Goal: Transaction & Acquisition: Purchase product/service

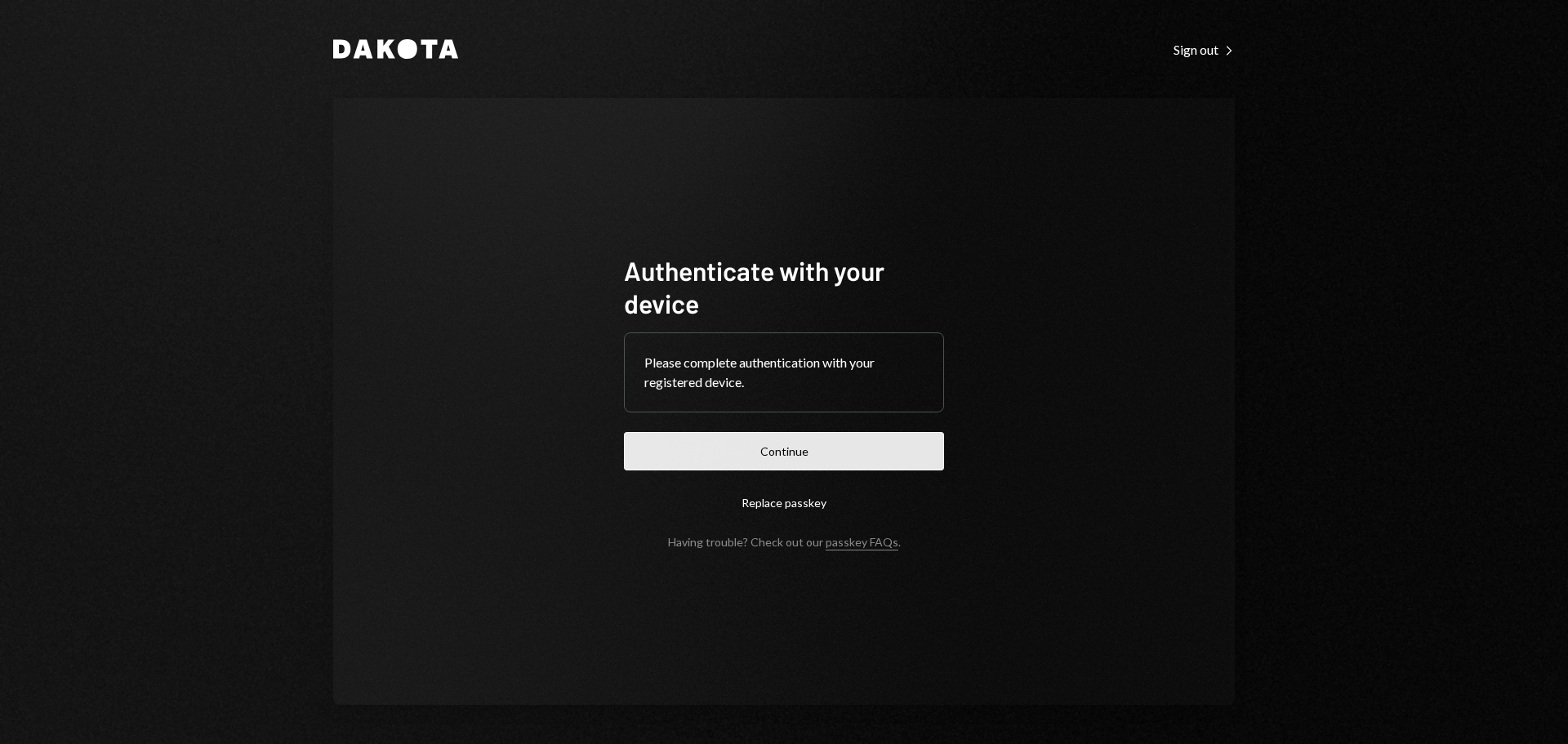
drag, startPoint x: 888, startPoint y: 455, endPoint x: 935, endPoint y: 428, distance: 54.2
click at [887, 455] on button "Continue" at bounding box center [784, 451] width 320 height 39
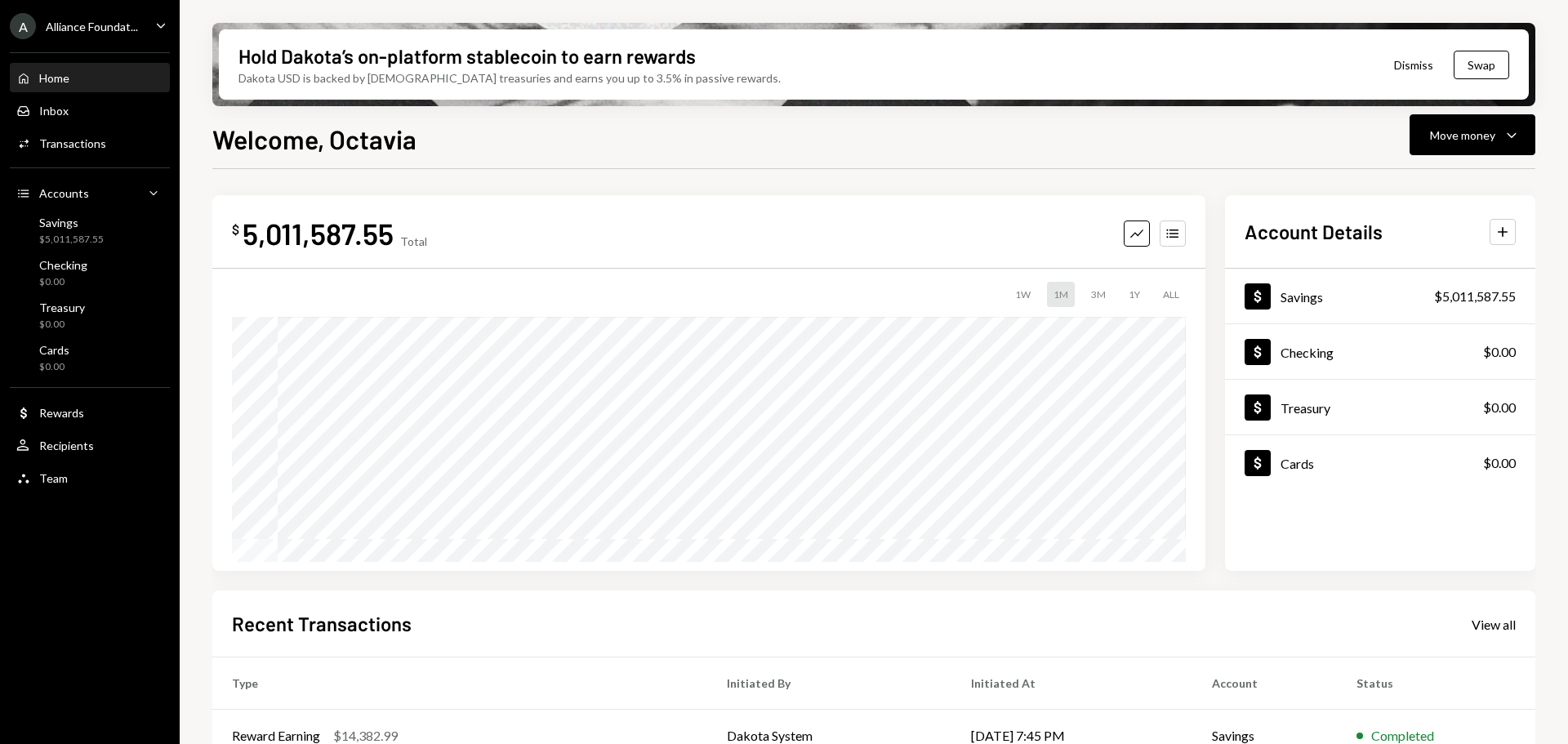
click at [156, 24] on icon "Caret Down" at bounding box center [160, 24] width 18 height 18
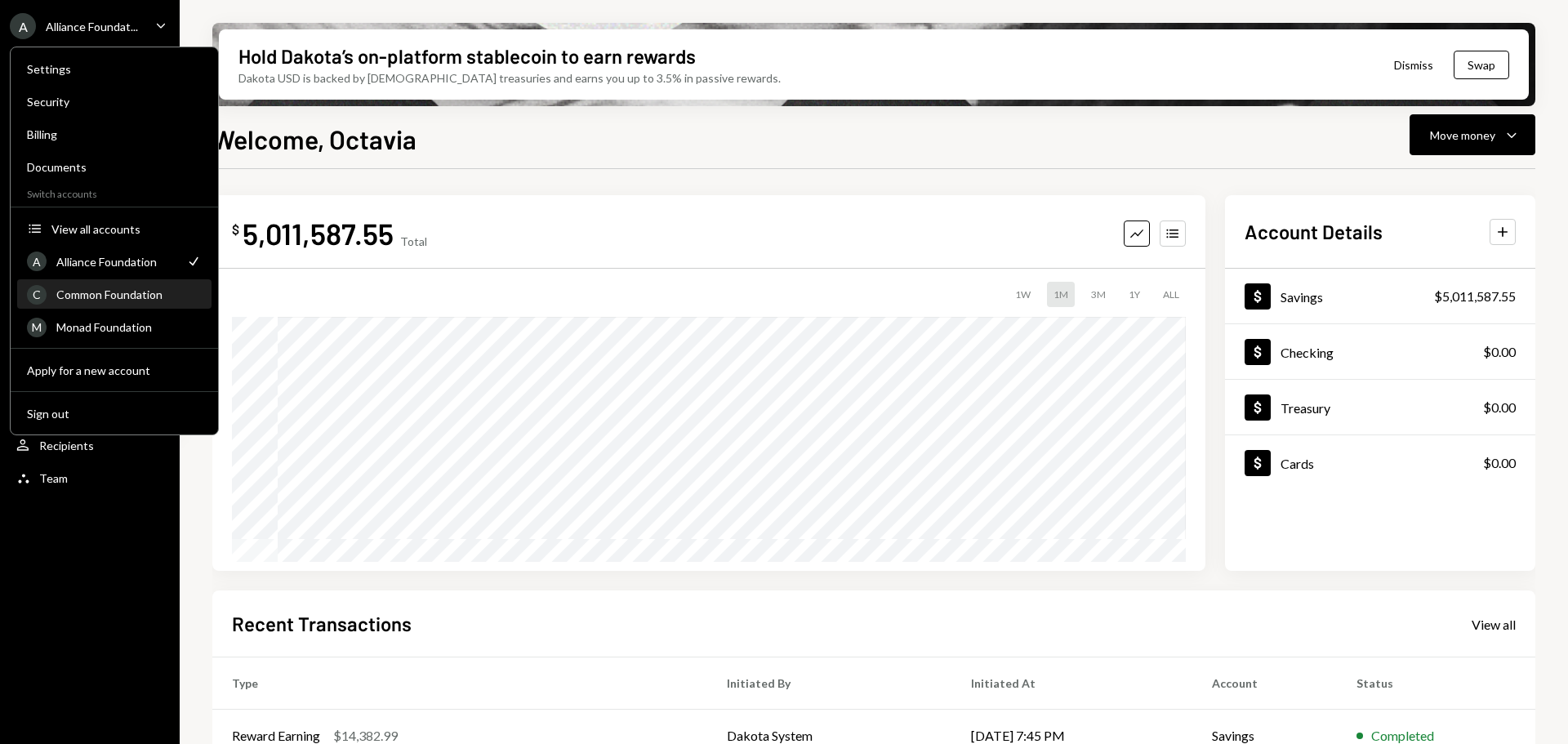
click at [133, 293] on div "Common Foundation" at bounding box center [129, 294] width 146 height 14
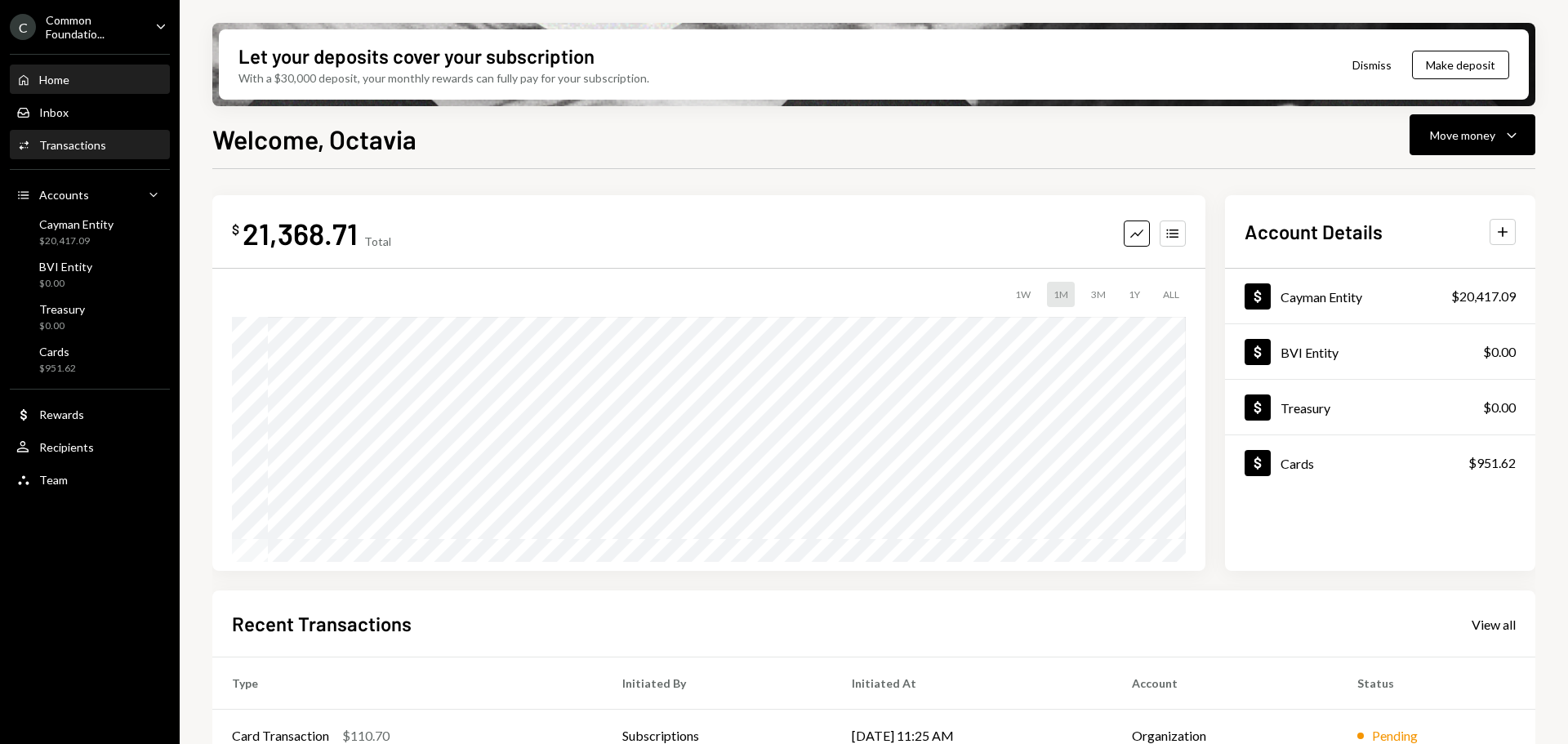
click at [79, 144] on div "Transactions" at bounding box center [72, 145] width 67 height 14
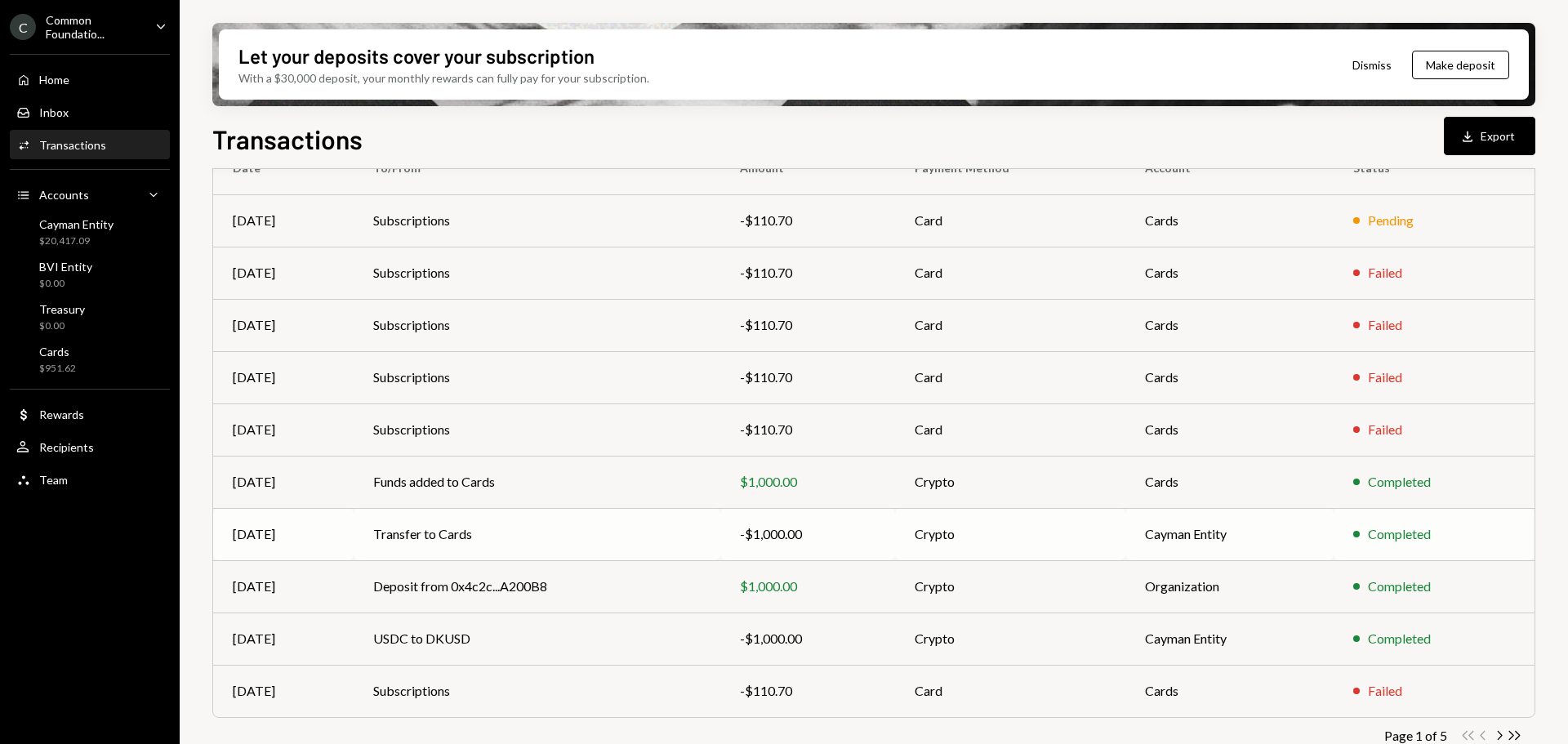
scroll to position [186, 0]
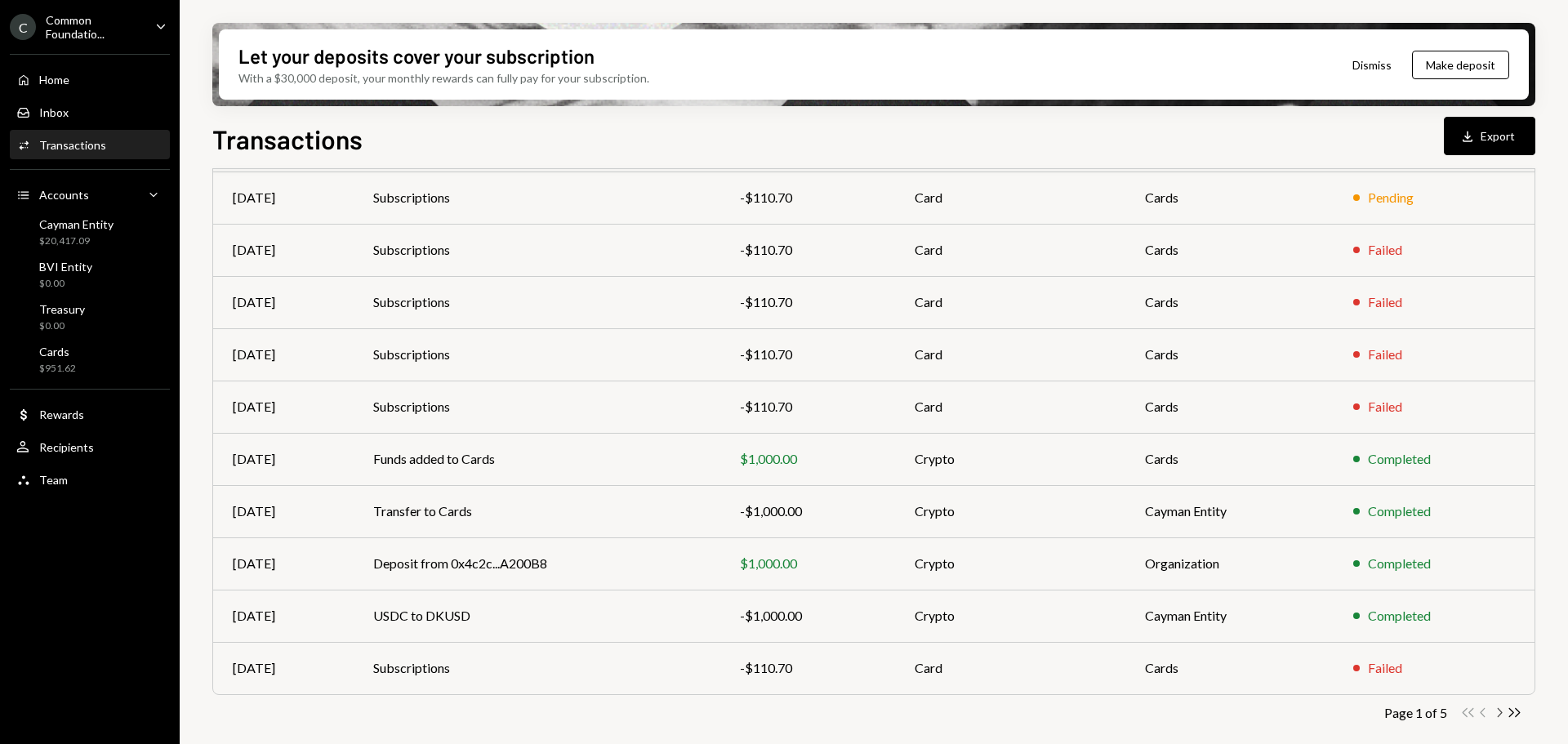
click at [1497, 708] on icon "Chevron Right" at bounding box center [1498, 712] width 15 height 15
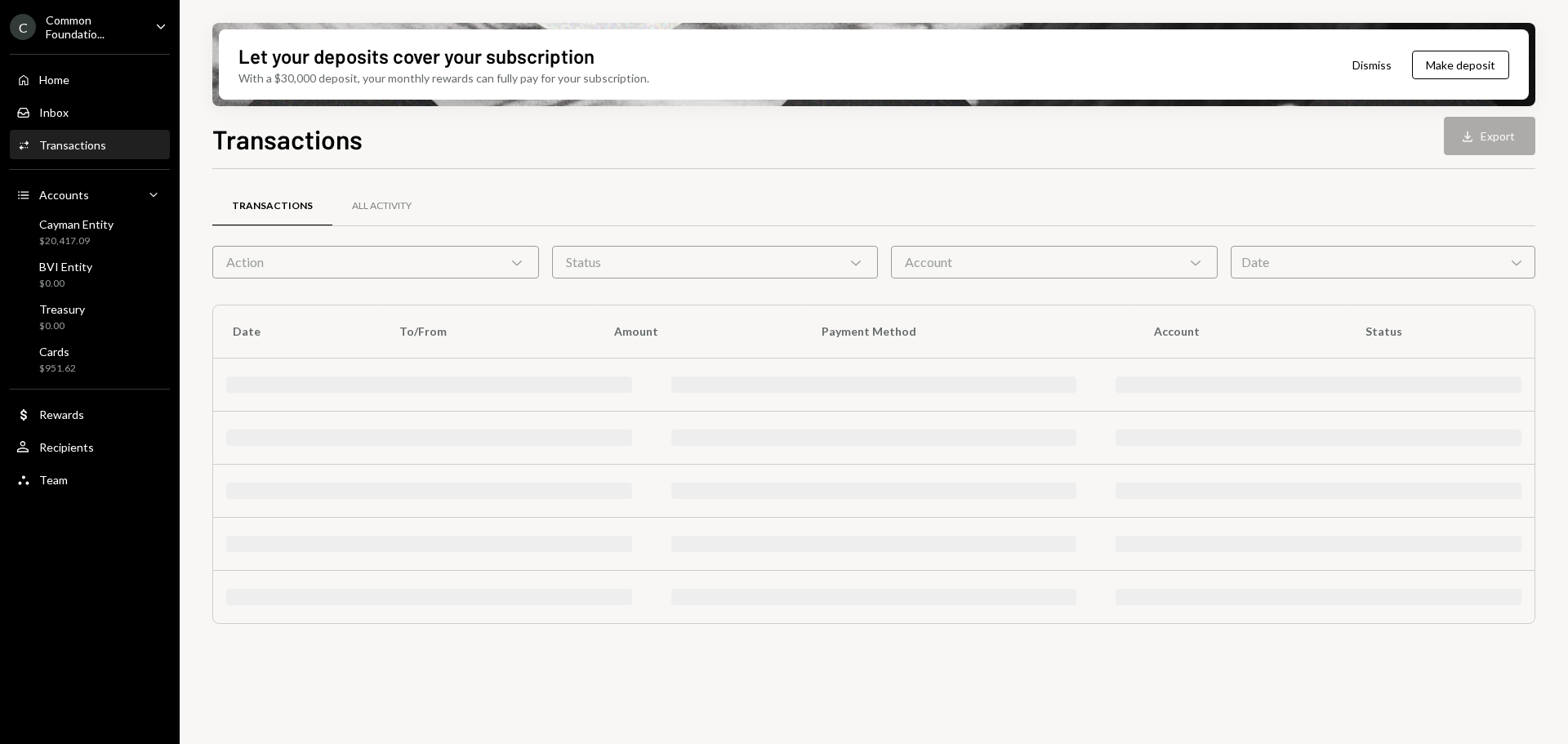
scroll to position [0, 0]
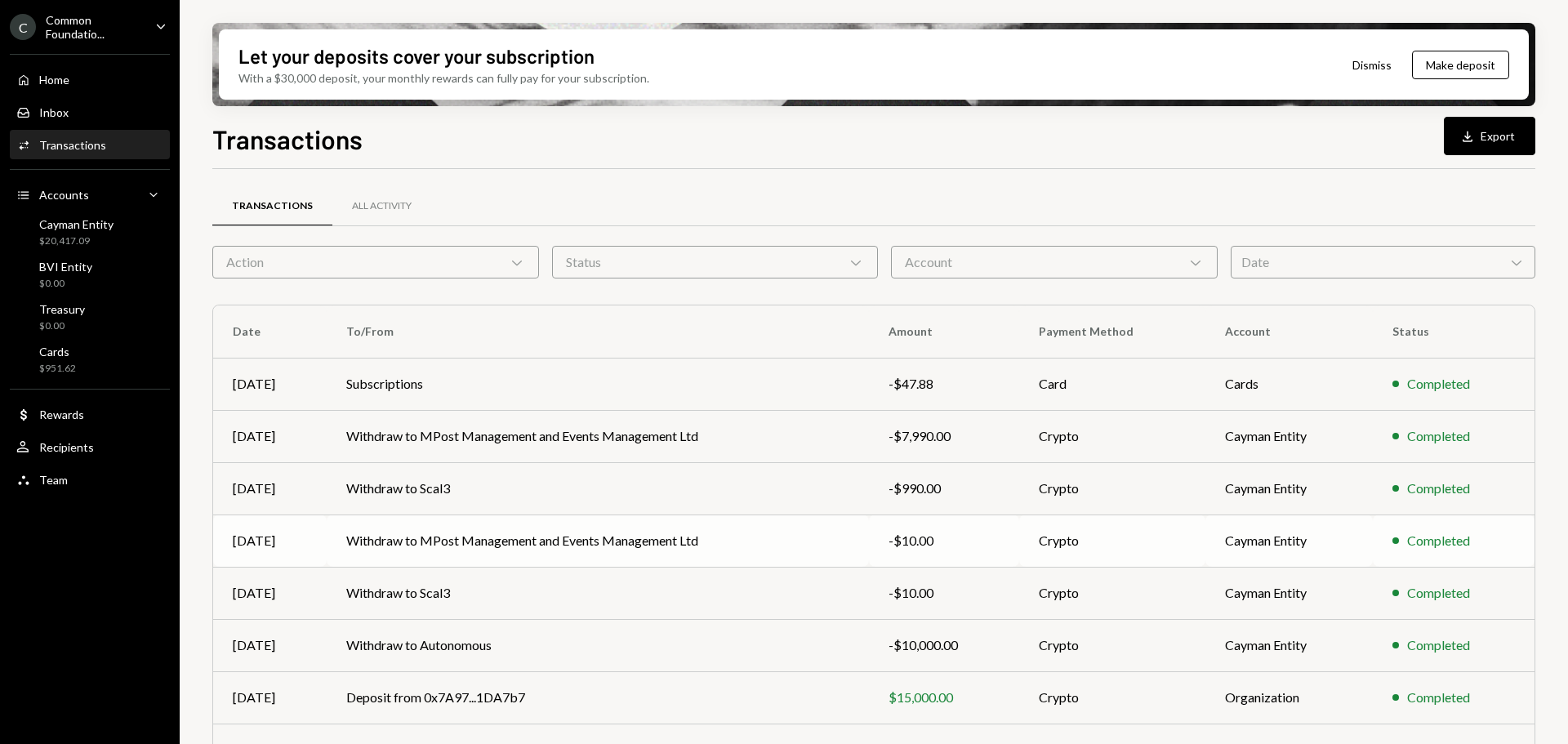
click at [740, 545] on td "Withdraw to MPost Management and Events Management Ltd" at bounding box center [597, 541] width 542 height 53
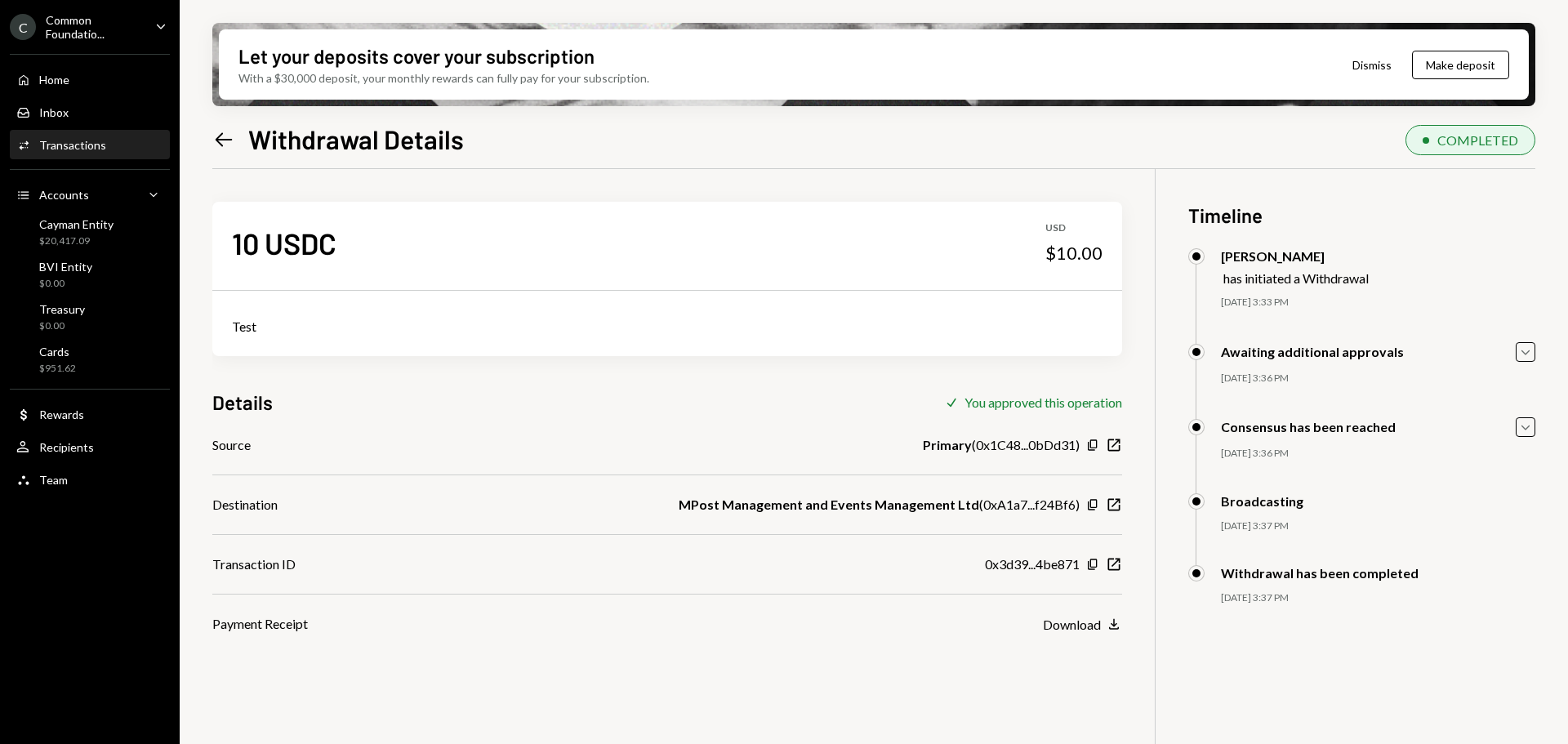
click at [102, 144] on div "Transactions" at bounding box center [72, 145] width 67 height 14
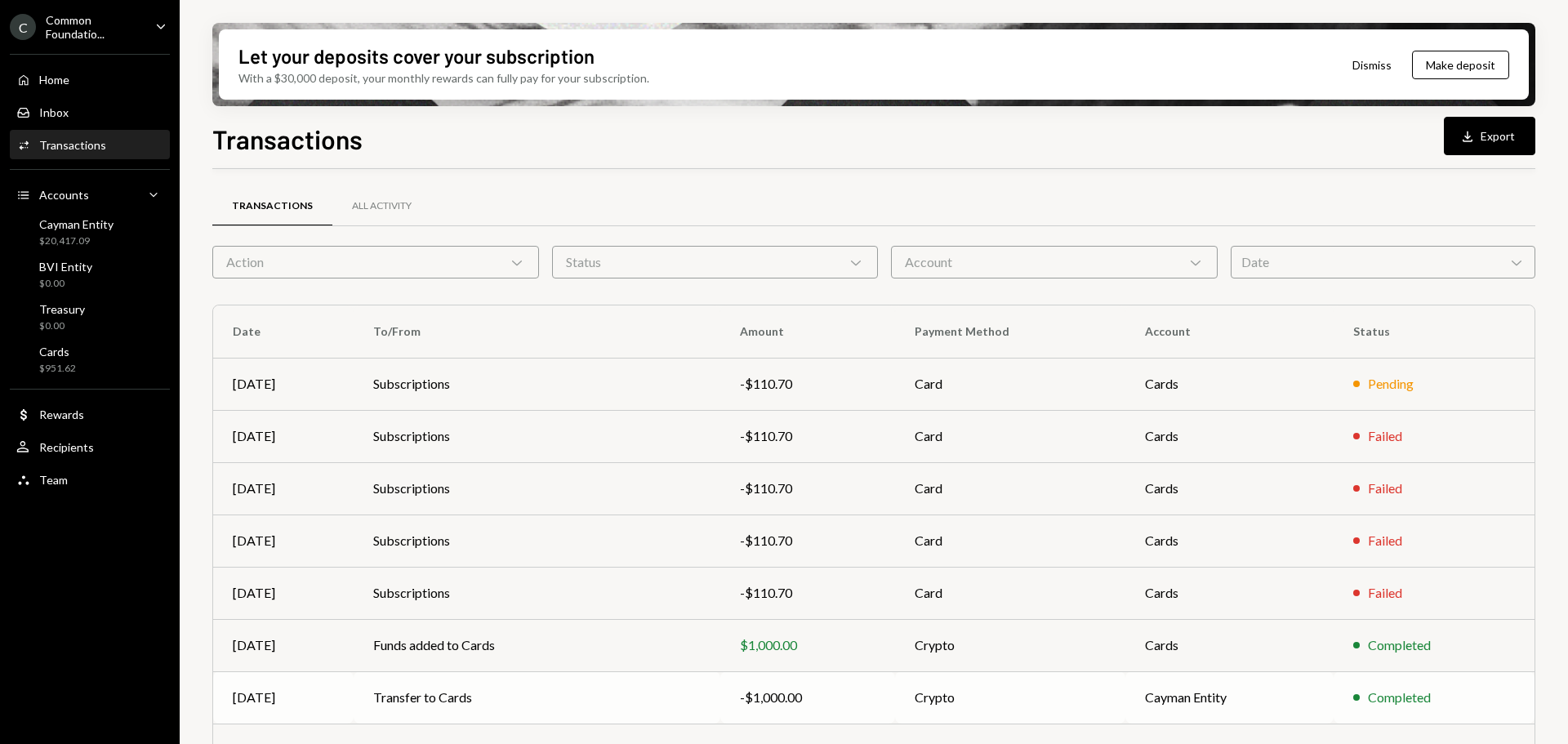
scroll to position [186, 0]
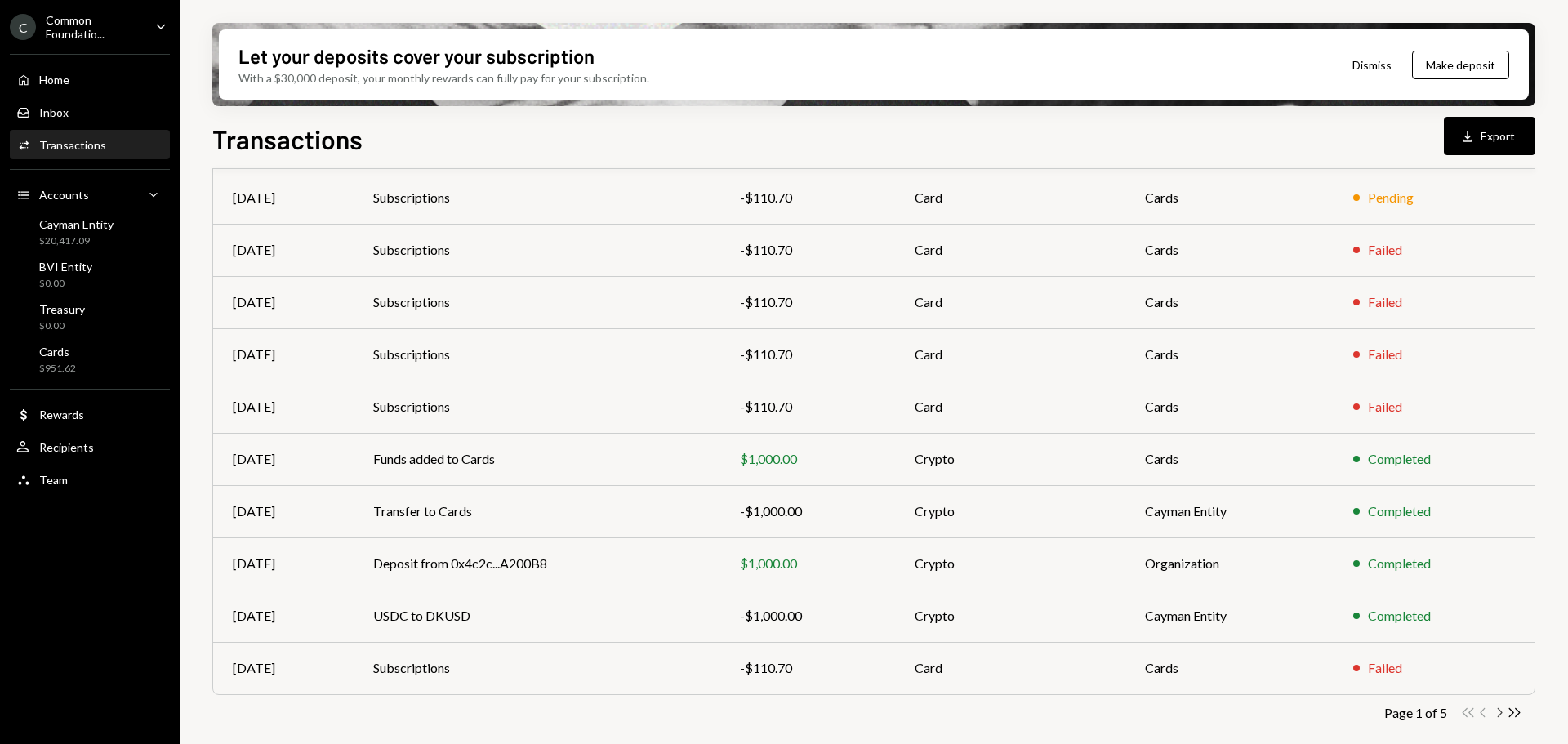
click at [1497, 713] on icon "Chevron Right" at bounding box center [1498, 712] width 15 height 15
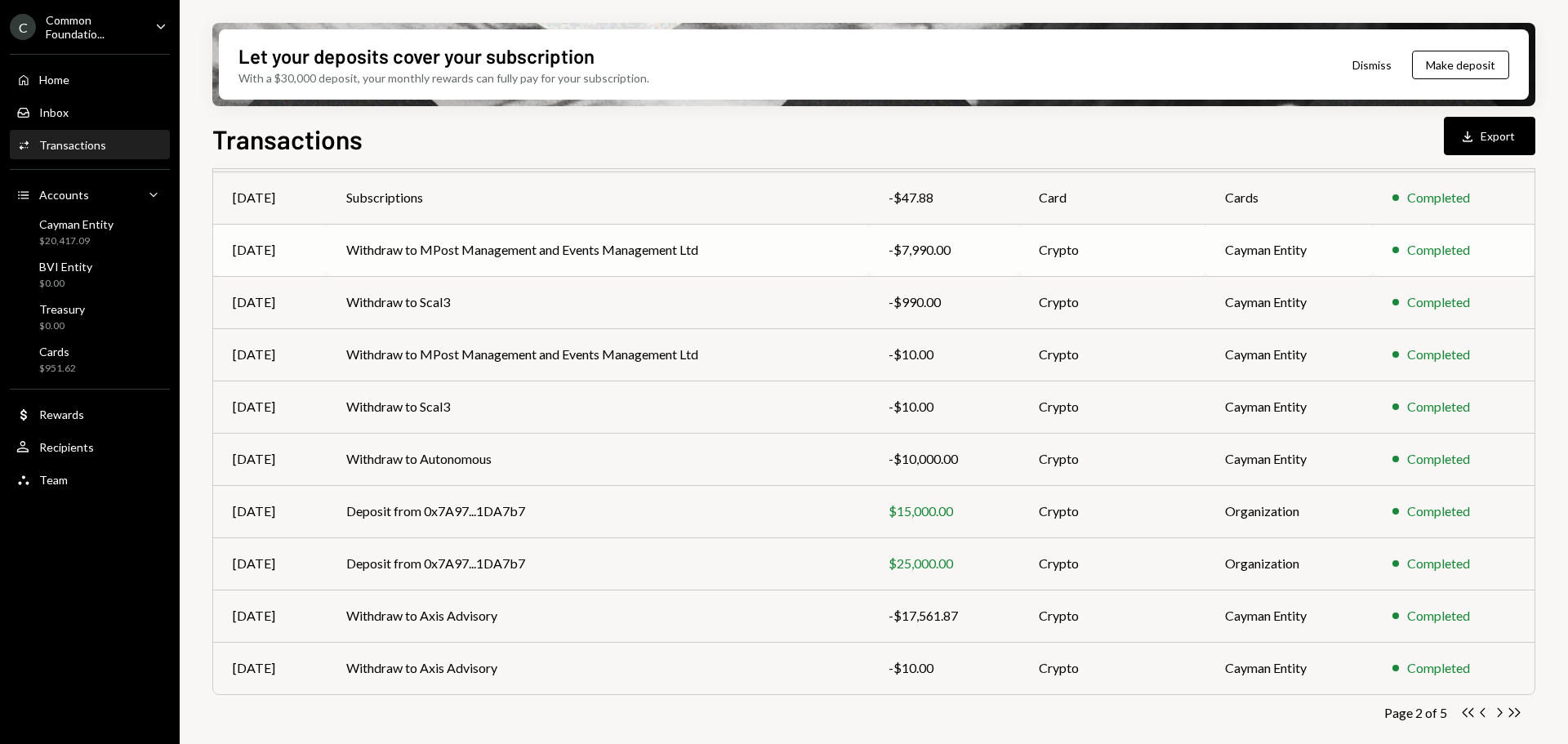
click at [675, 257] on td "Withdraw to MPost Management and Events Management Ltd" at bounding box center [597, 250] width 542 height 53
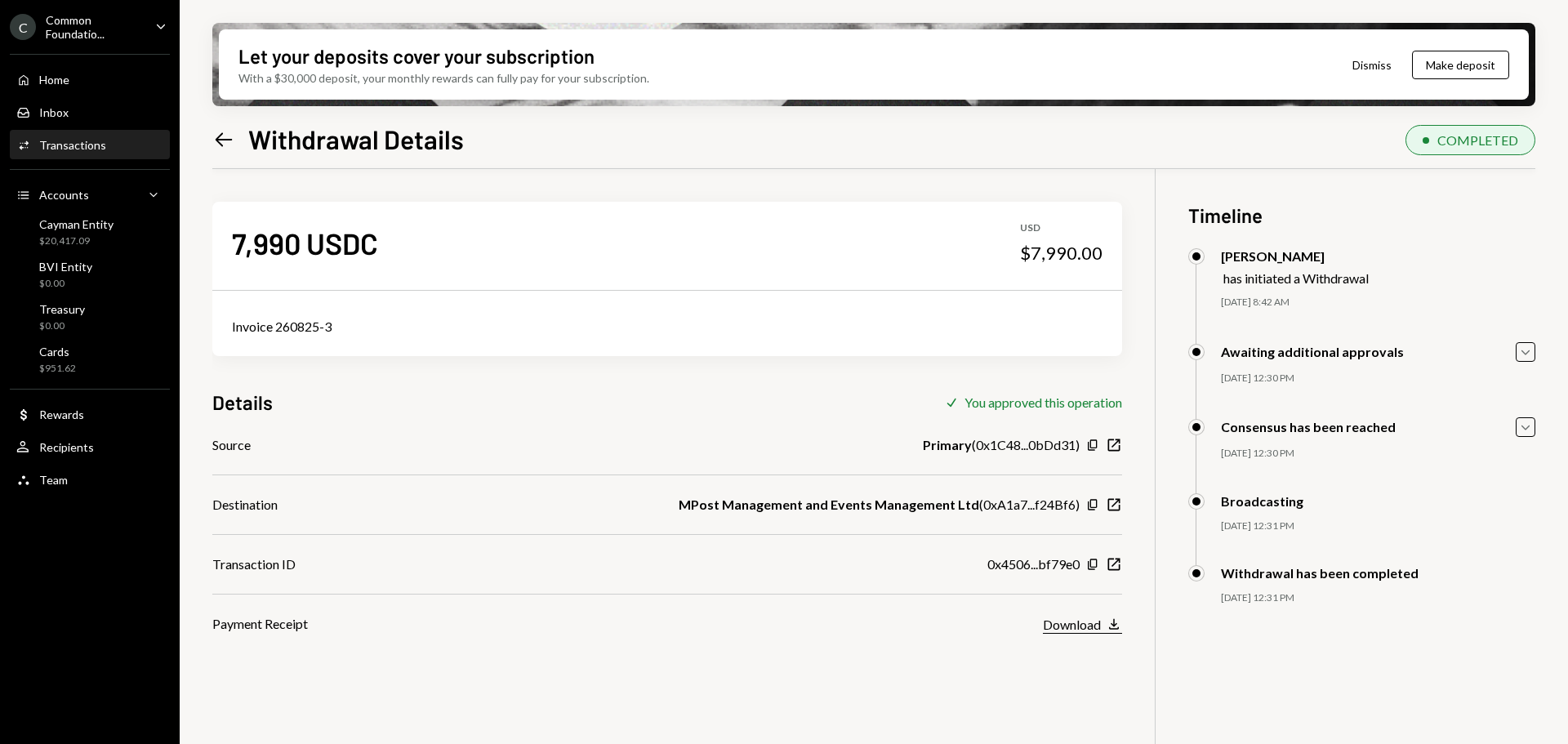
scroll to position [131, 0]
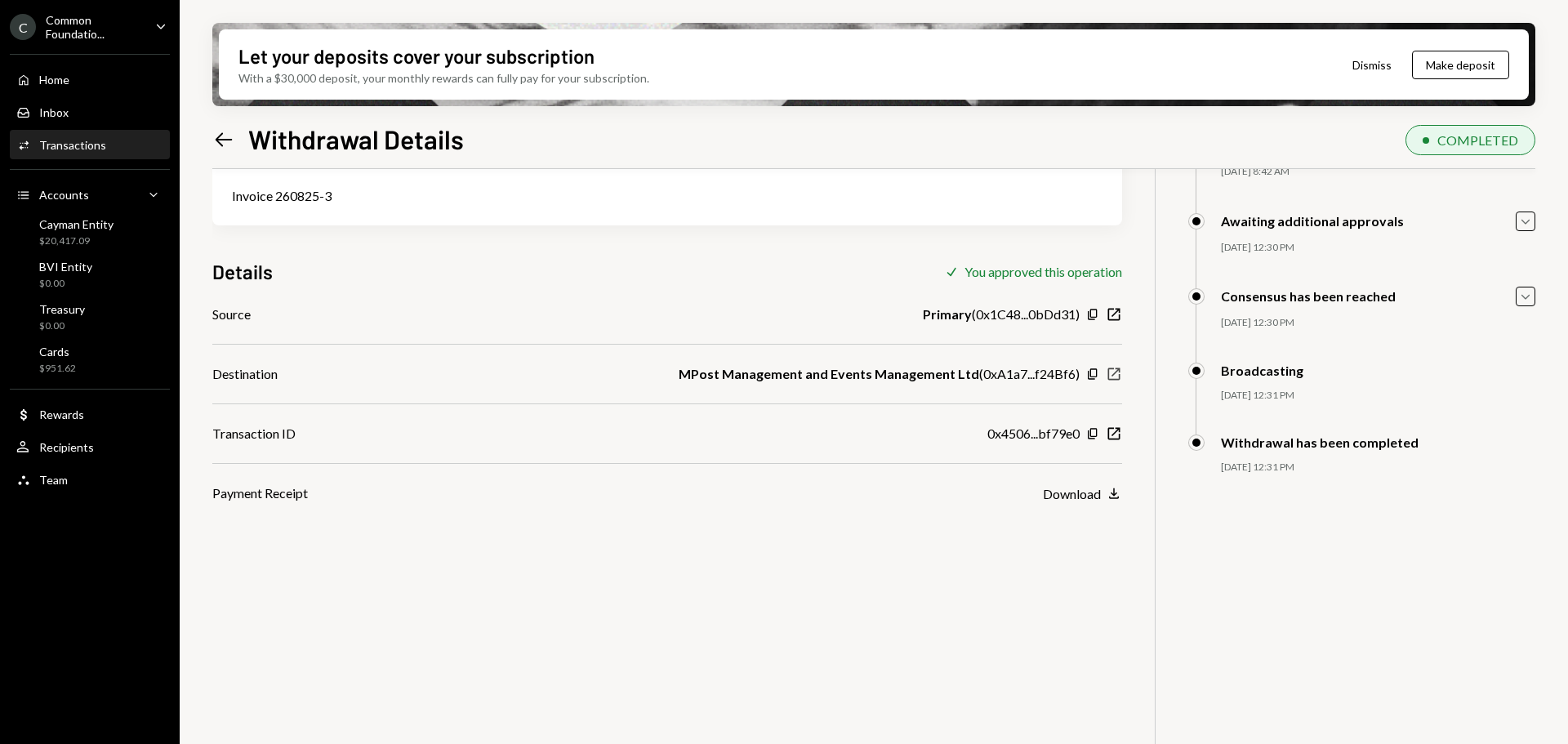
click at [1113, 378] on icon "New Window" at bounding box center [1113, 373] width 16 height 16
click at [1111, 433] on icon "New Window" at bounding box center [1113, 433] width 16 height 16
click at [218, 142] on icon "Left Arrow" at bounding box center [224, 139] width 23 height 23
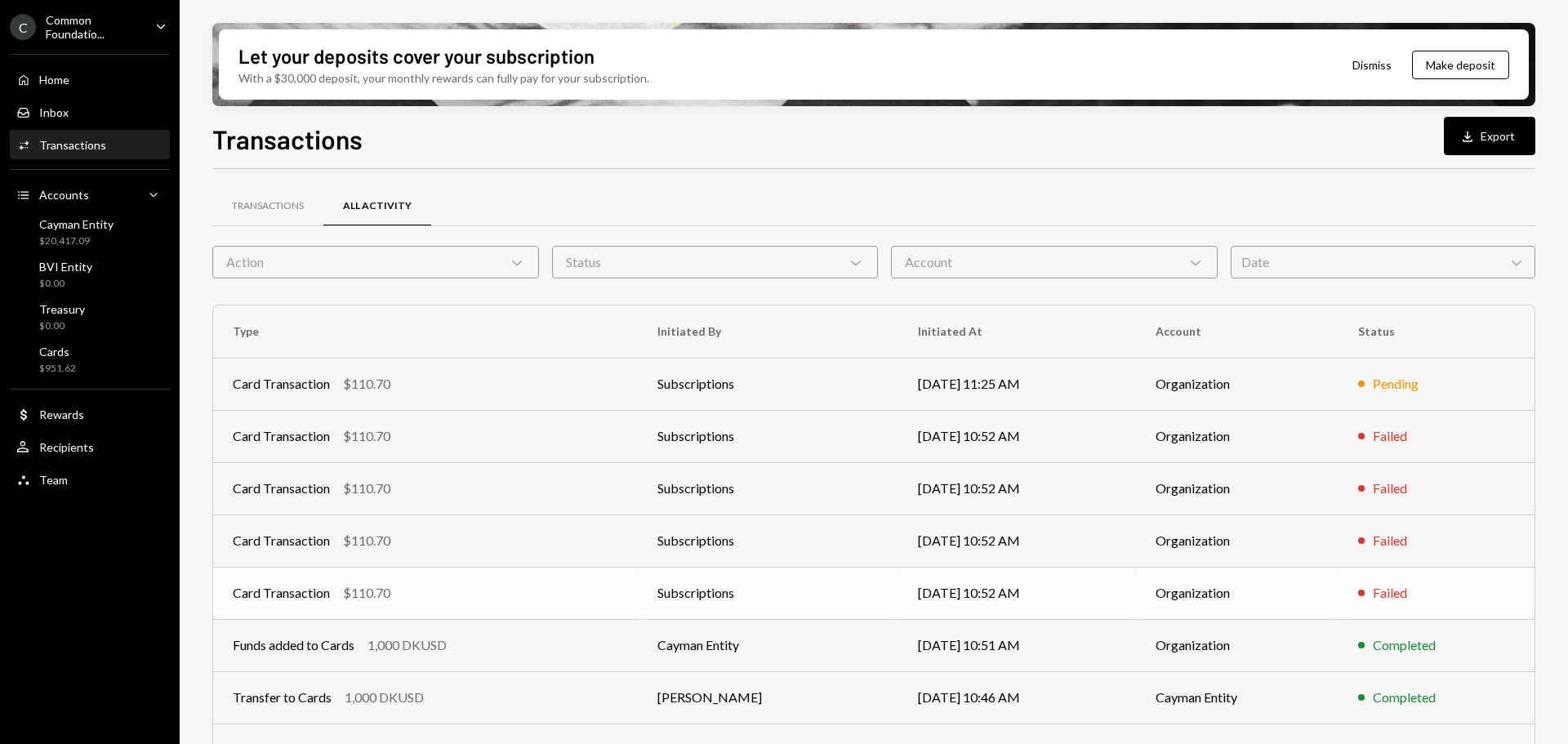
scroll to position [186, 0]
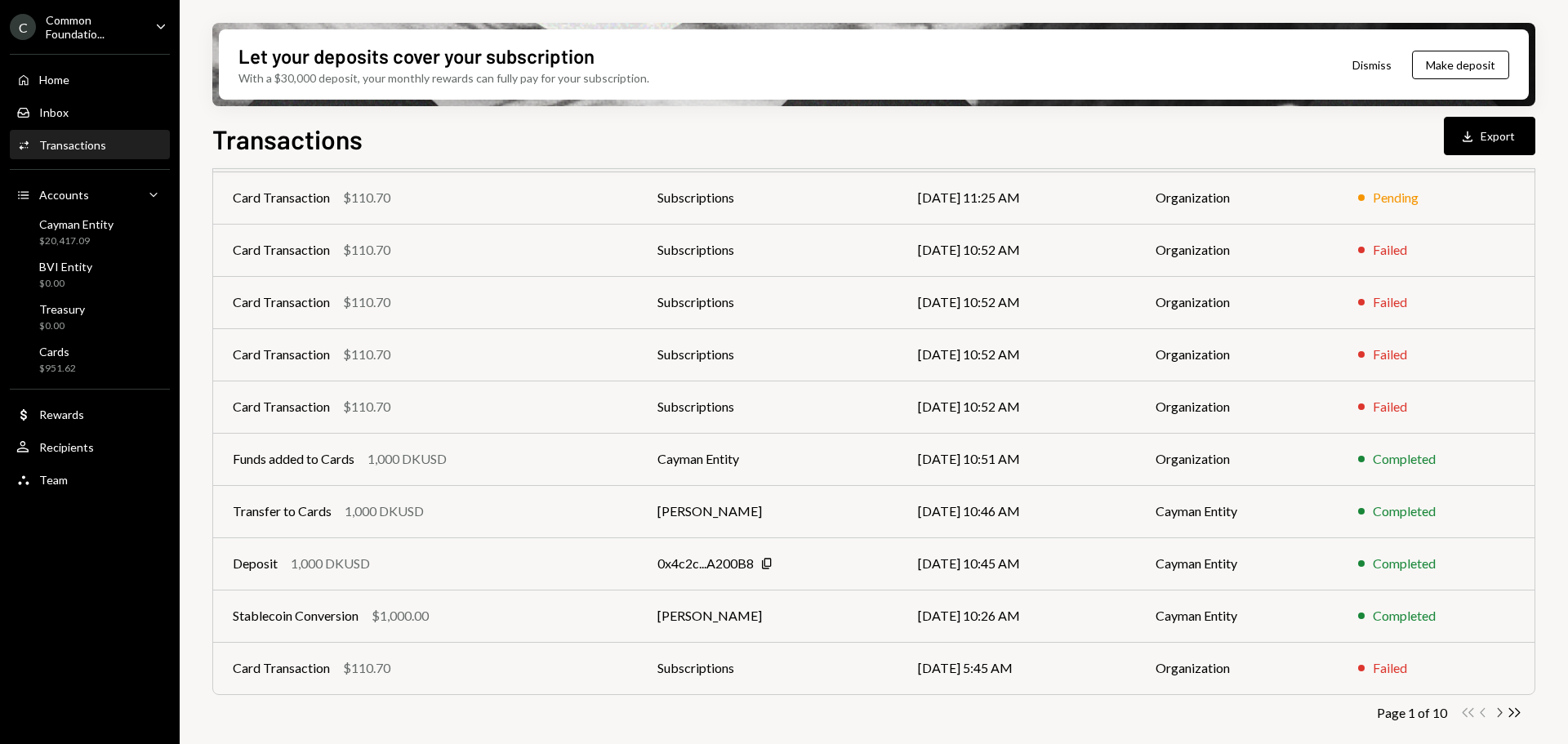
click at [1498, 709] on icon "button" at bounding box center [1499, 713] width 5 height 9
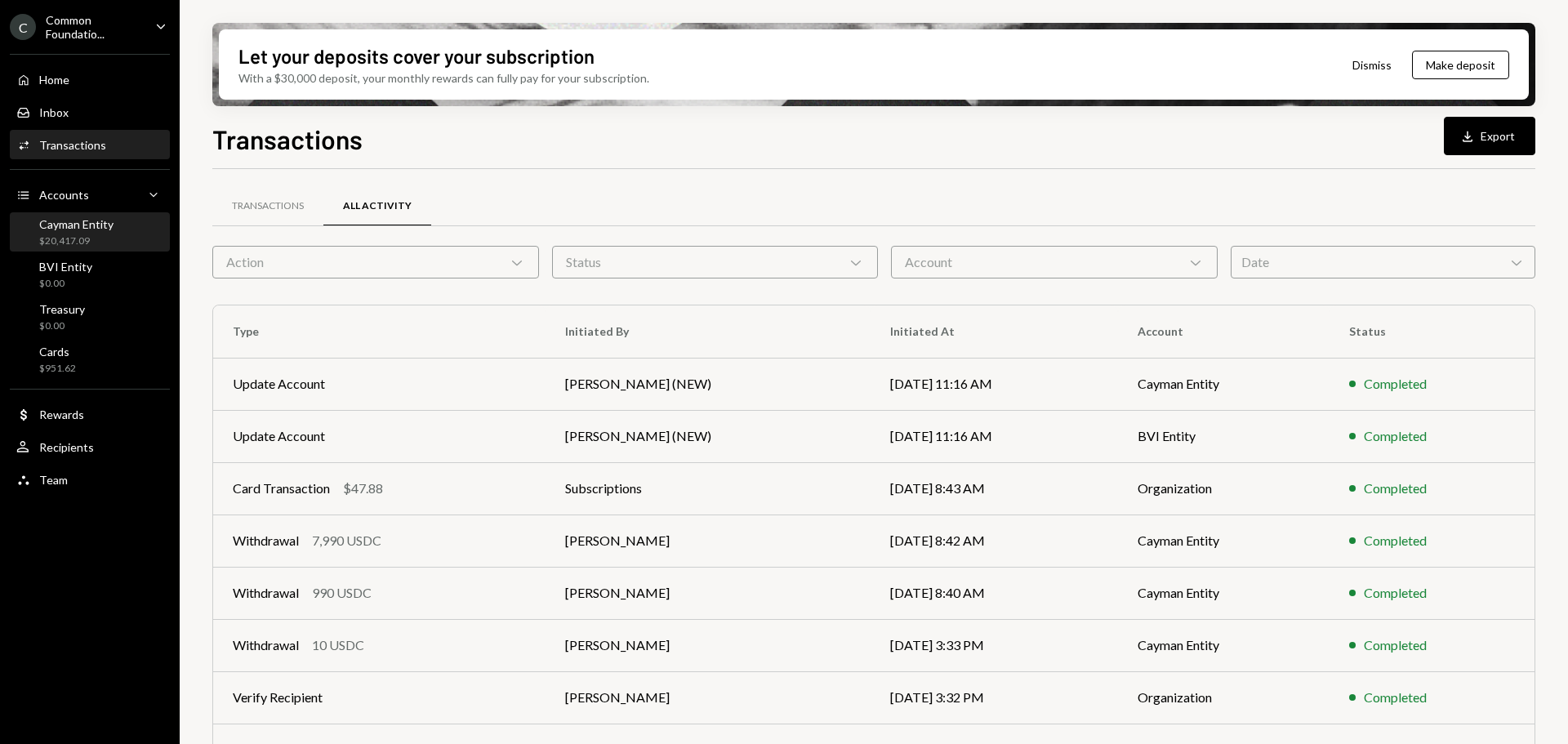
click at [88, 234] on div "$20,417.09" at bounding box center [76, 241] width 74 height 14
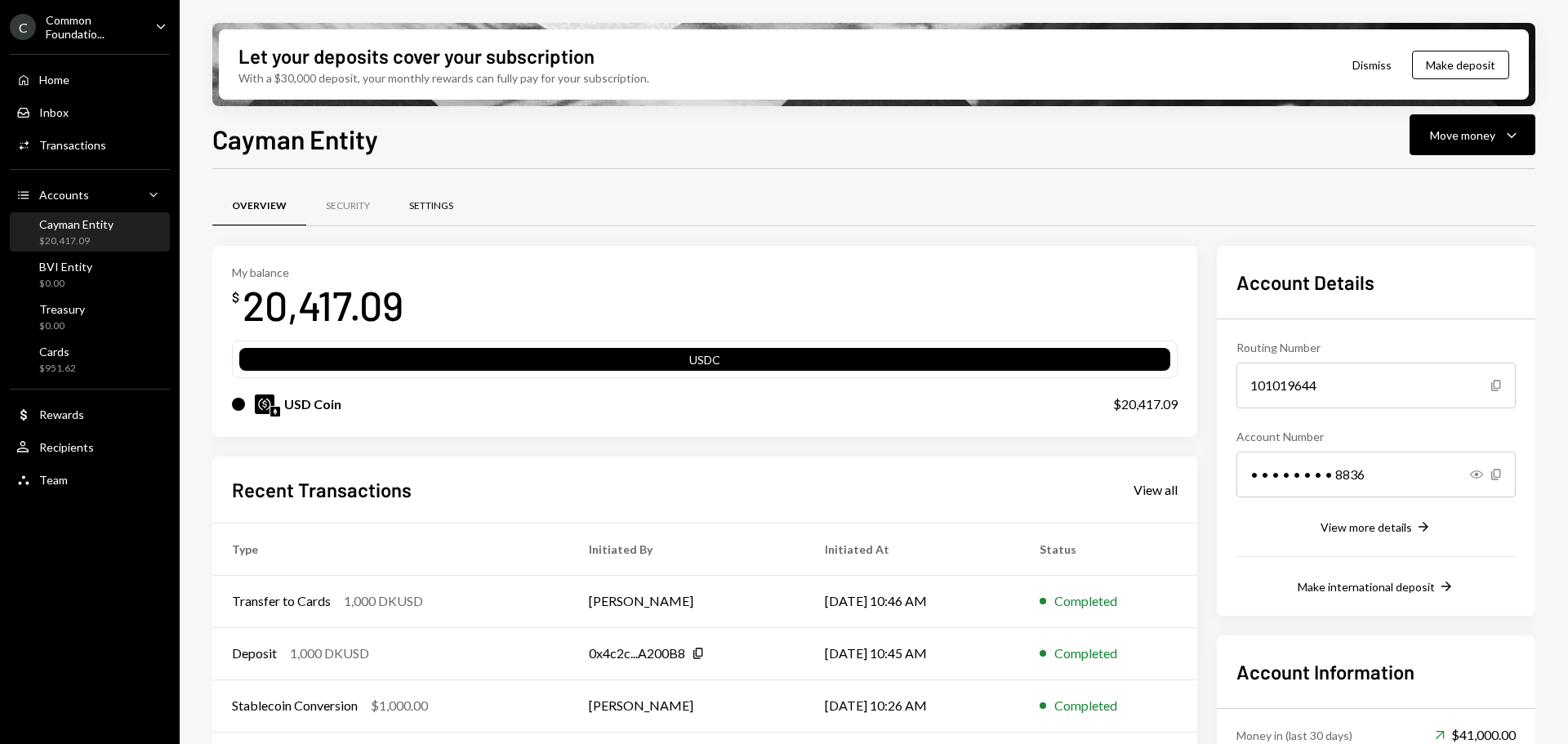
click at [432, 203] on div "Settings" at bounding box center [431, 206] width 44 height 14
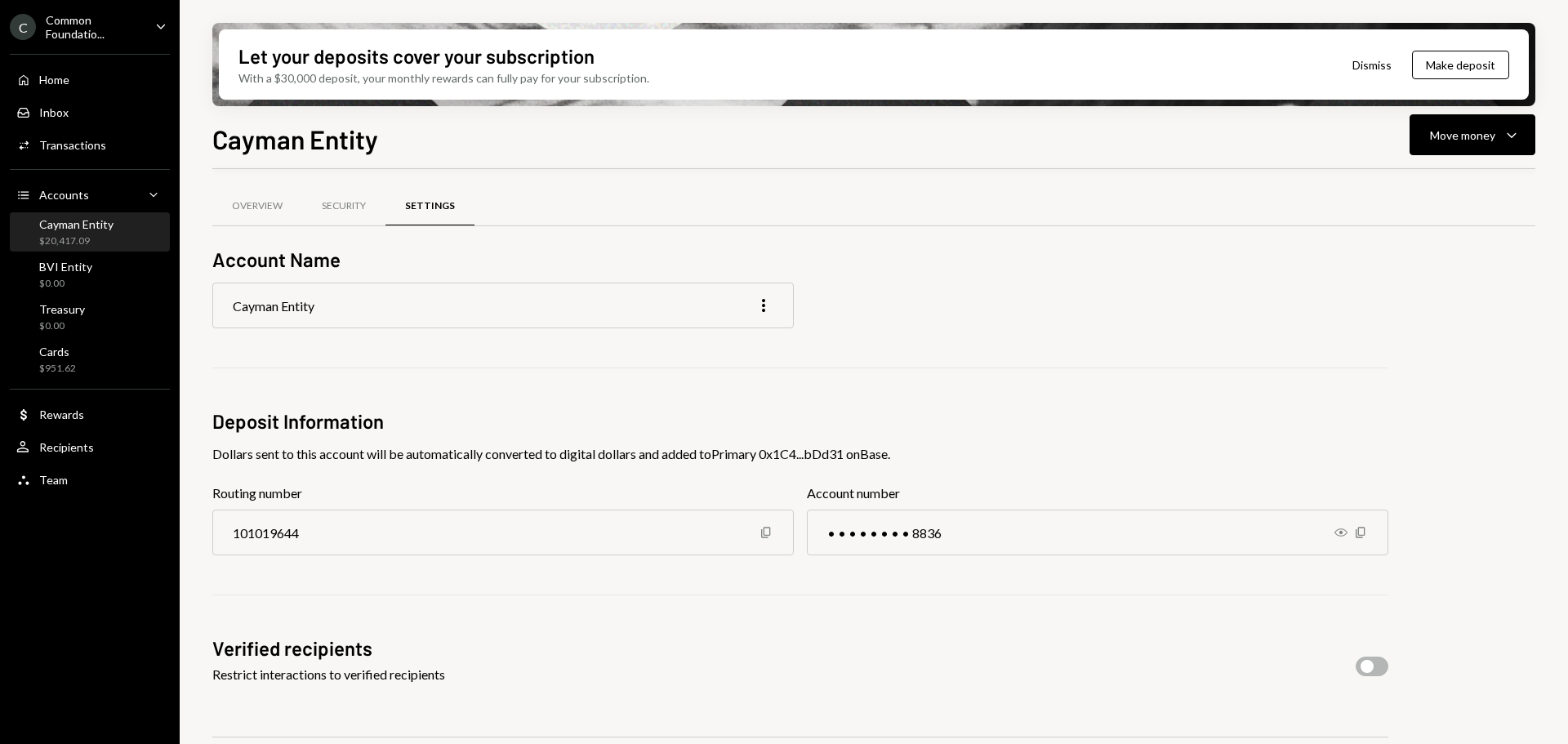
scroll to position [128, 0]
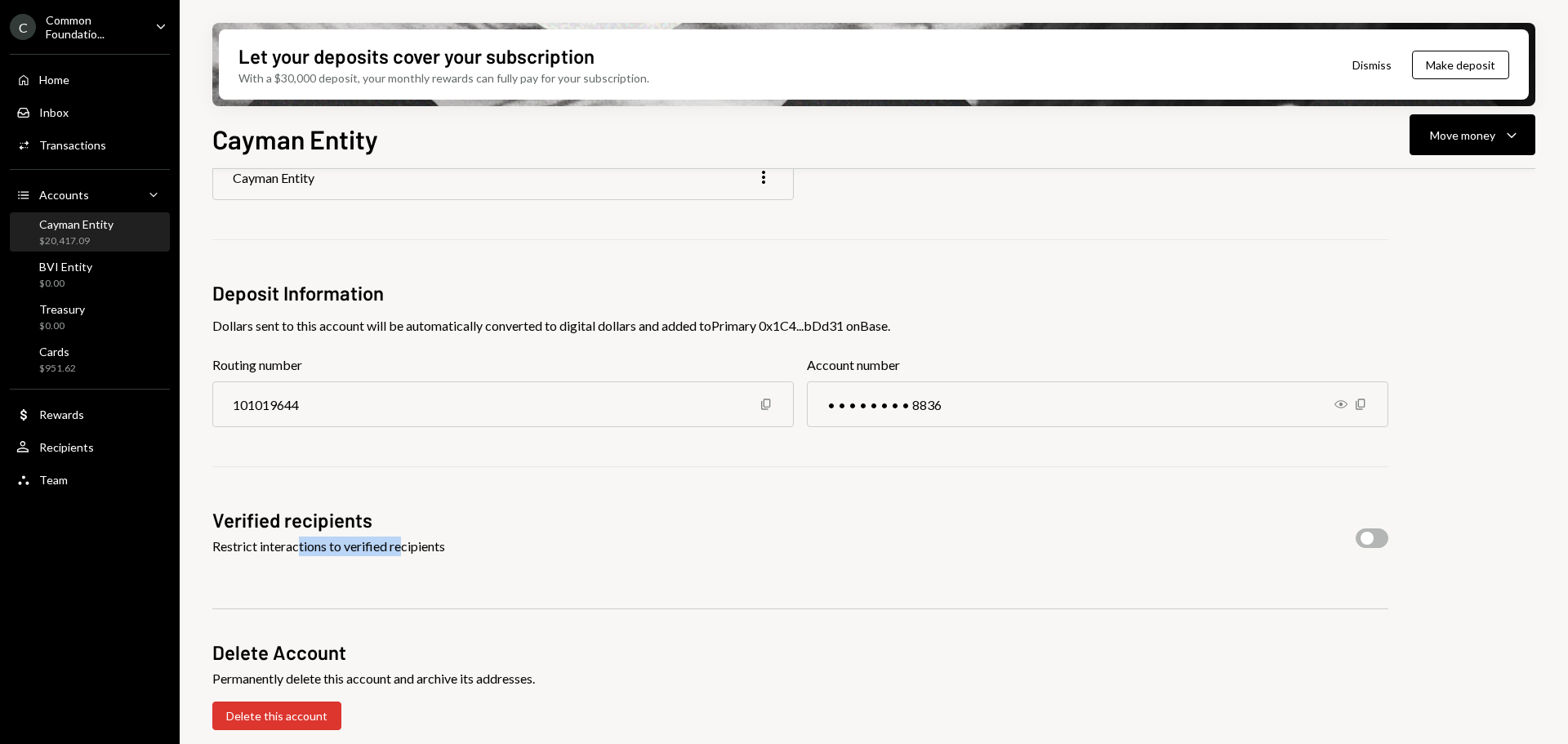
drag, startPoint x: 313, startPoint y: 543, endPoint x: 467, endPoint y: 543, distance: 154.0
click at [411, 543] on div "Restrict interactions to verified recipients" at bounding box center [328, 546] width 232 height 20
click at [531, 547] on div "Verified recipients Restrict interactions to verified recipients" at bounding box center [800, 537] width 1176 height 63
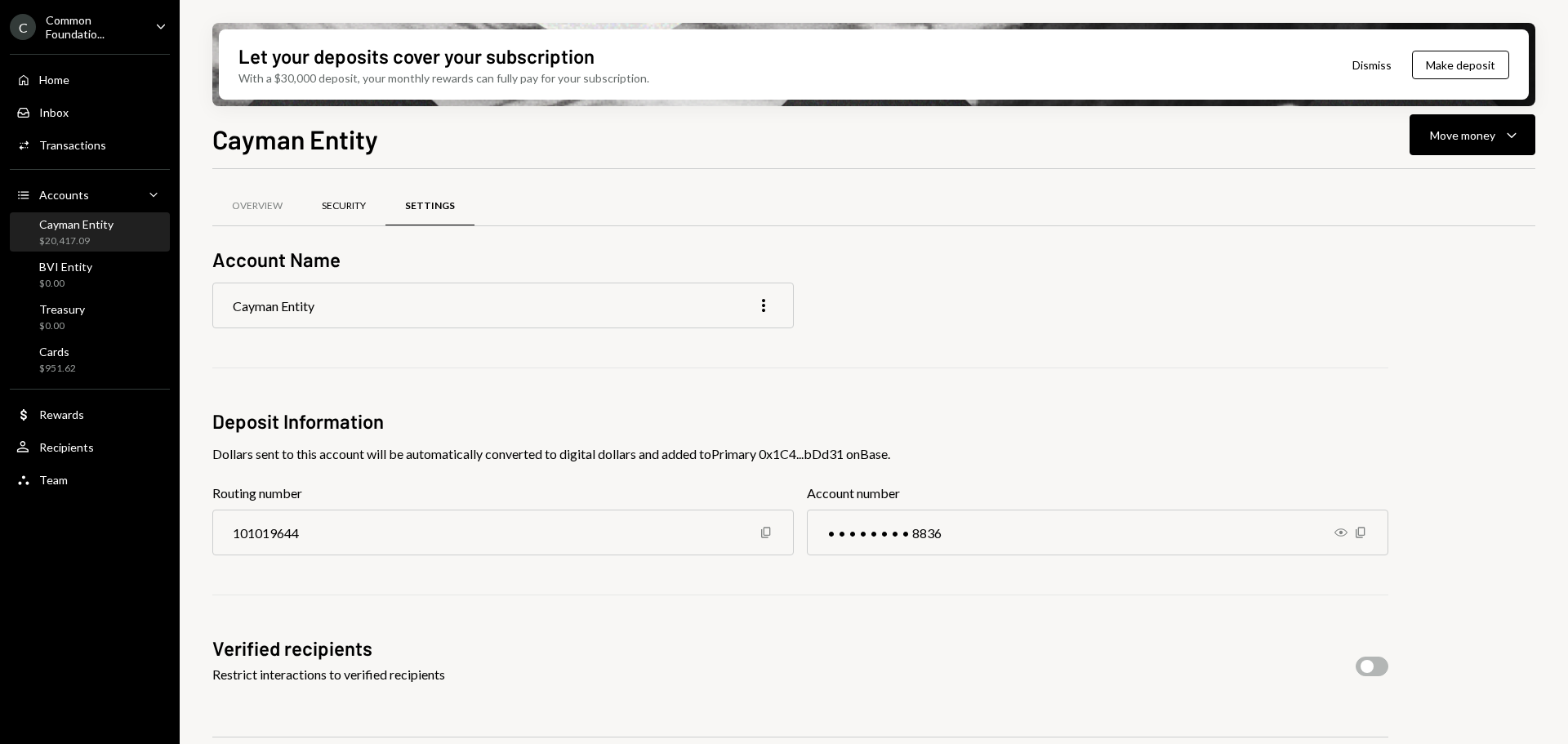
click at [347, 201] on div "Security" at bounding box center [343, 206] width 44 height 14
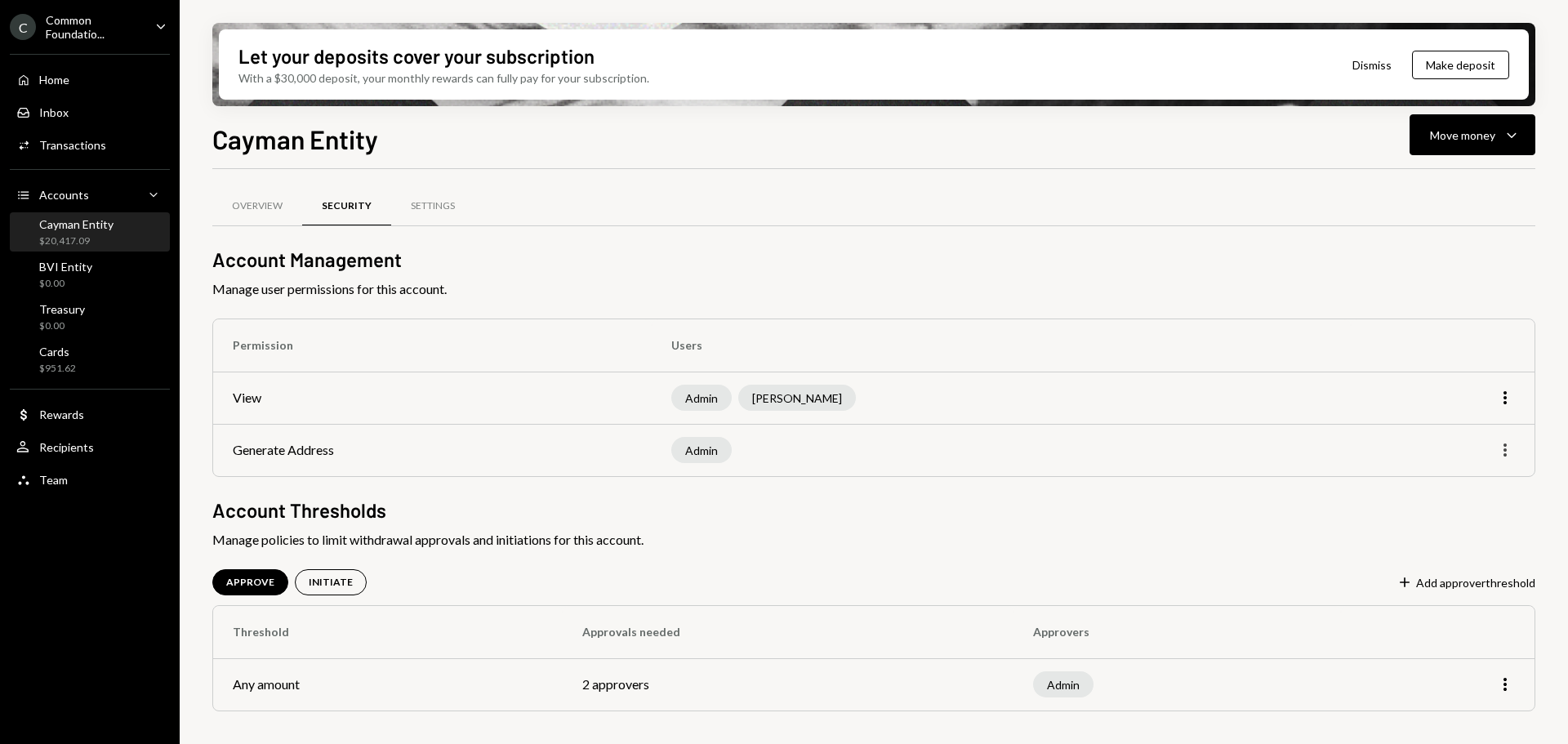
click at [1506, 451] on icon "More" at bounding box center [1504, 450] width 20 height 20
click at [1465, 477] on div "Edit" at bounding box center [1466, 484] width 82 height 28
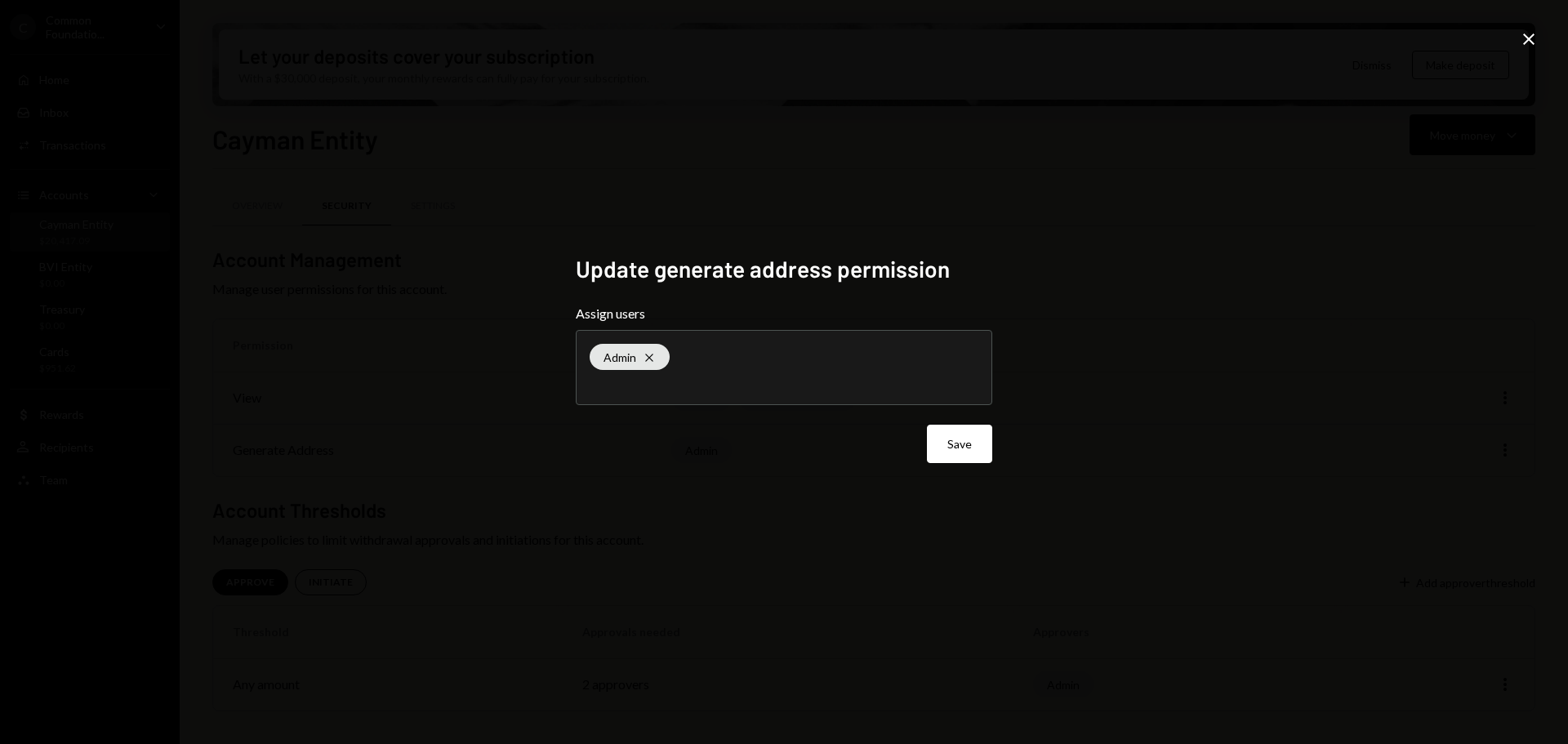
click at [1530, 39] on icon "Close" at bounding box center [1528, 39] width 20 height 20
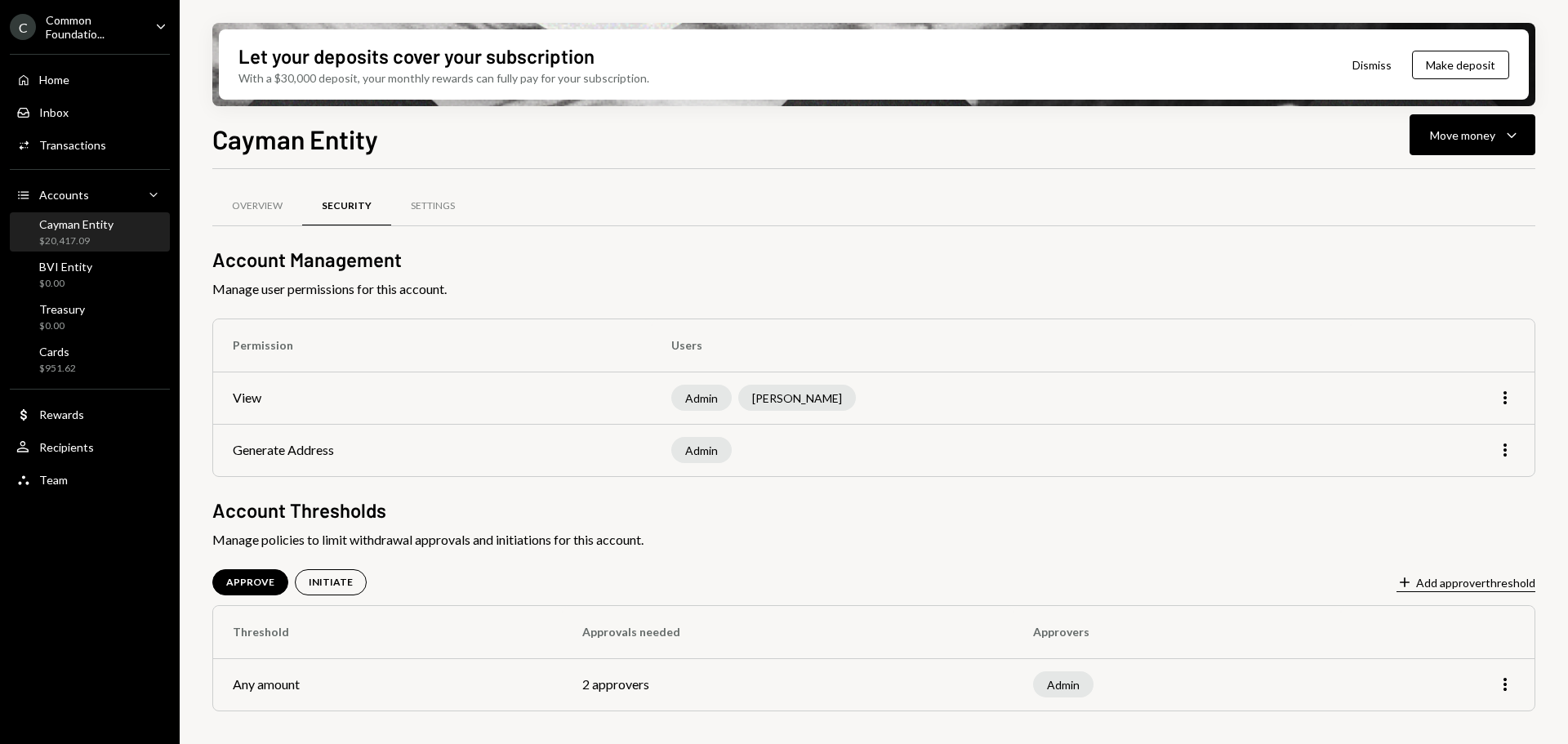
click at [1506, 576] on button "Plus Add approver threshold" at bounding box center [1465, 582] width 139 height 18
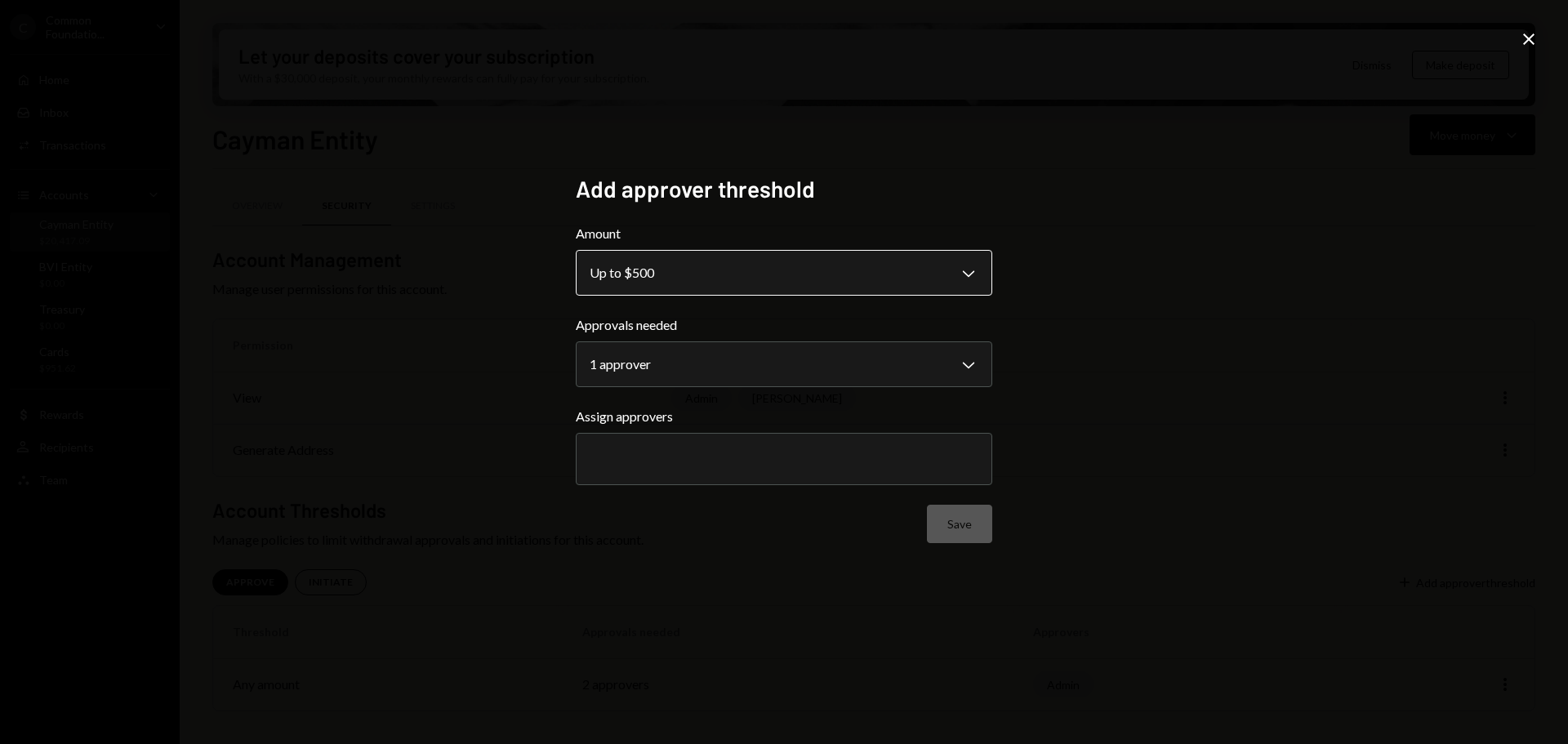
click at [969, 263] on body "**********" at bounding box center [784, 372] width 1568 height 744
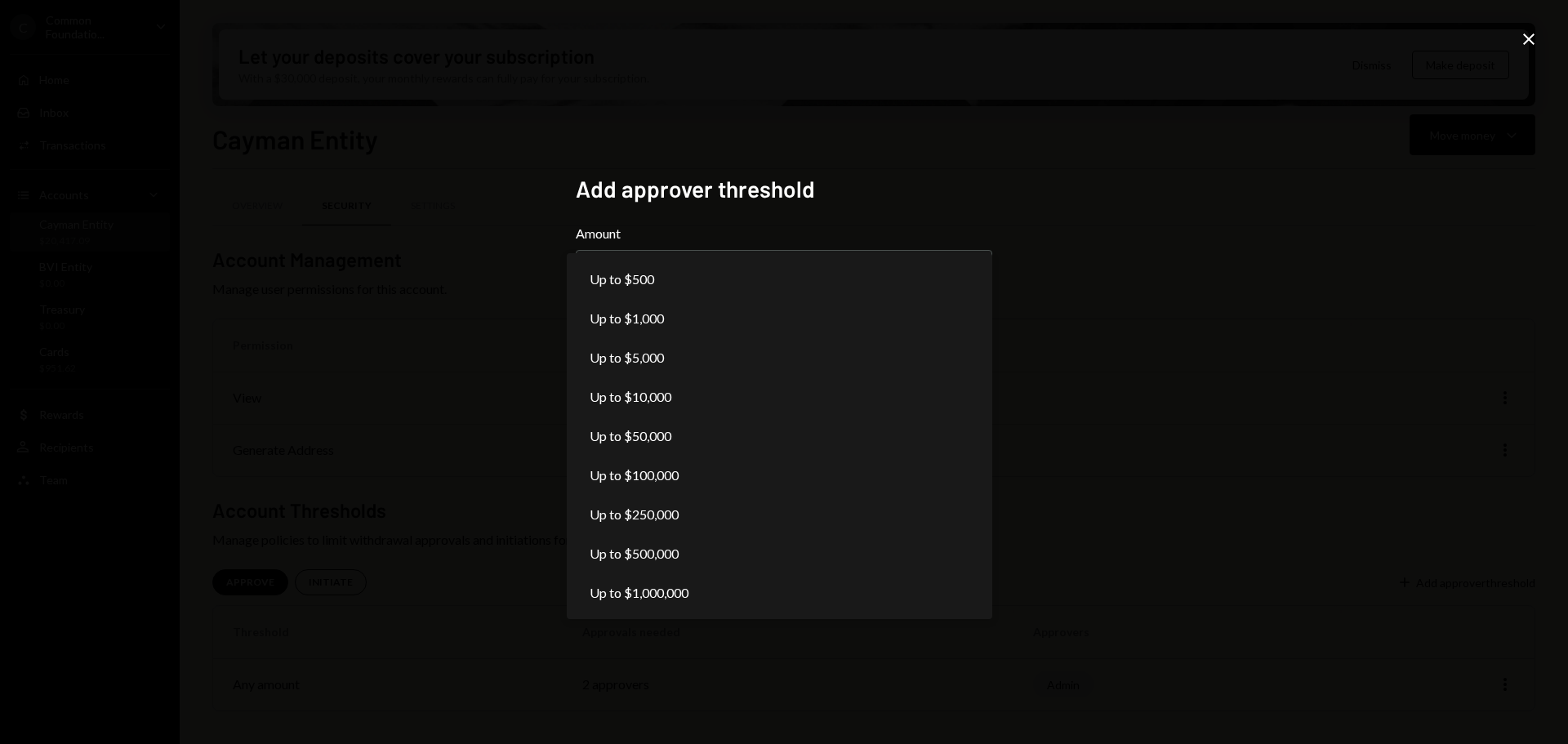
click at [1538, 33] on icon "Close" at bounding box center [1528, 39] width 20 height 20
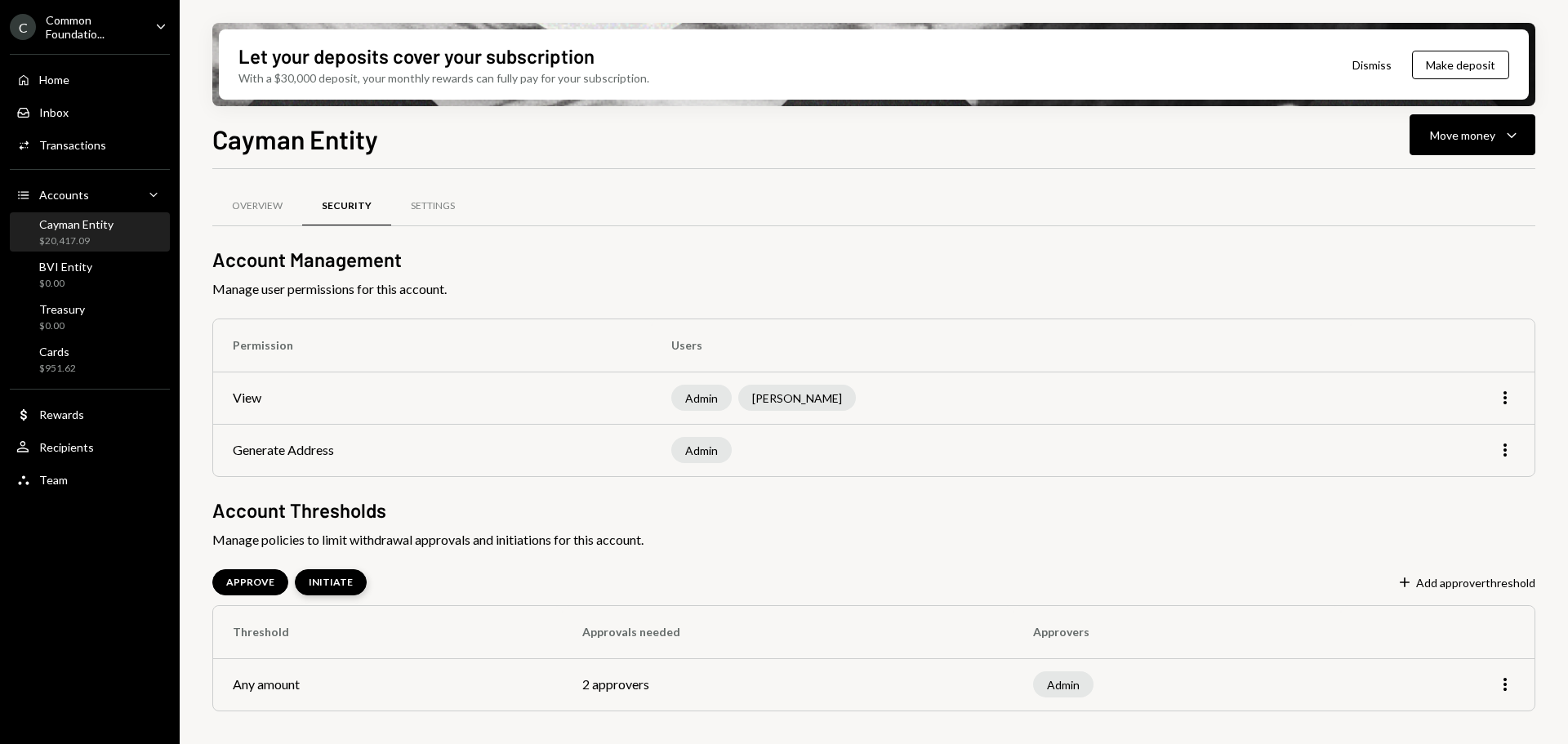
click at [340, 585] on div "INITIATE" at bounding box center [330, 582] width 44 height 14
click at [1504, 581] on button "Plus Add initator threshold" at bounding box center [1469, 582] width 131 height 18
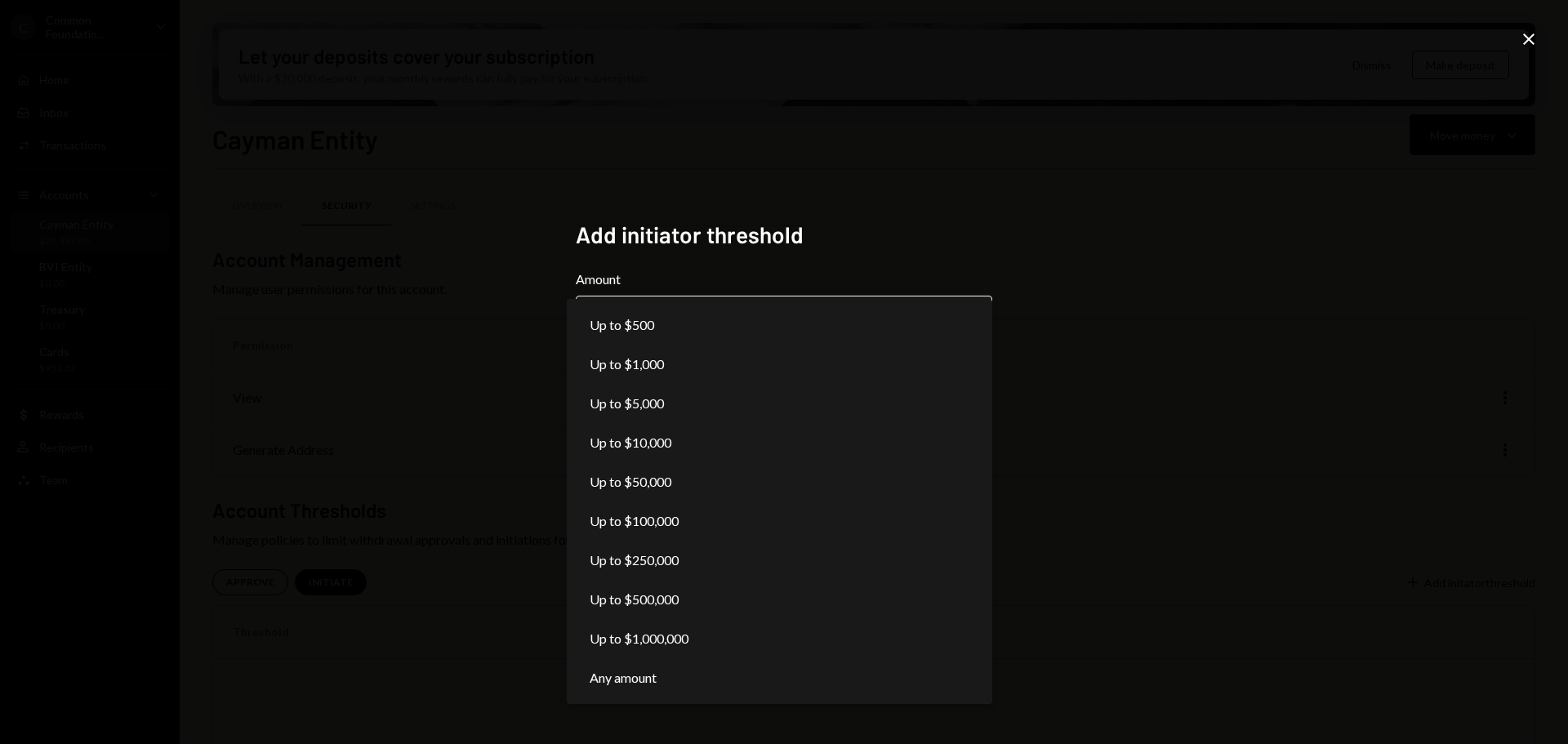
click at [982, 316] on body "**********" at bounding box center [784, 372] width 1568 height 744
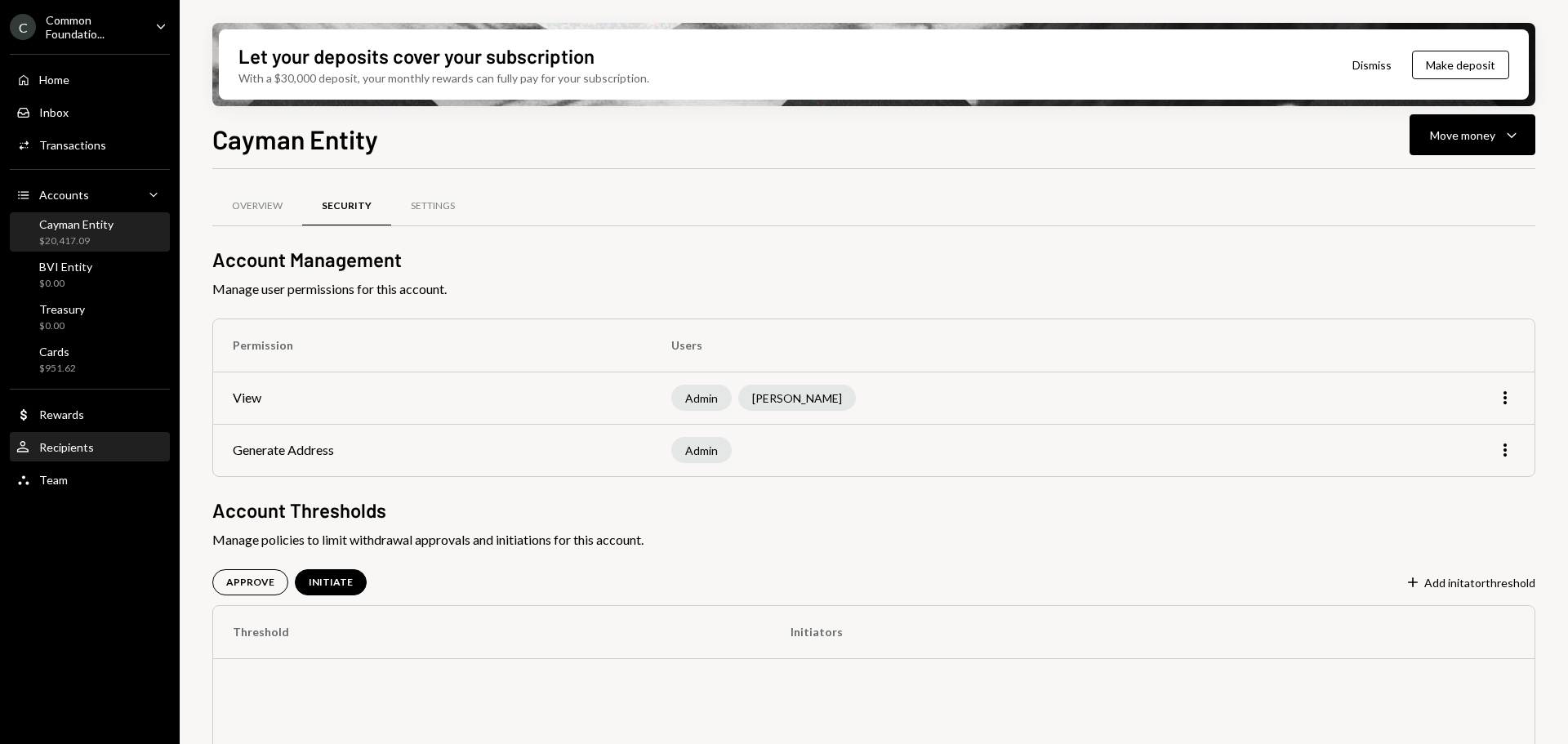
click at [78, 446] on div "Recipients" at bounding box center [67, 447] width 55 height 14
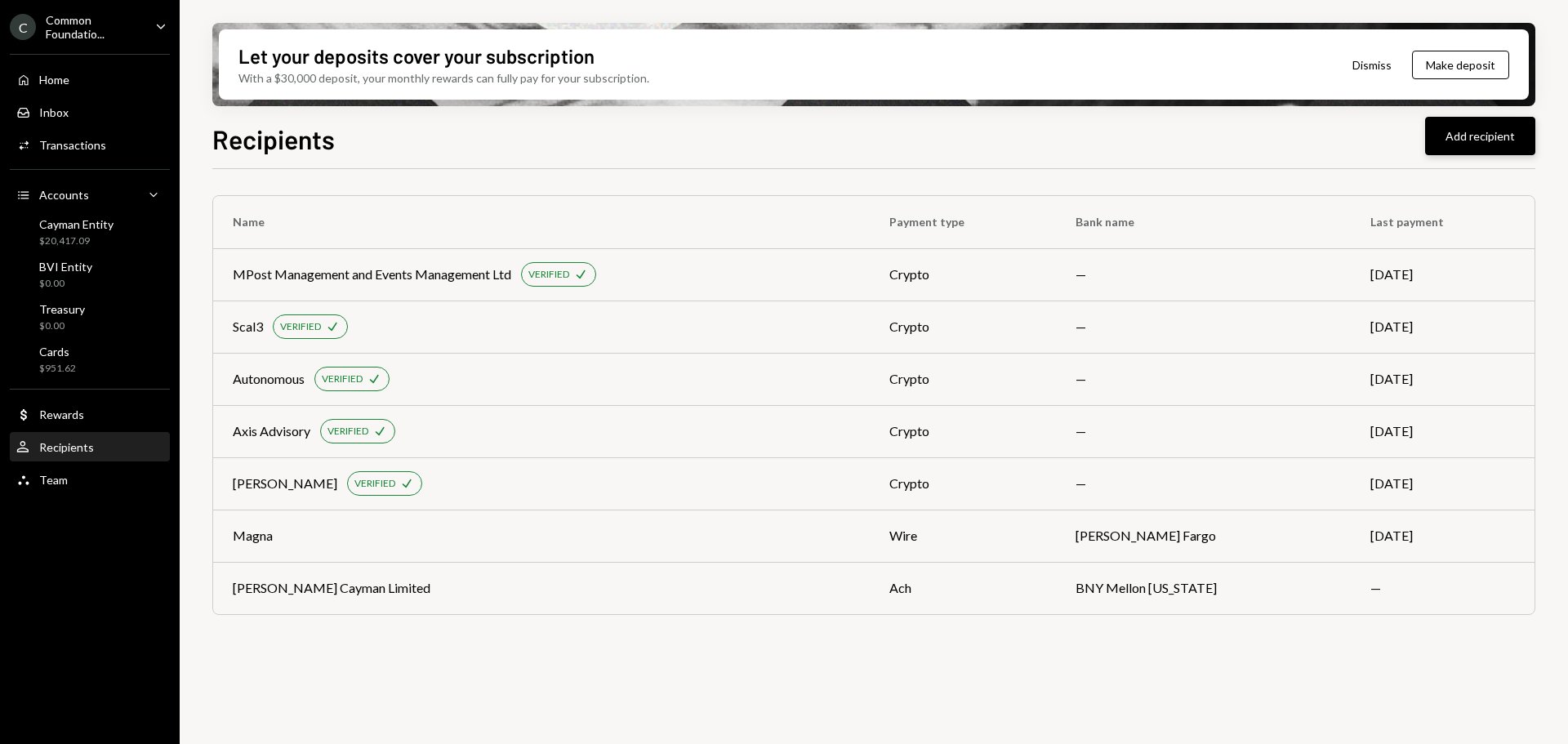
click at [1497, 124] on button "Add recipient" at bounding box center [1480, 135] width 110 height 39
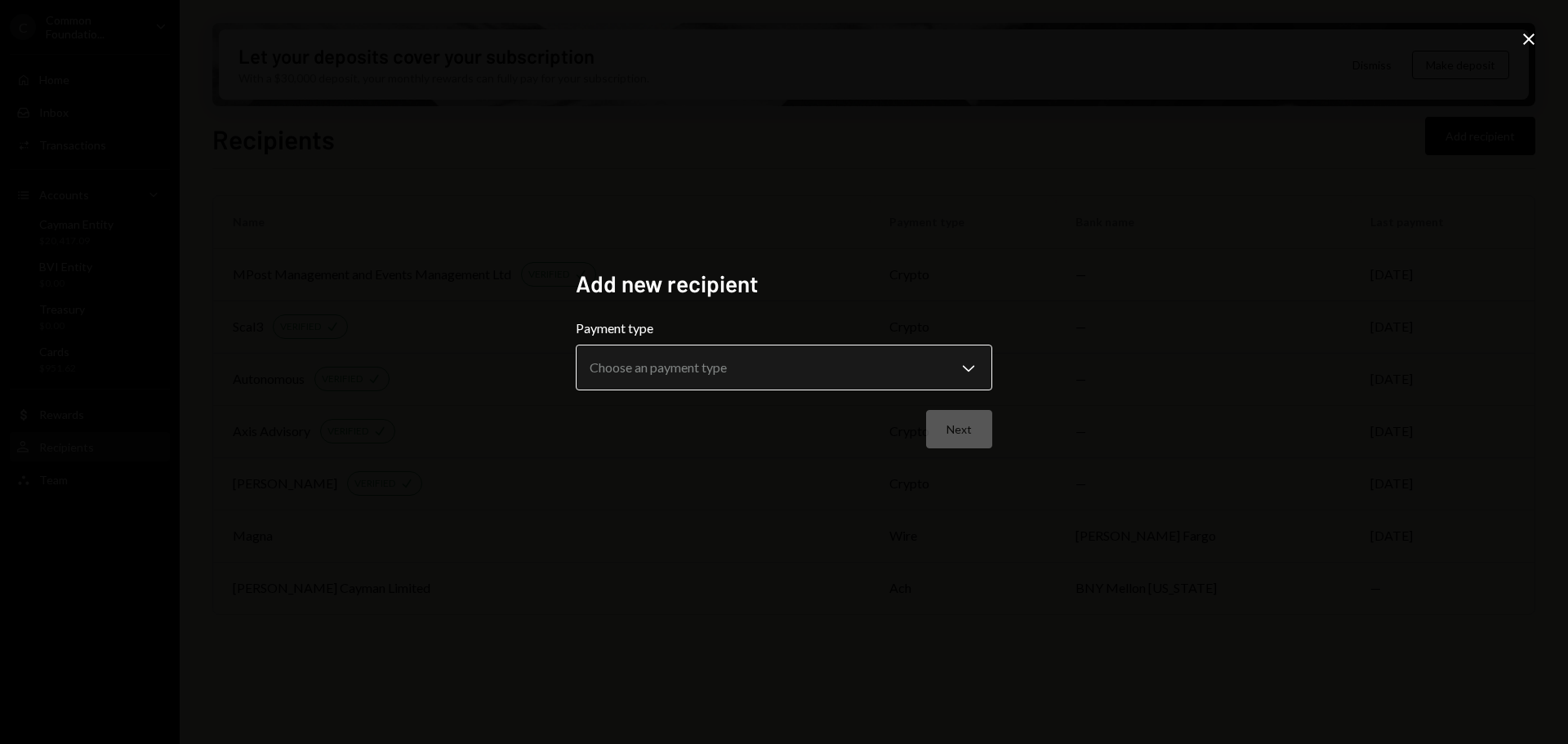
click at [788, 368] on body "**********" at bounding box center [784, 372] width 1568 height 744
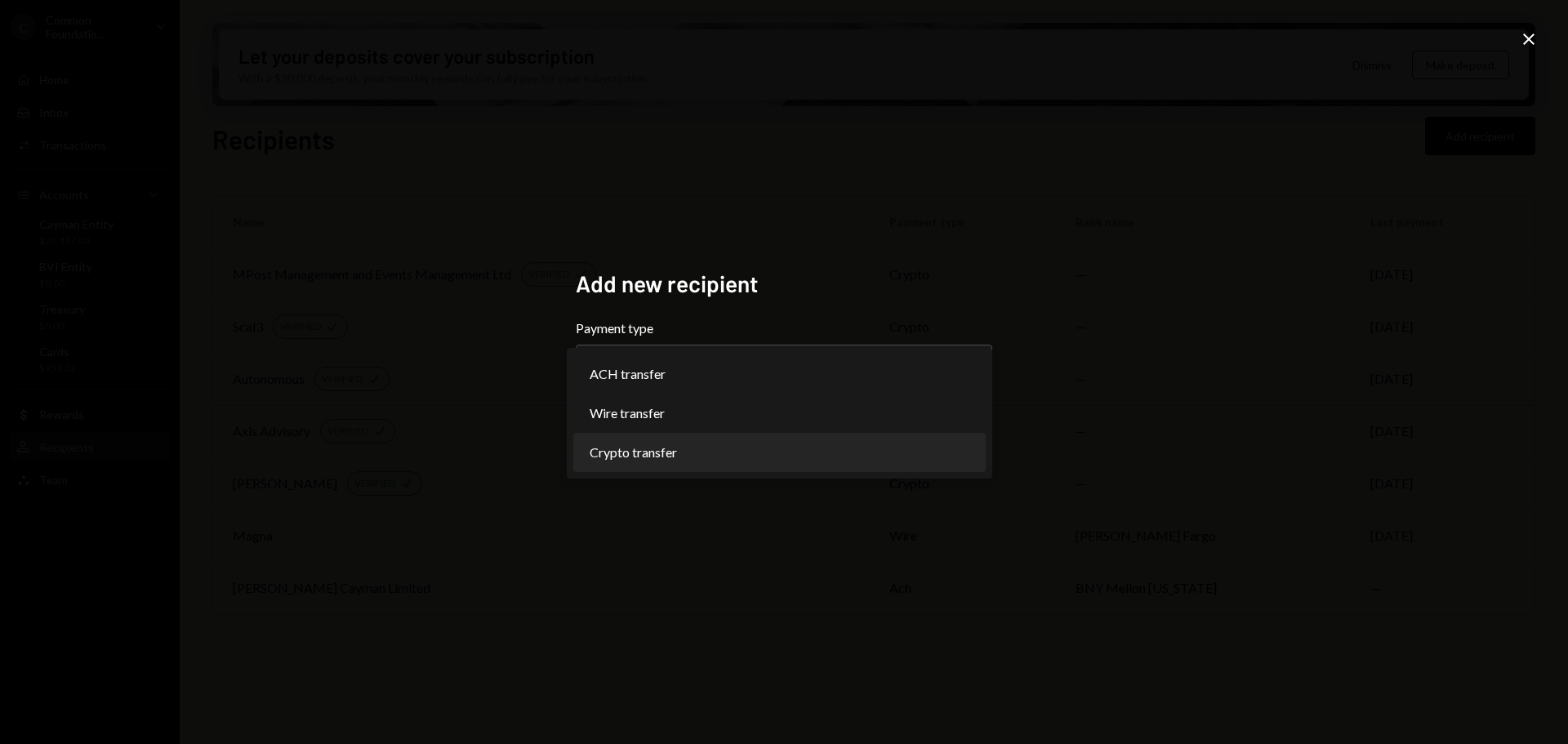
select select "******"
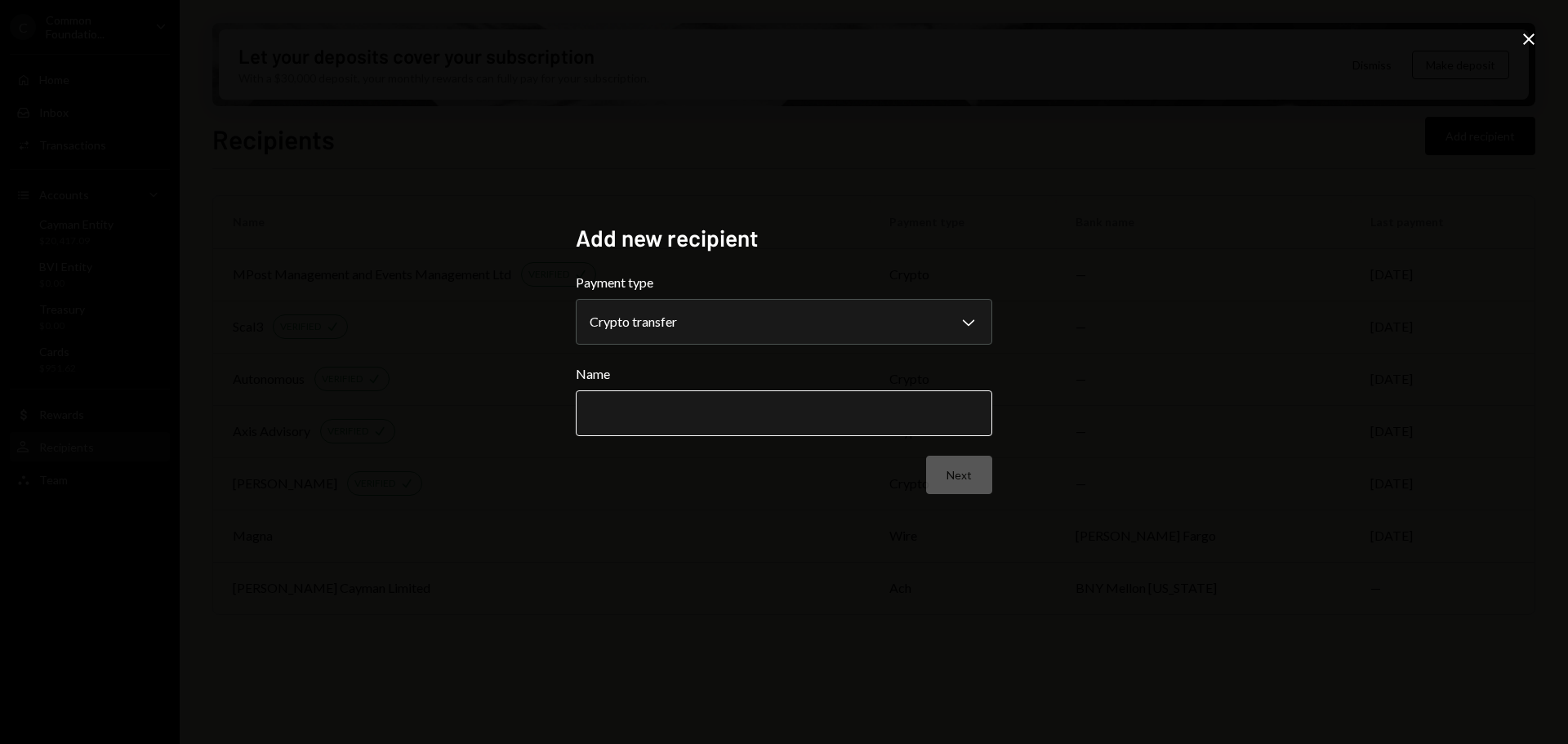
click at [672, 405] on input "Name" at bounding box center [784, 413] width 417 height 46
paste input "**********"
type input "**********"
click at [957, 477] on button "Next" at bounding box center [958, 474] width 66 height 39
click at [785, 319] on body "C Common Foundatio... Caret Down Home Home Inbox Inbox Activities Transactions …" at bounding box center [784, 372] width 1568 height 744
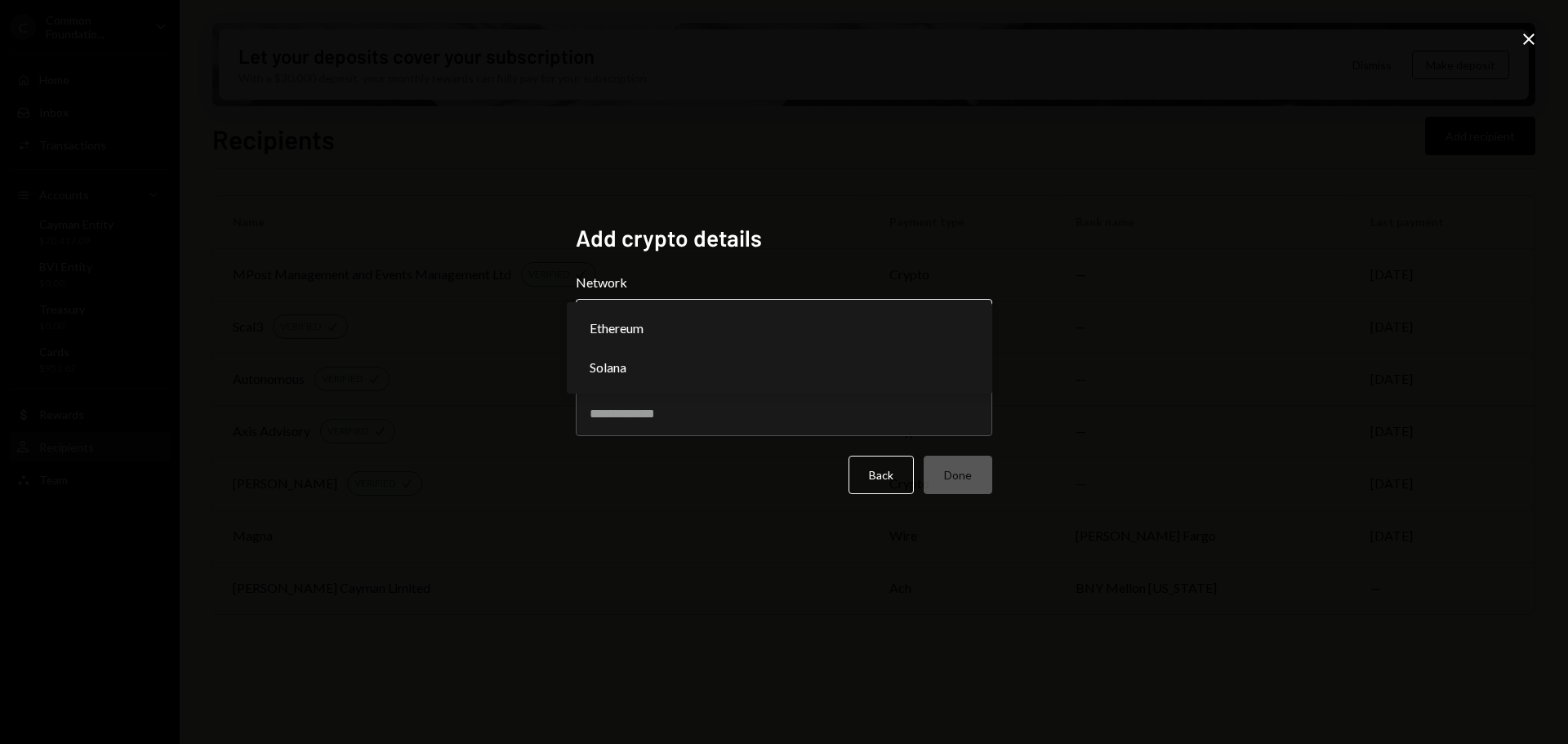
select select "**********"
click at [634, 411] on input "Address" at bounding box center [784, 413] width 417 height 46
paste input "**********"
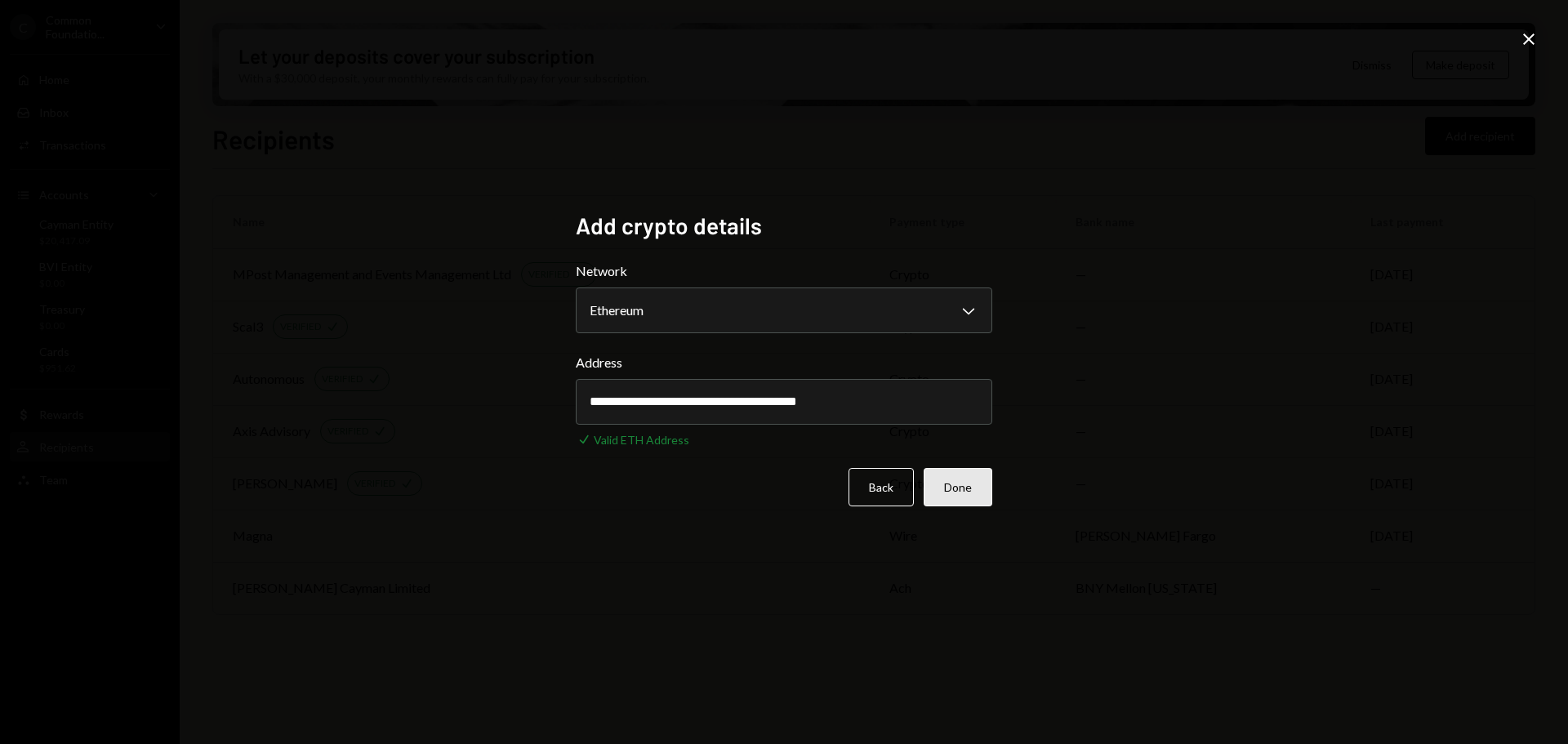
type input "**********"
click at [963, 488] on button "Done" at bounding box center [958, 486] width 69 height 39
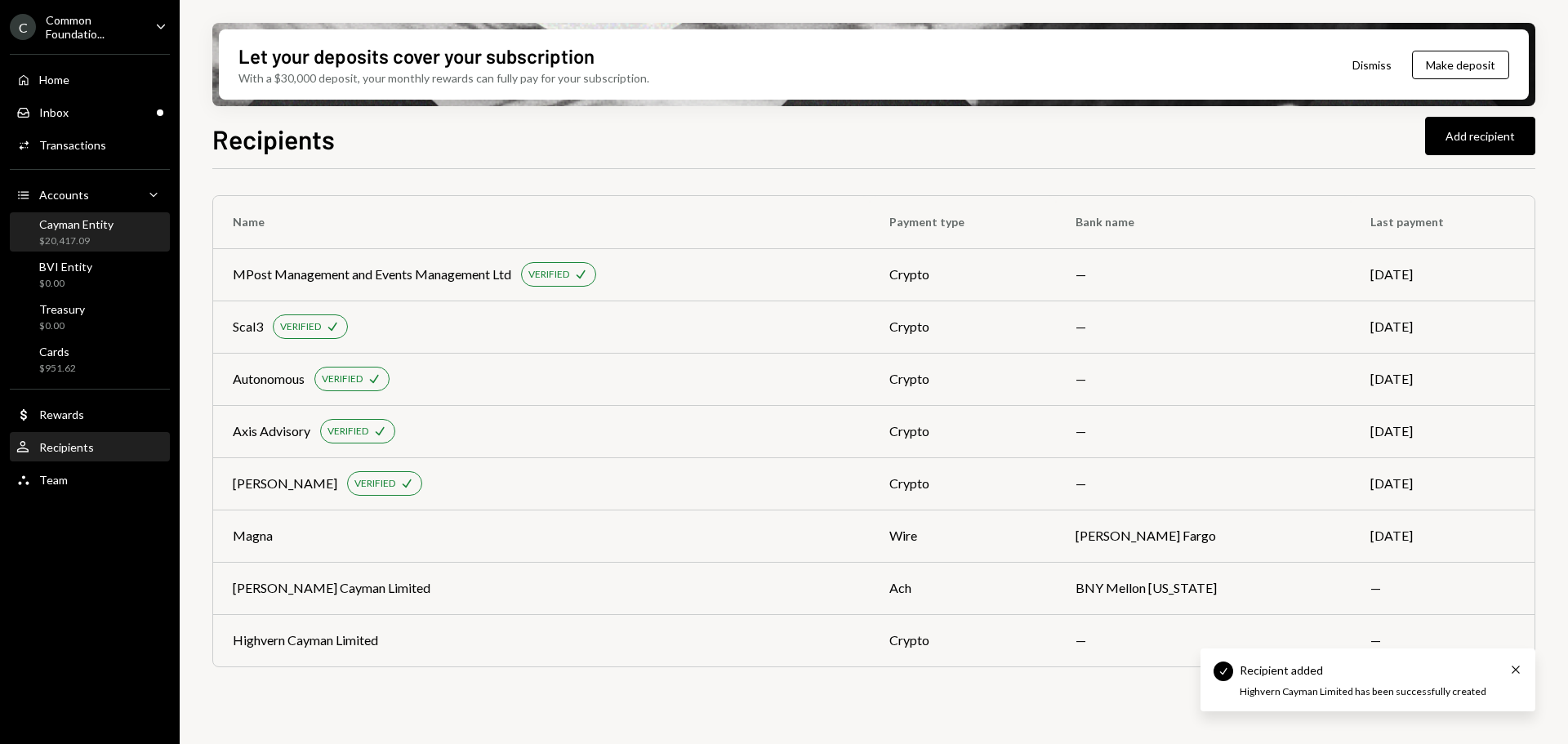
click at [68, 234] on div "$20,417.09" at bounding box center [76, 241] width 74 height 14
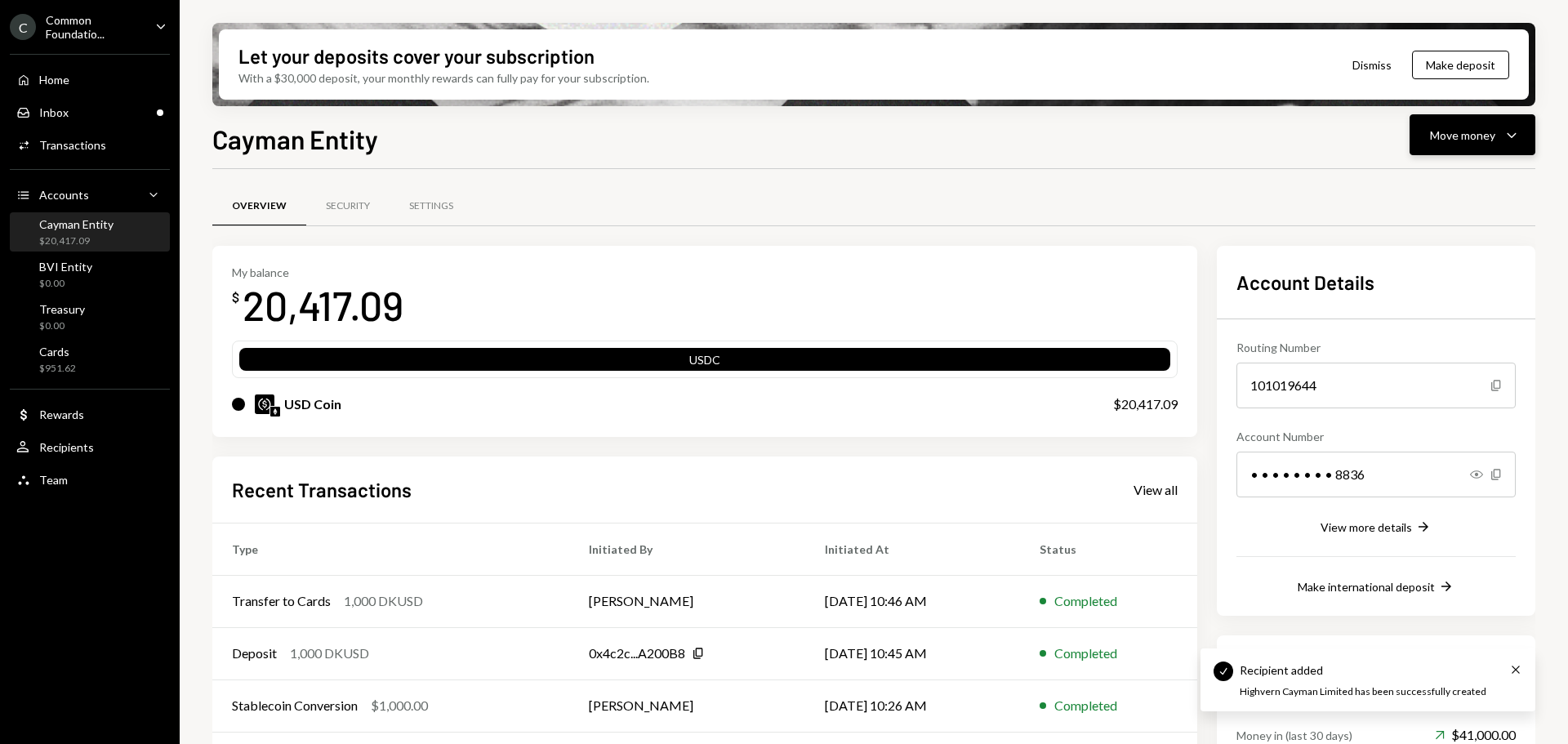
click at [1477, 133] on div "Move money" at bounding box center [1462, 135] width 65 height 17
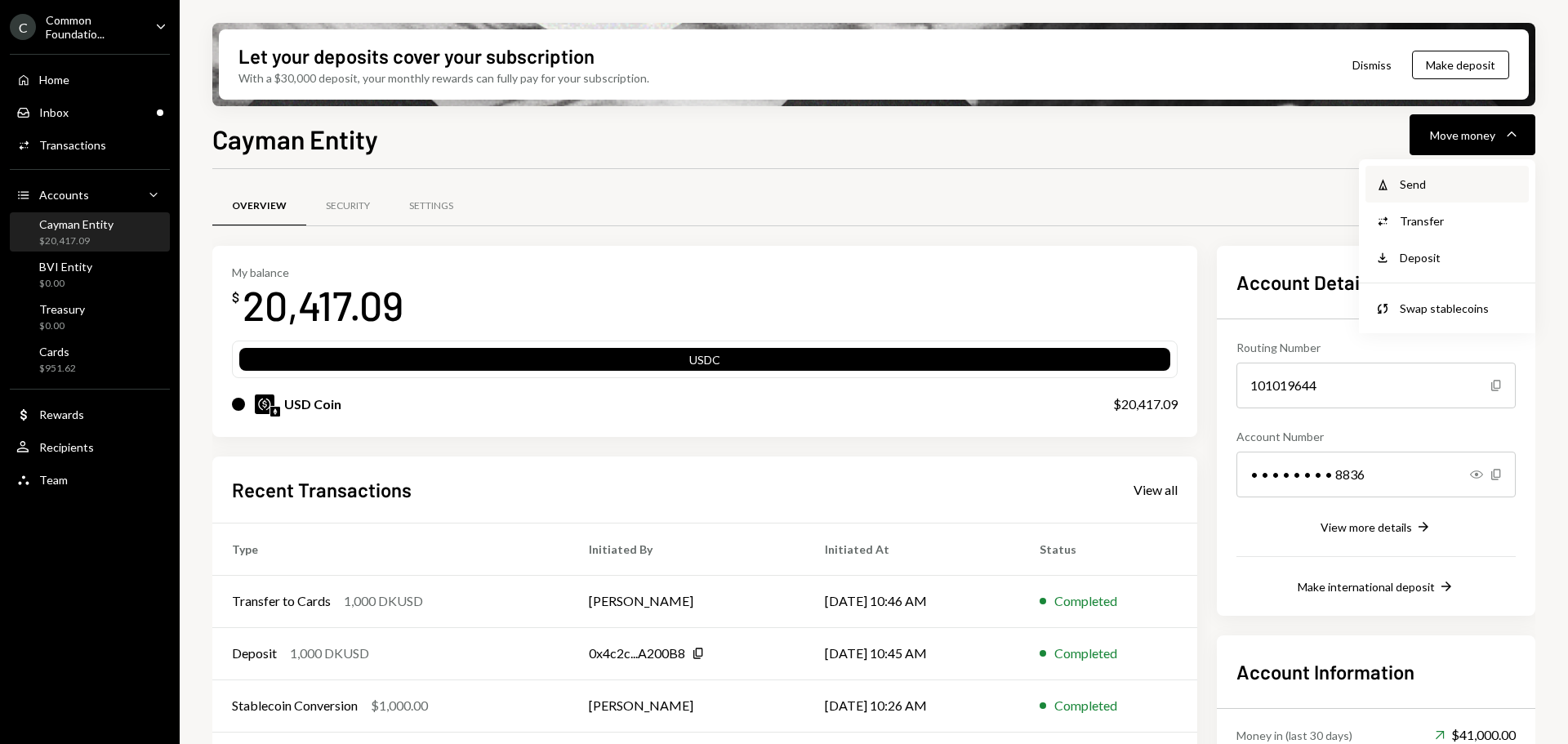
click at [1420, 182] on div "Send" at bounding box center [1459, 184] width 119 height 17
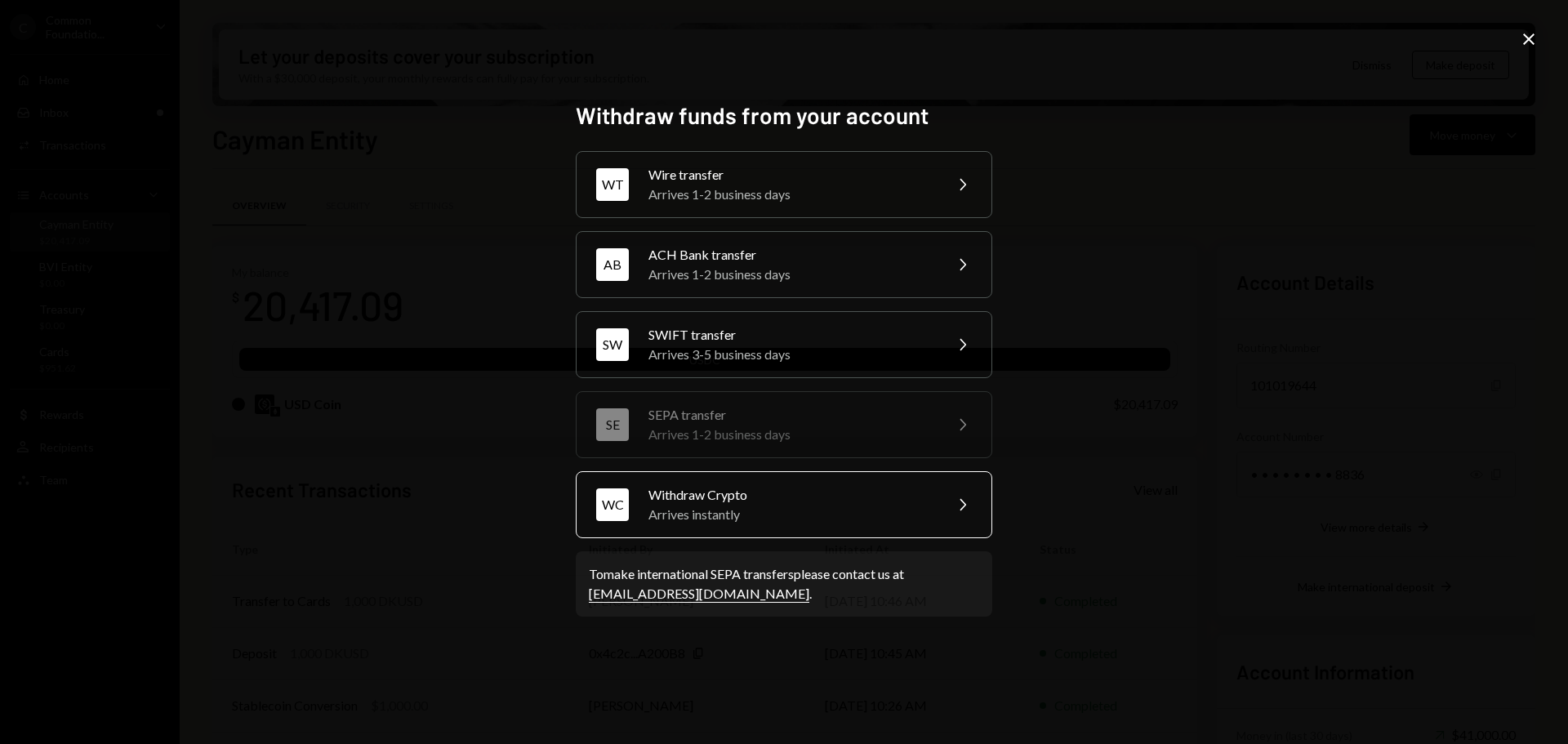
click at [738, 509] on div "Arrives instantly" at bounding box center [790, 514] width 284 height 20
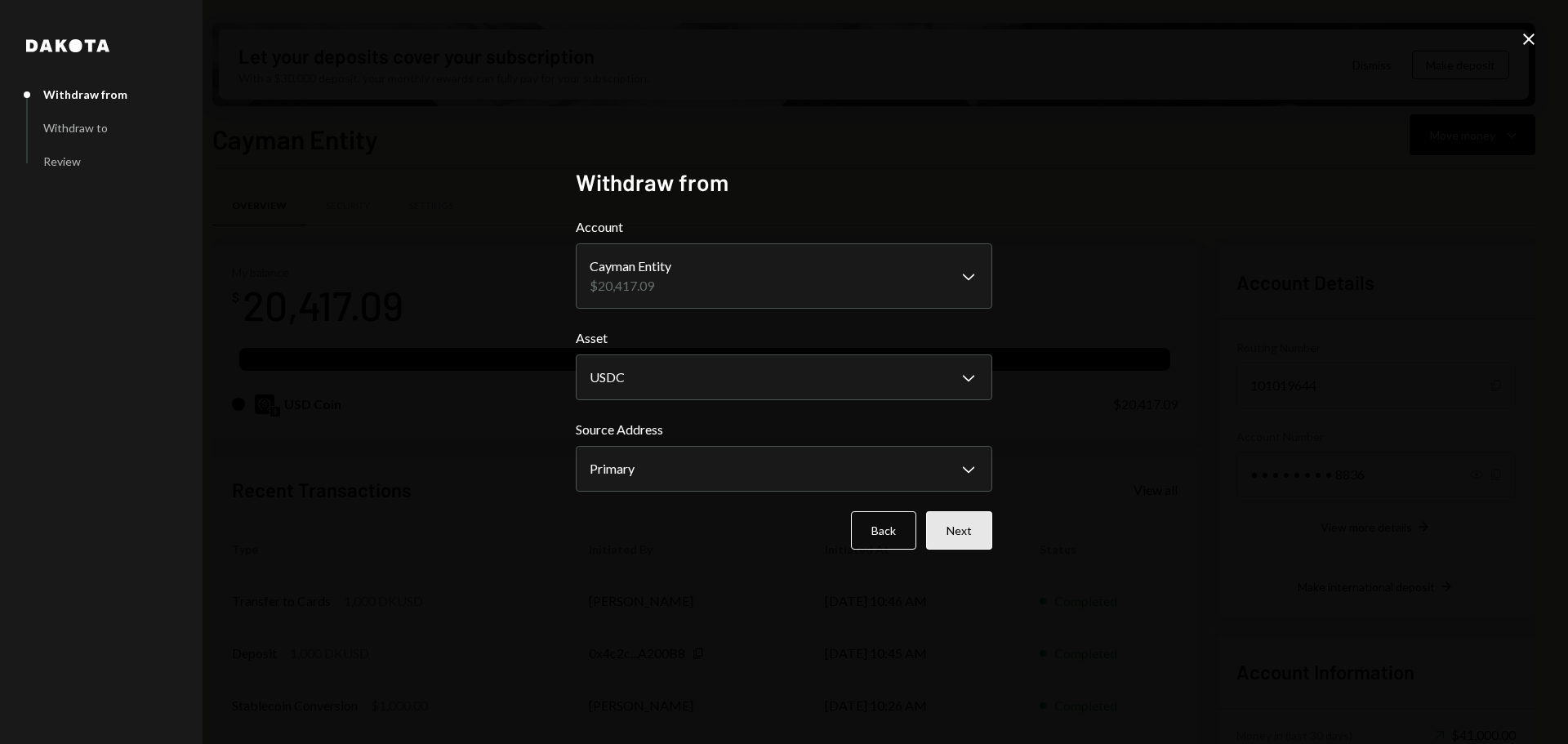
click at [955, 525] on button "Next" at bounding box center [958, 530] width 66 height 39
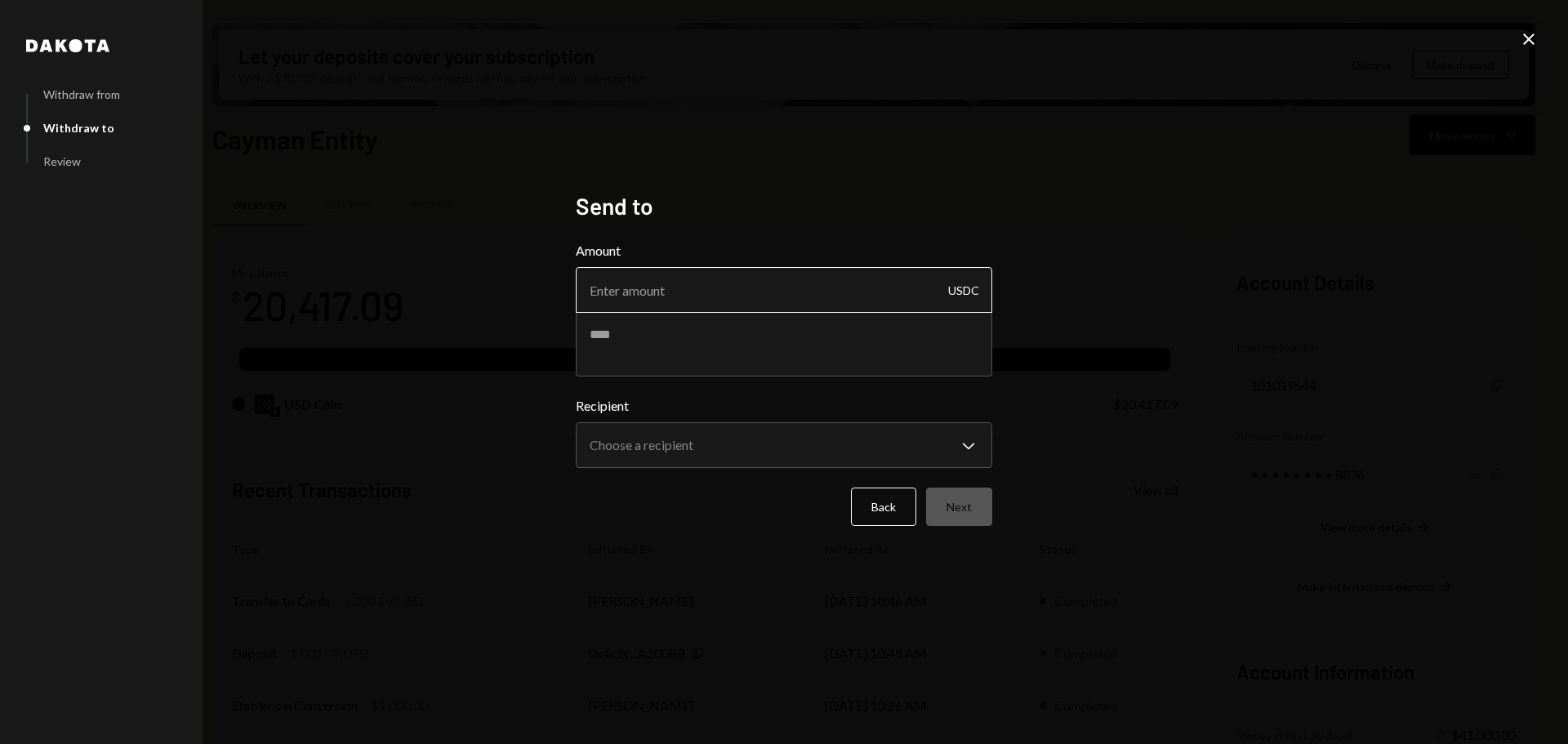
click at [758, 296] on input "Amount" at bounding box center [784, 290] width 417 height 46
type input "10"
click at [707, 346] on textarea at bounding box center [784, 343] width 417 height 65
type textarea "****"
click at [757, 454] on body "C Common Foundatio... Caret Down Home Home Inbox Inbox Activities Transactions …" at bounding box center [784, 372] width 1568 height 744
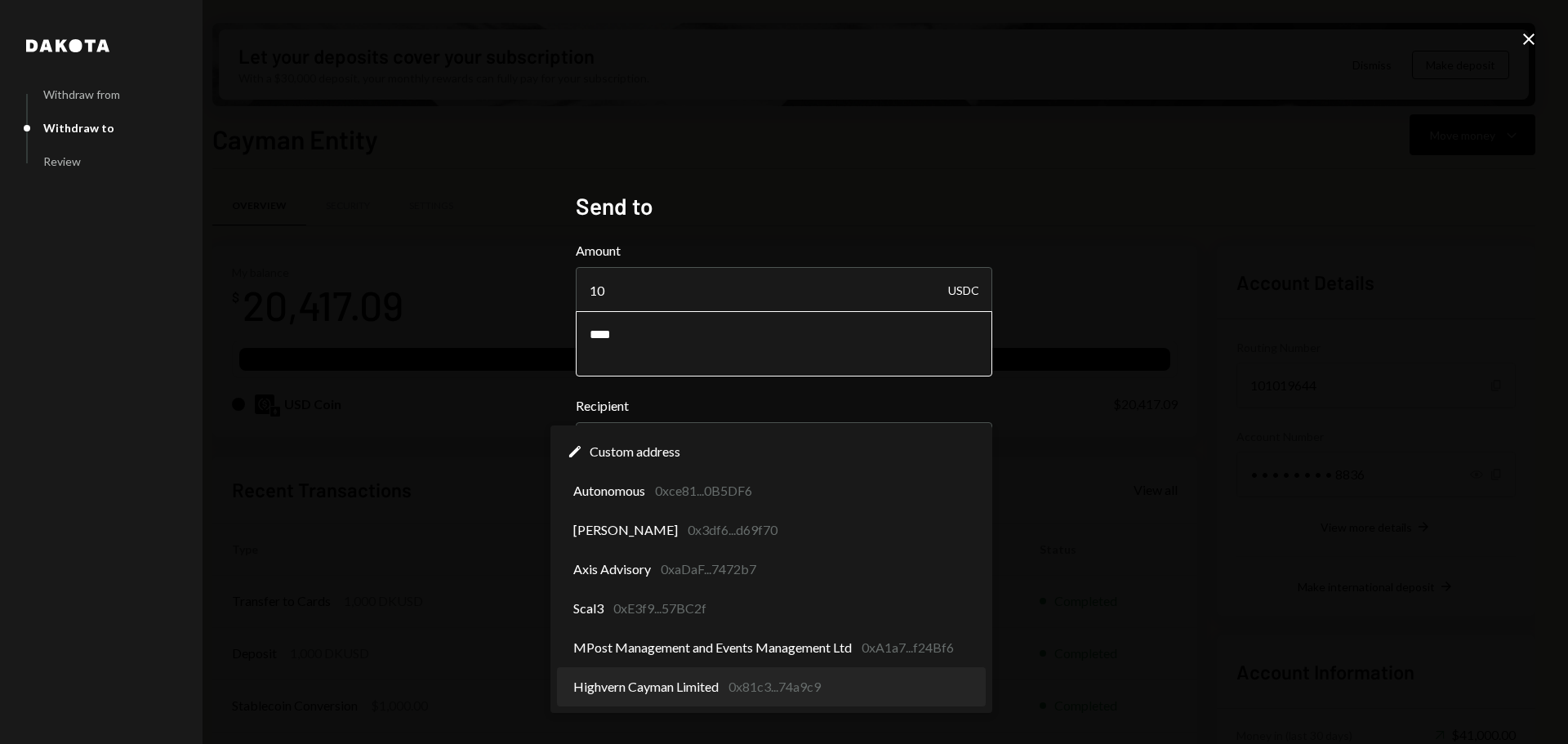
select select "**********"
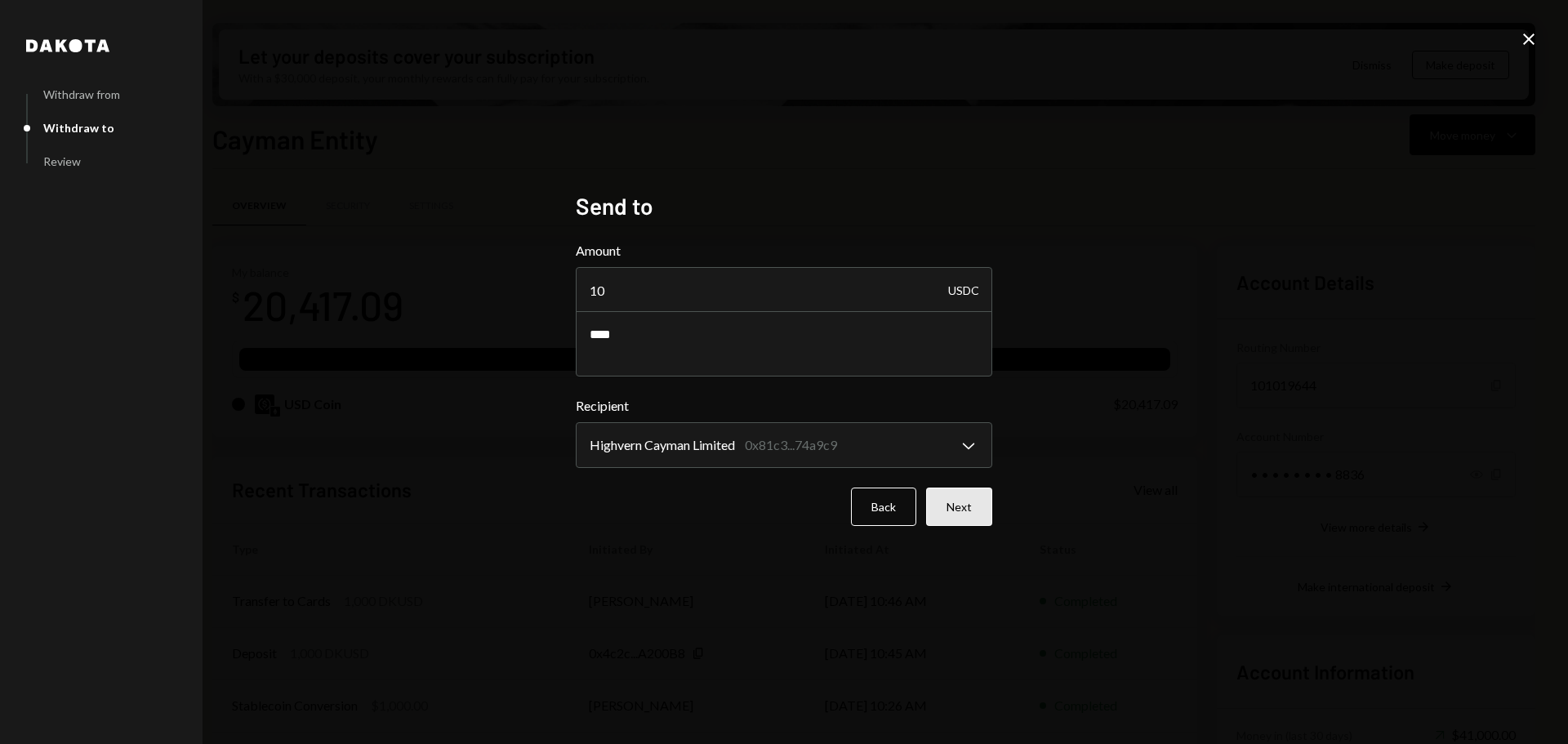
click at [941, 504] on button "Next" at bounding box center [958, 506] width 66 height 39
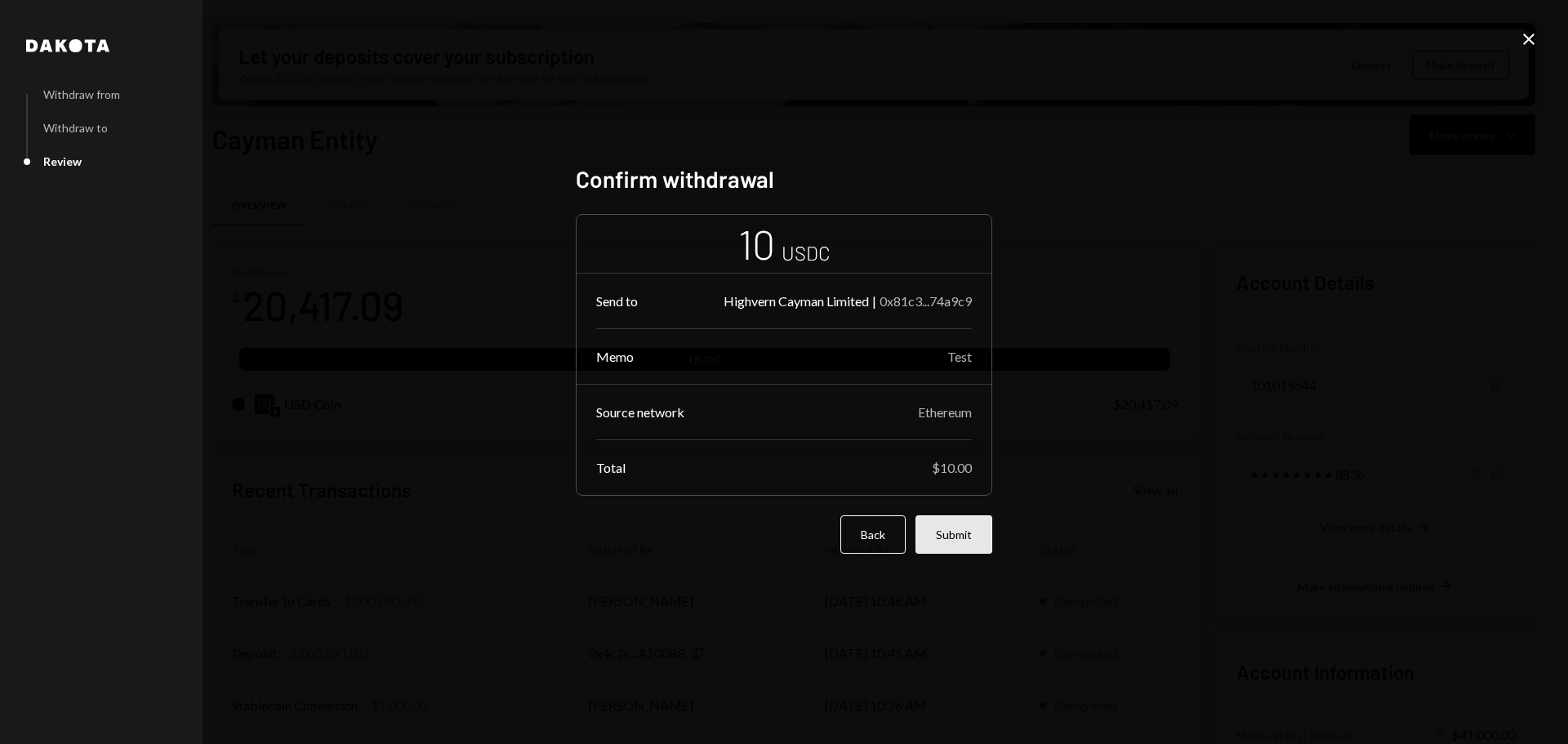
click at [968, 539] on button "Submit" at bounding box center [954, 534] width 77 height 39
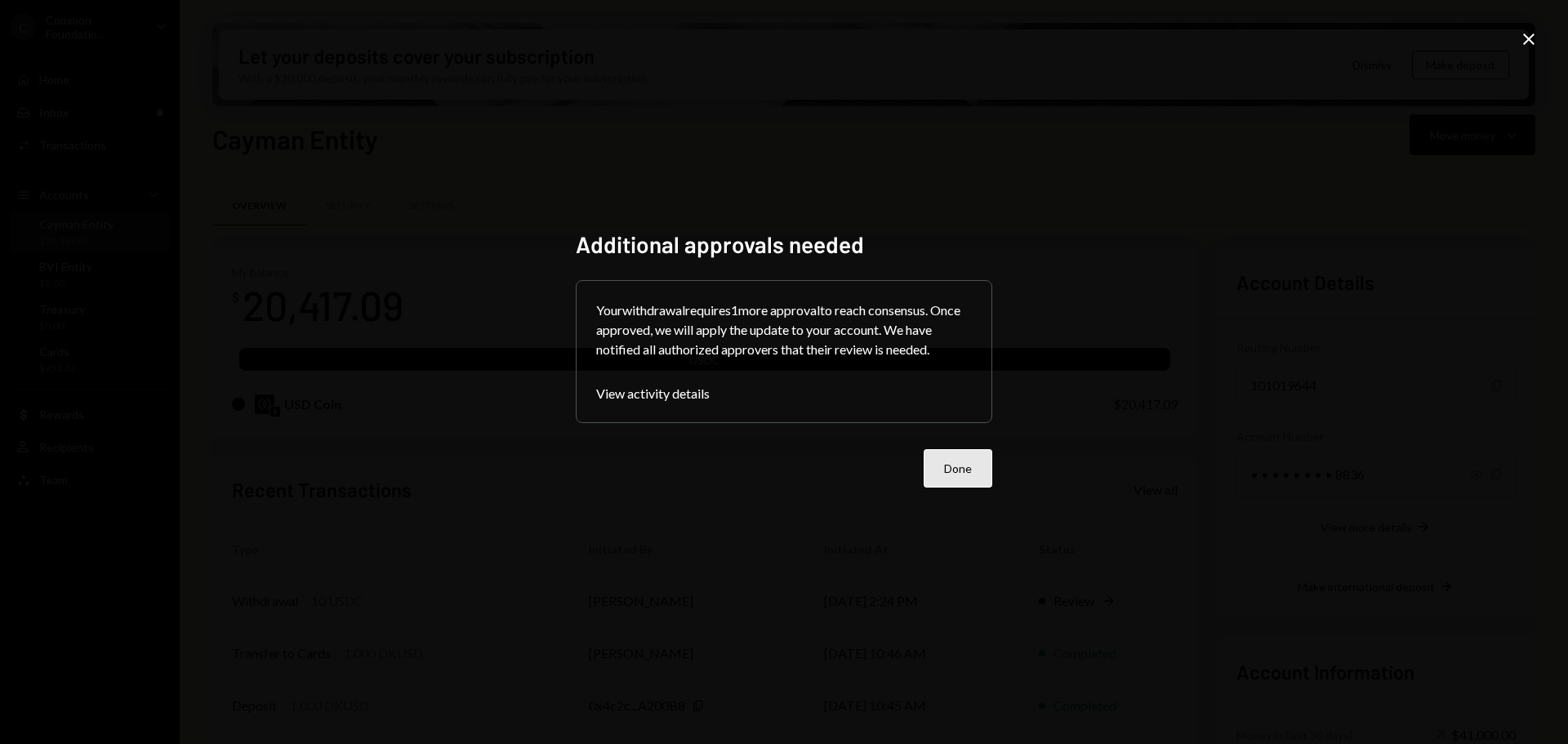
click at [950, 470] on button "Done" at bounding box center [958, 467] width 69 height 39
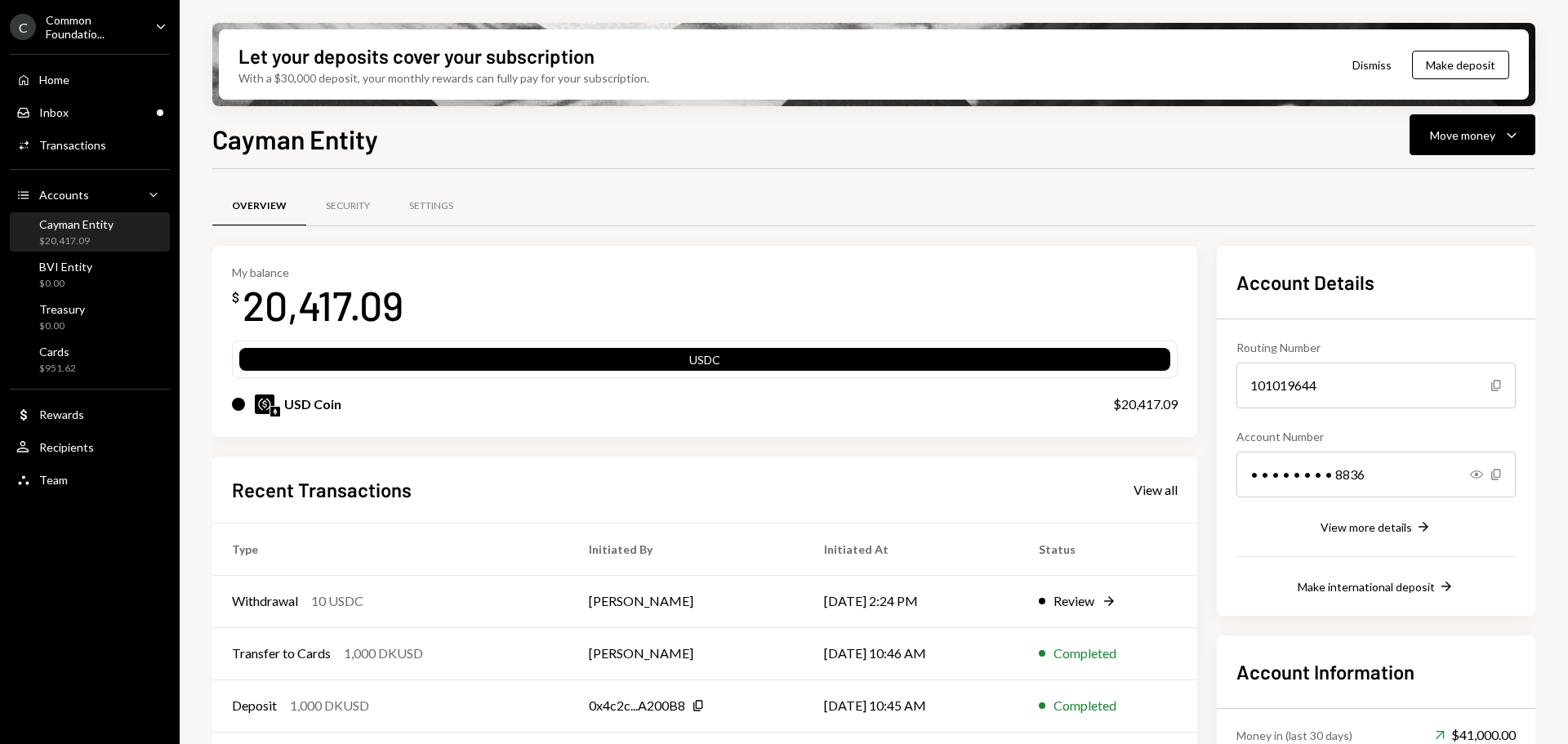
click at [164, 23] on icon "Caret Down" at bounding box center [160, 25] width 18 height 18
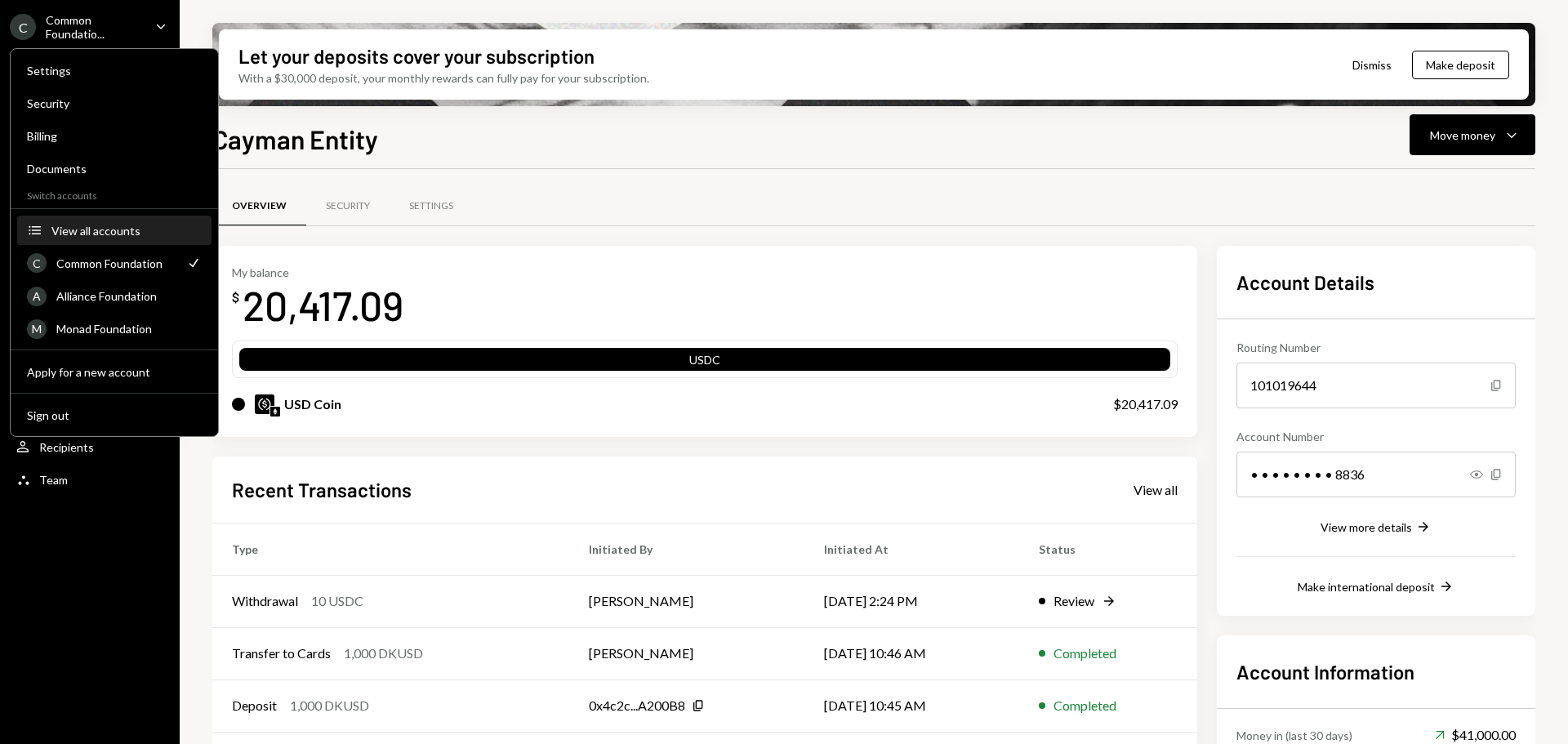
click at [124, 228] on div "View all accounts" at bounding box center [127, 230] width 150 height 14
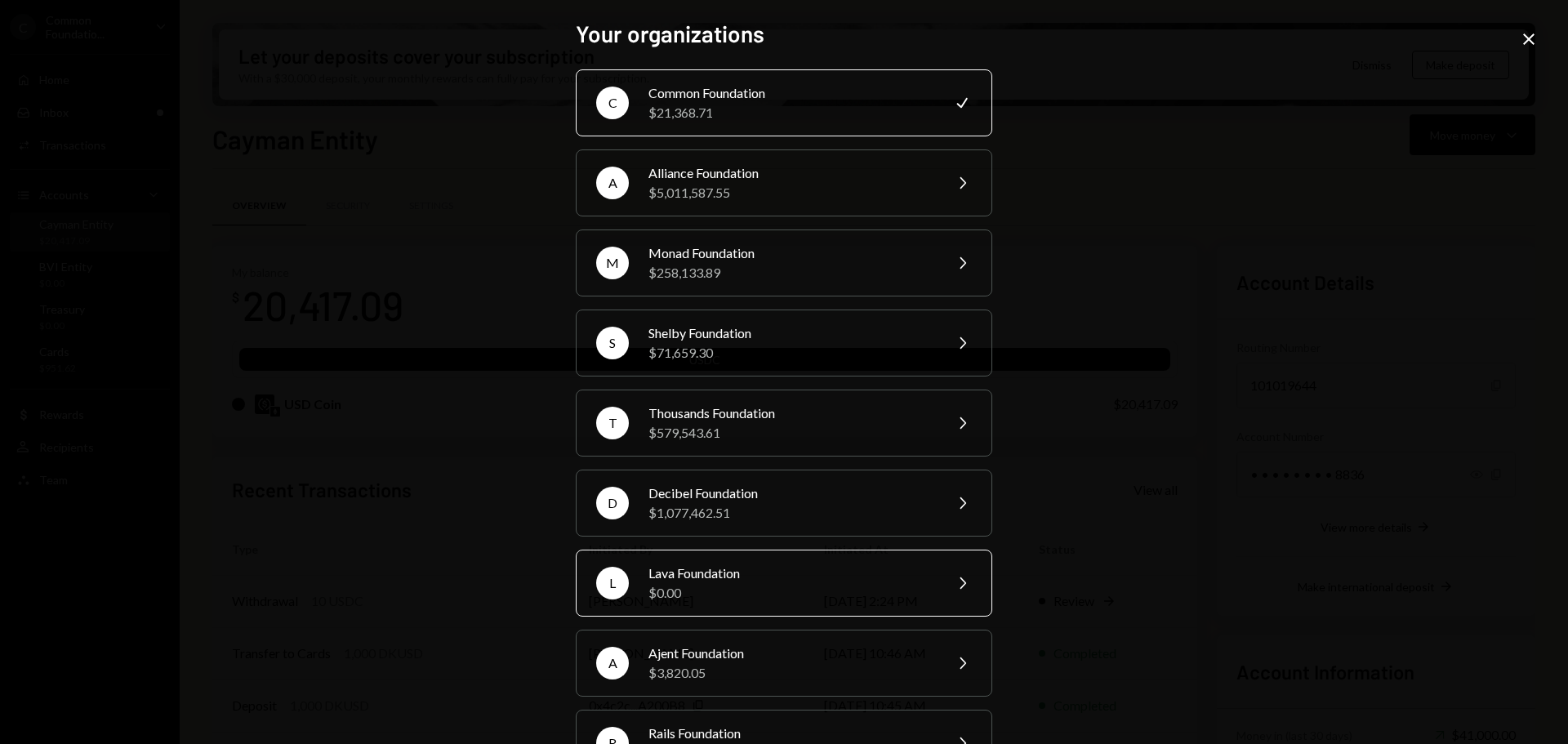
click at [795, 578] on div "Lava Foundation" at bounding box center [790, 573] width 284 height 20
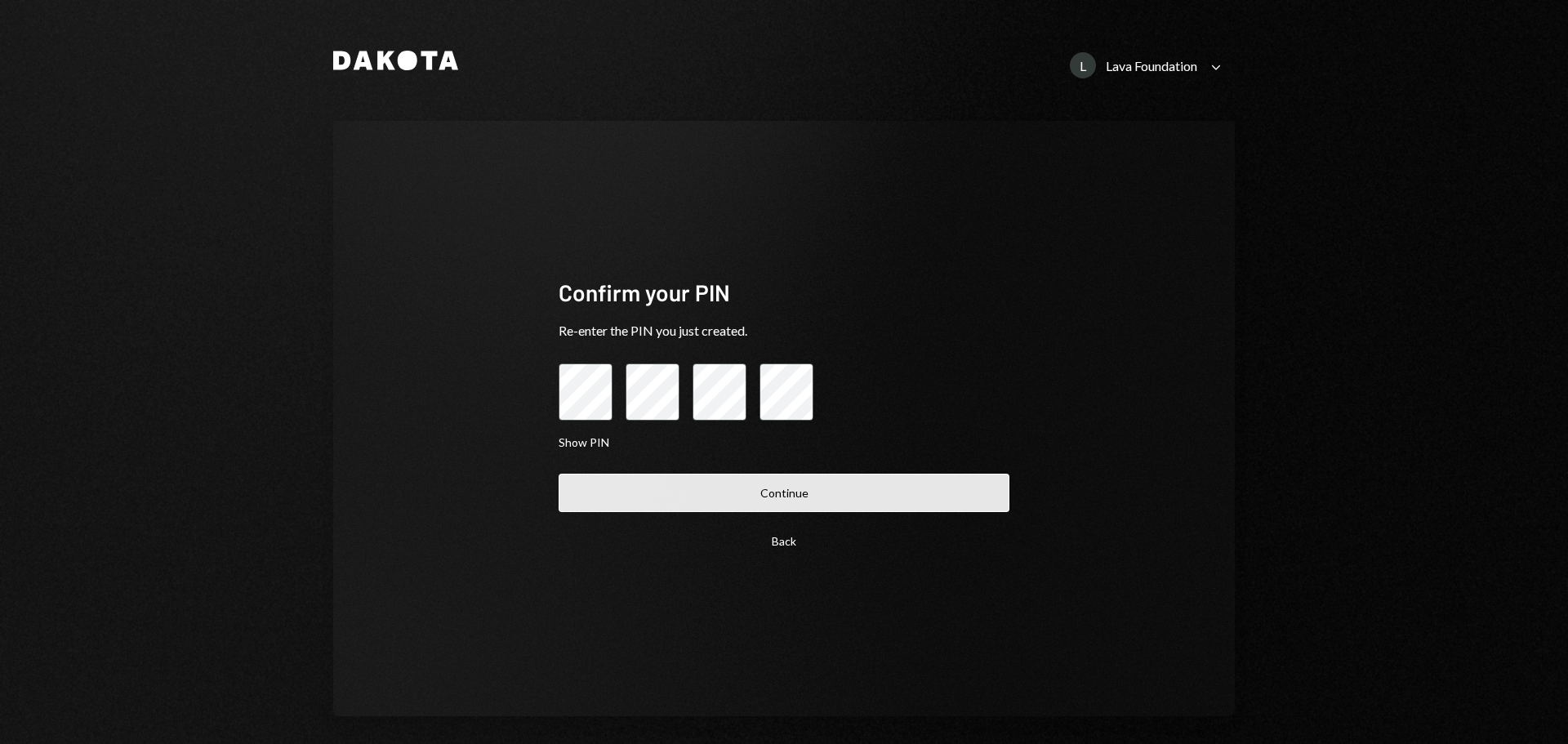
click at [815, 502] on button "Continue" at bounding box center [784, 492] width 451 height 39
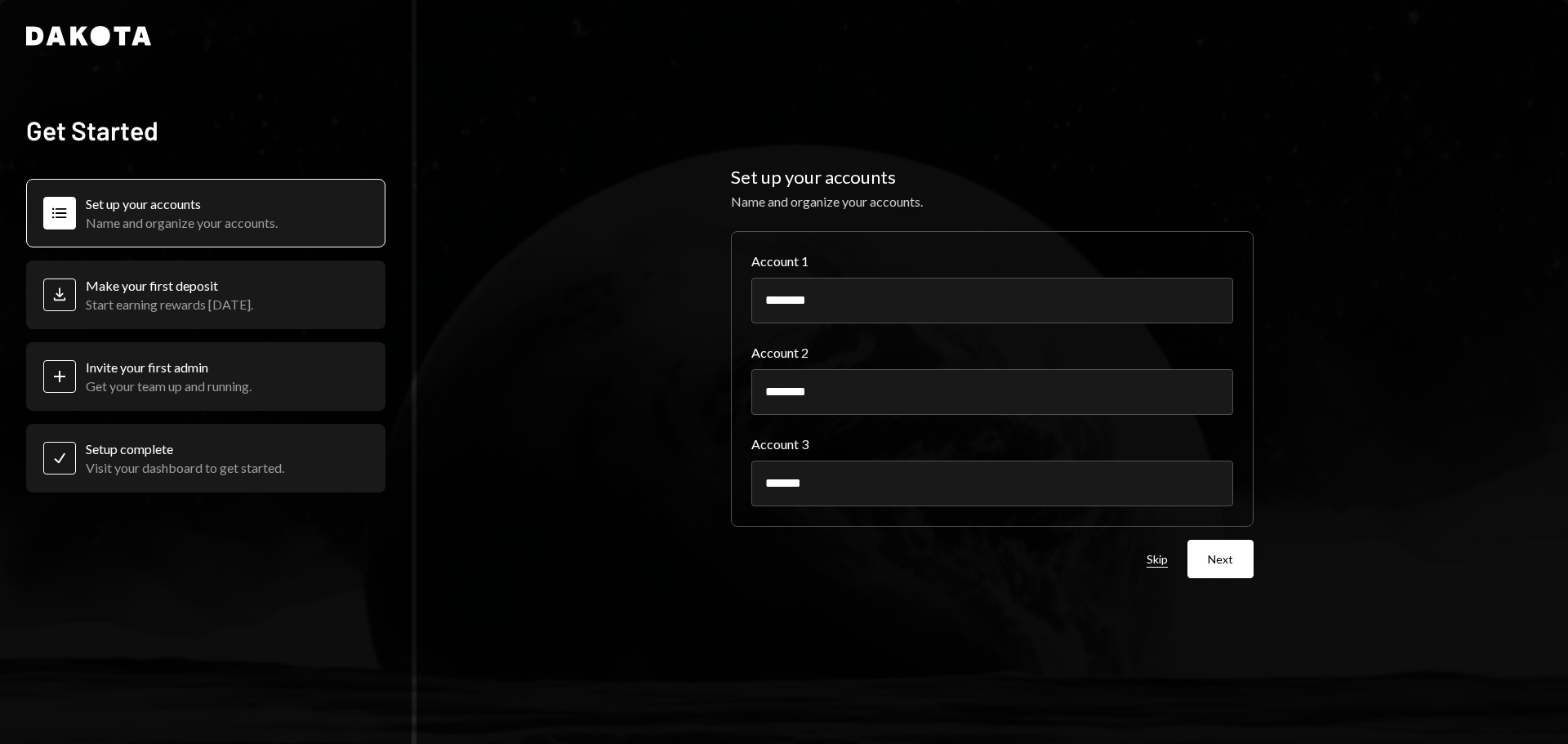
click at [1161, 562] on button "Skip" at bounding box center [1157, 560] width 22 height 15
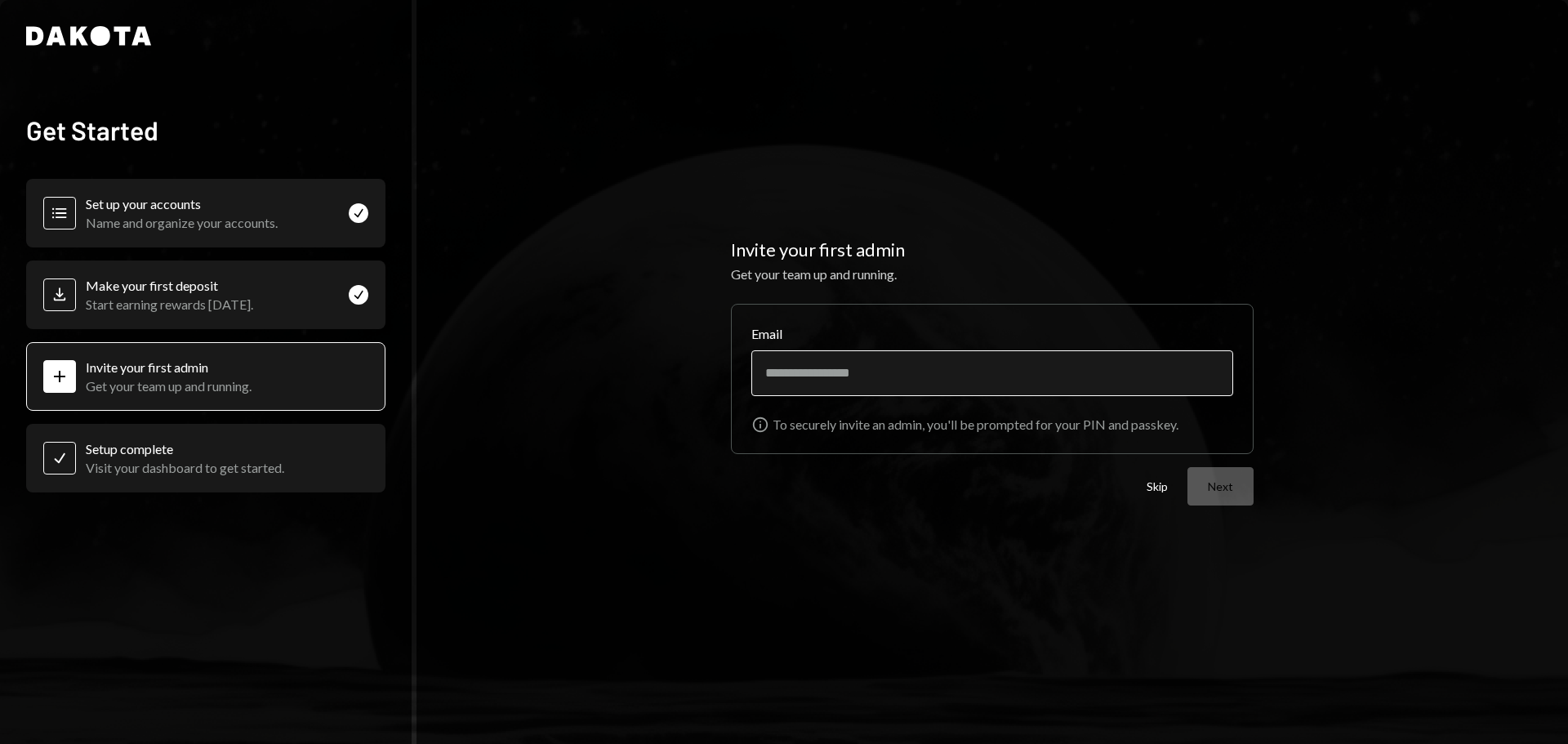
click at [896, 379] on input "Email" at bounding box center [992, 372] width 482 height 46
paste input "**********"
type input "**********"
click at [1226, 480] on button "Next" at bounding box center [1220, 486] width 66 height 39
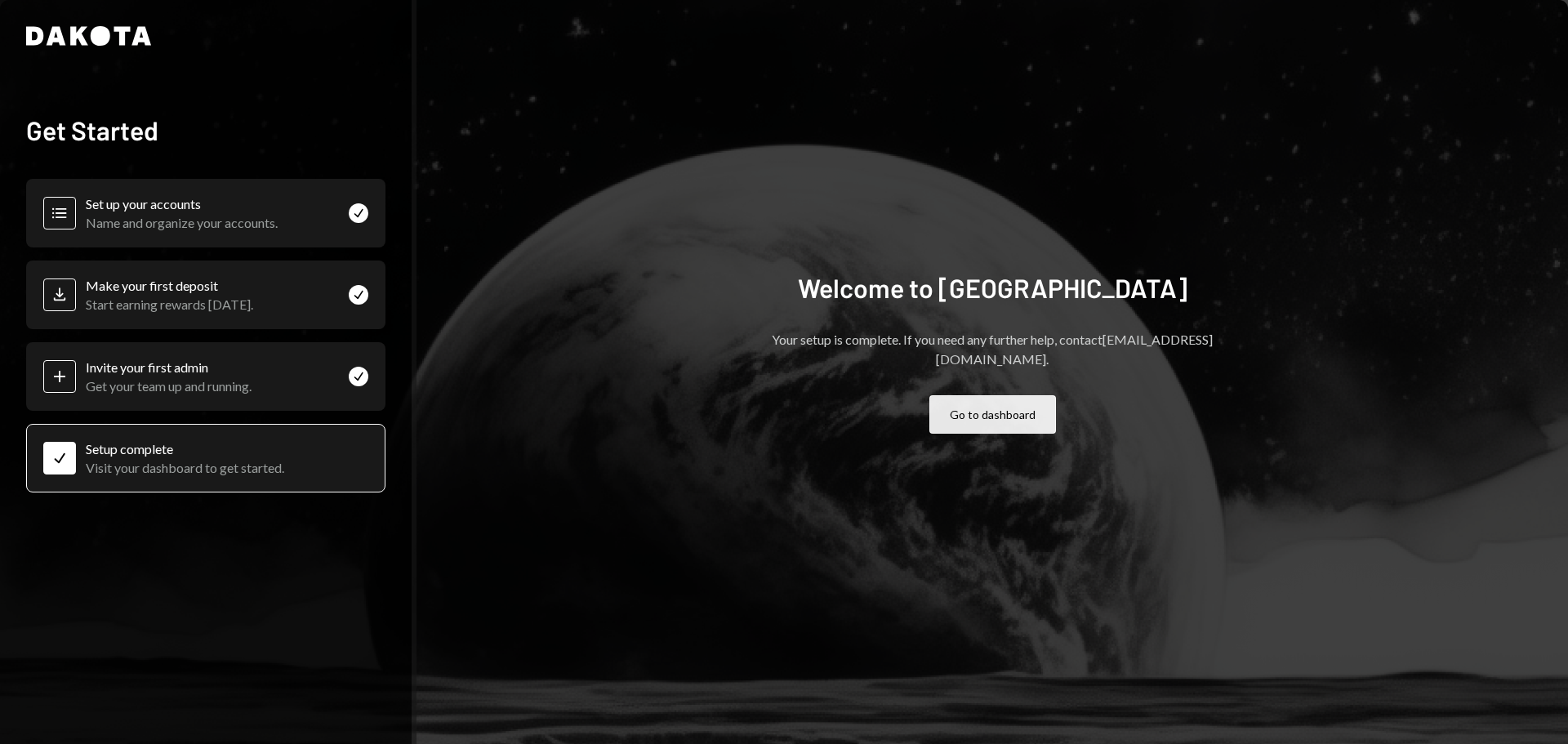
click at [971, 400] on button "Go to dashboard" at bounding box center [992, 414] width 127 height 39
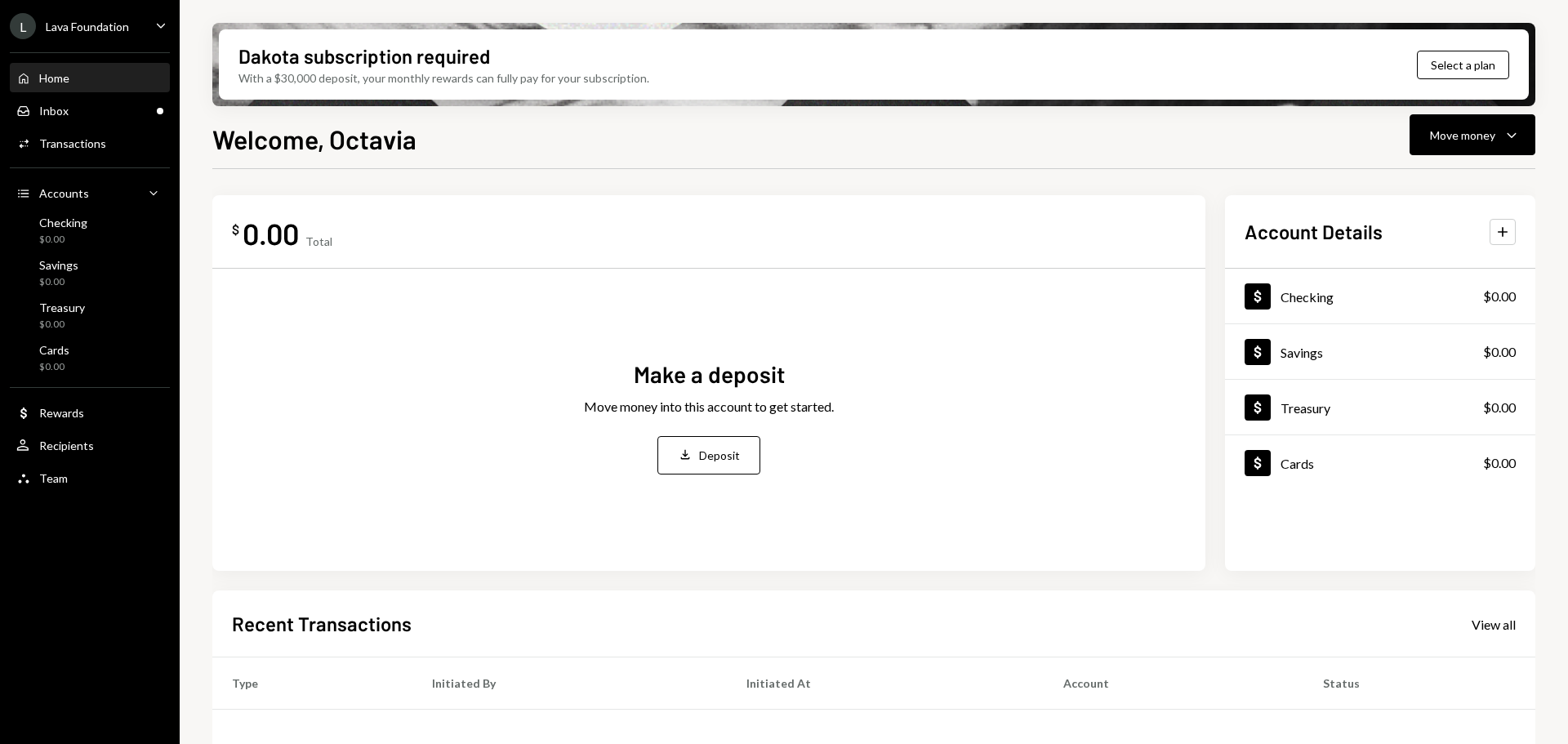
click at [106, 207] on div "Home Home Inbox Inbox Activities Transactions Accounts Accounts Caret Down Chec…" at bounding box center [89, 269] width 180 height 453
click at [92, 237] on div "Checking $0.00" at bounding box center [89, 230] width 147 height 31
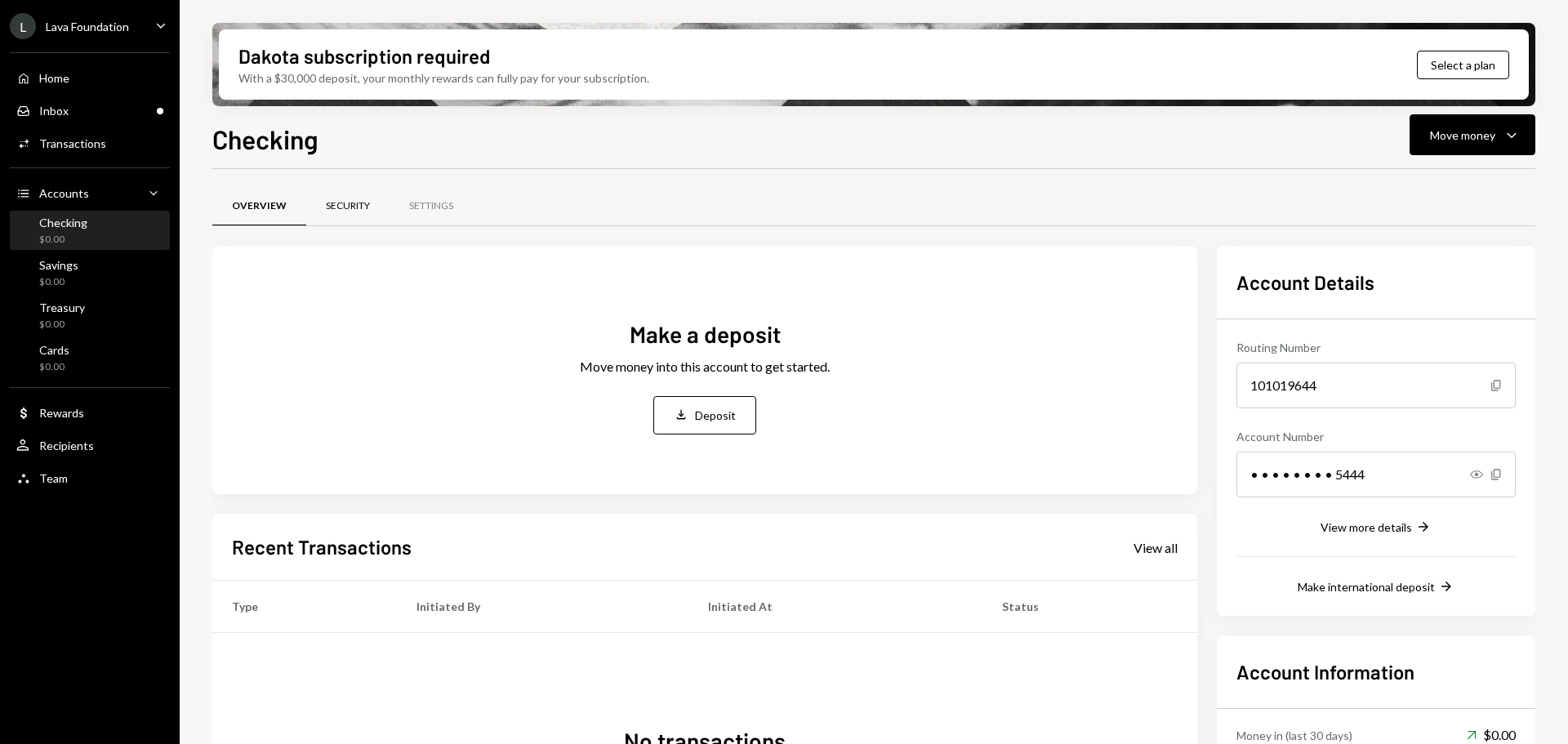
click at [346, 212] on div "Security" at bounding box center [347, 206] width 44 height 14
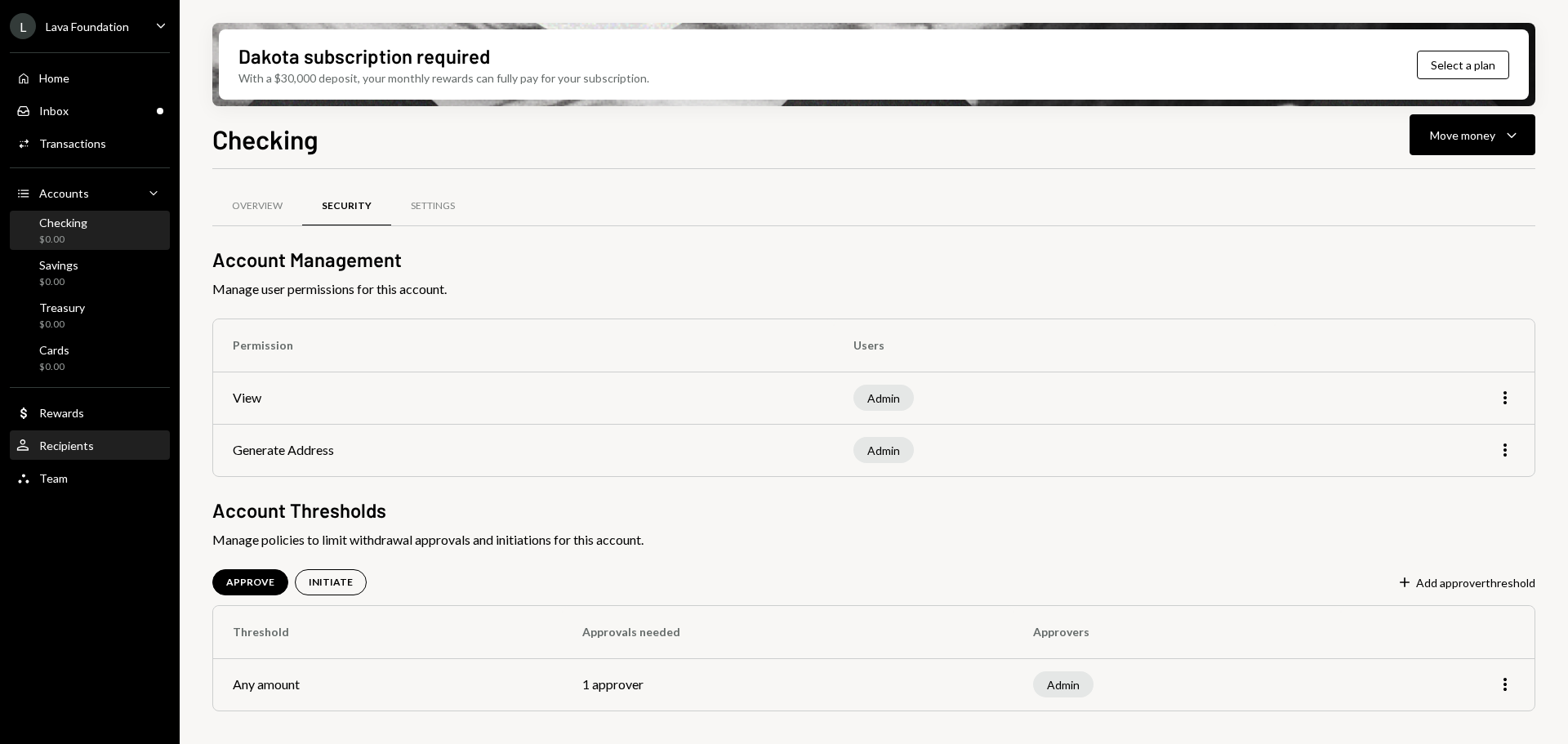
click at [77, 446] on div "Recipients" at bounding box center [67, 445] width 55 height 14
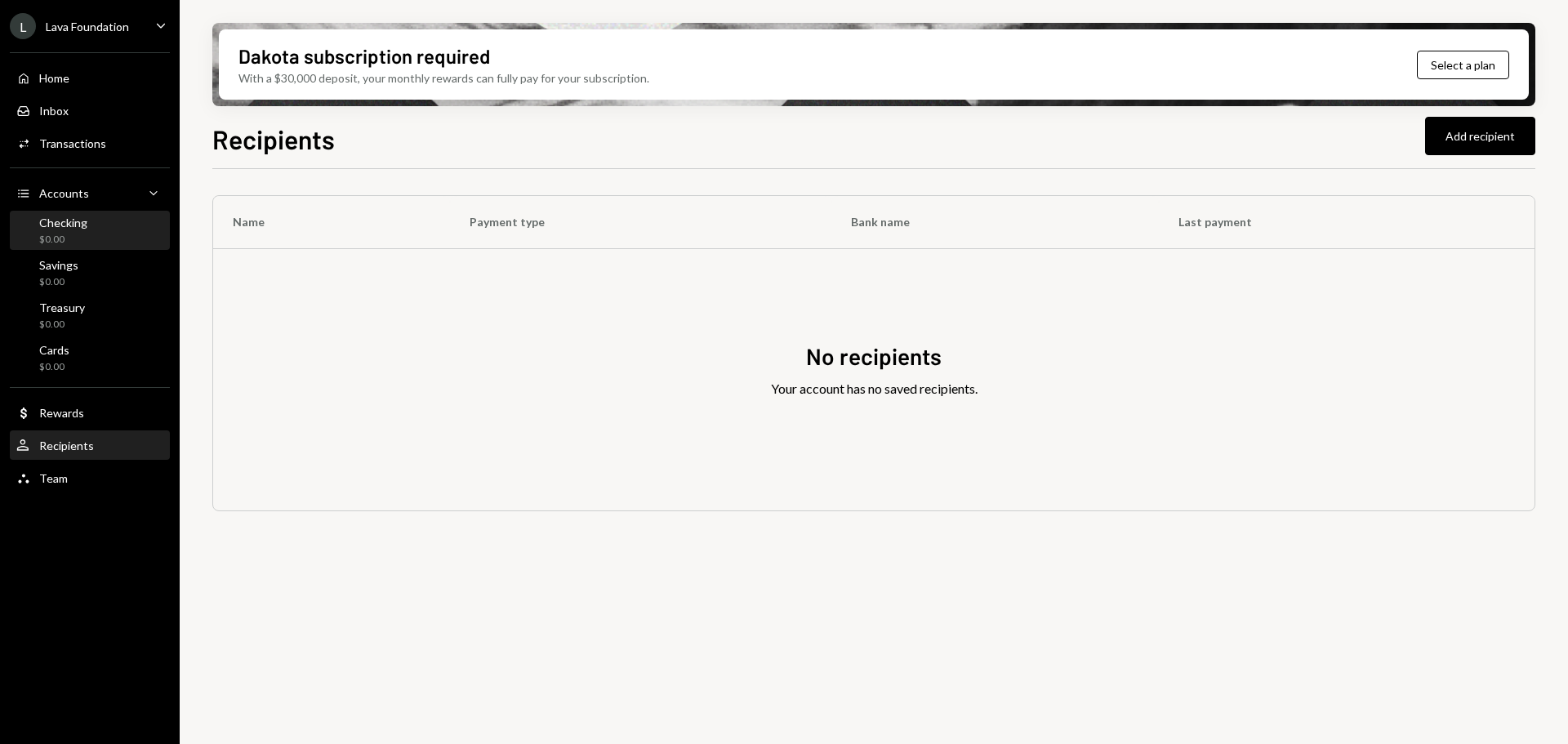
click at [73, 232] on div "$0.00" at bounding box center [63, 239] width 48 height 14
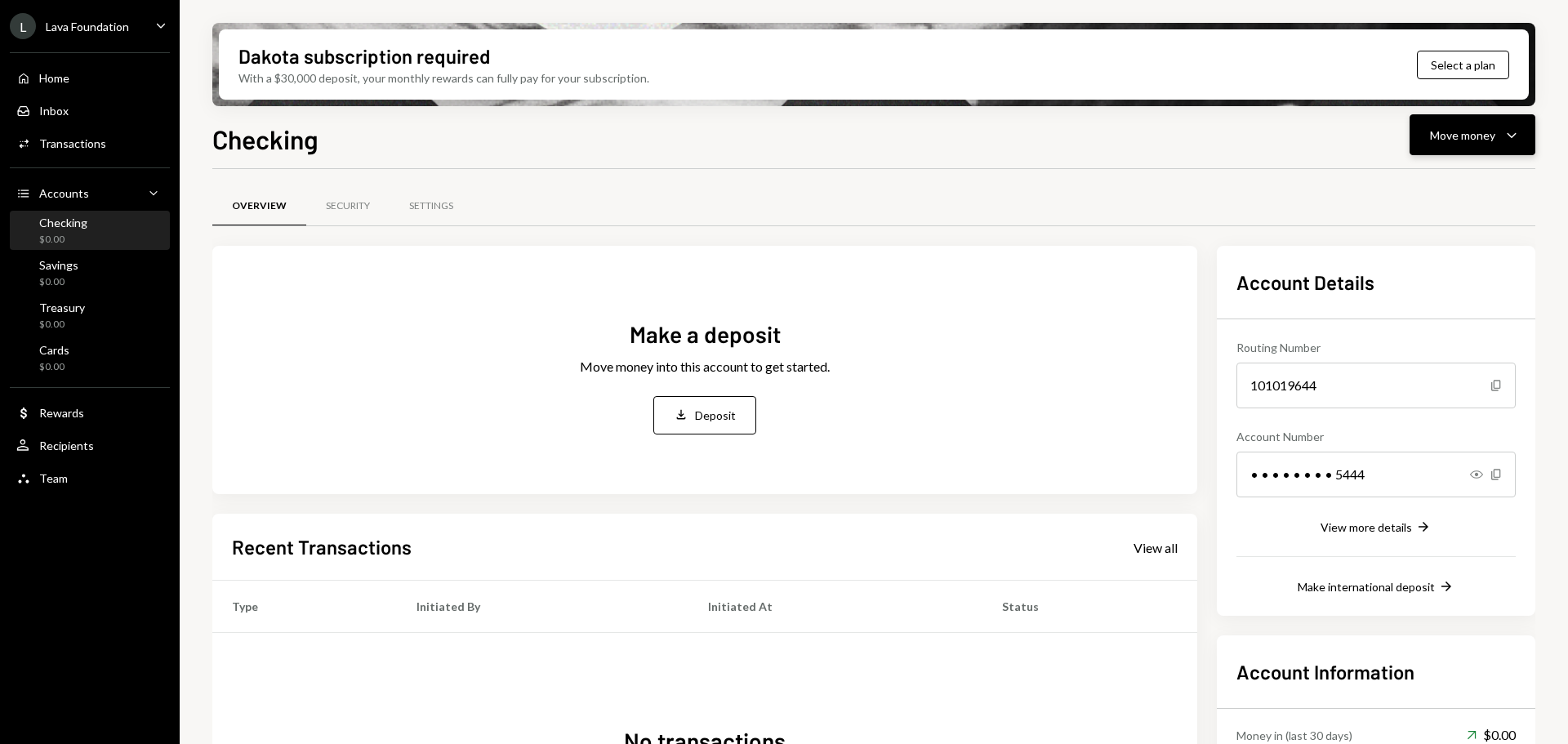
click at [1497, 133] on div "Move money Caret Down" at bounding box center [1472, 135] width 85 height 20
click at [1429, 263] on div "Deposit" at bounding box center [1459, 258] width 119 height 17
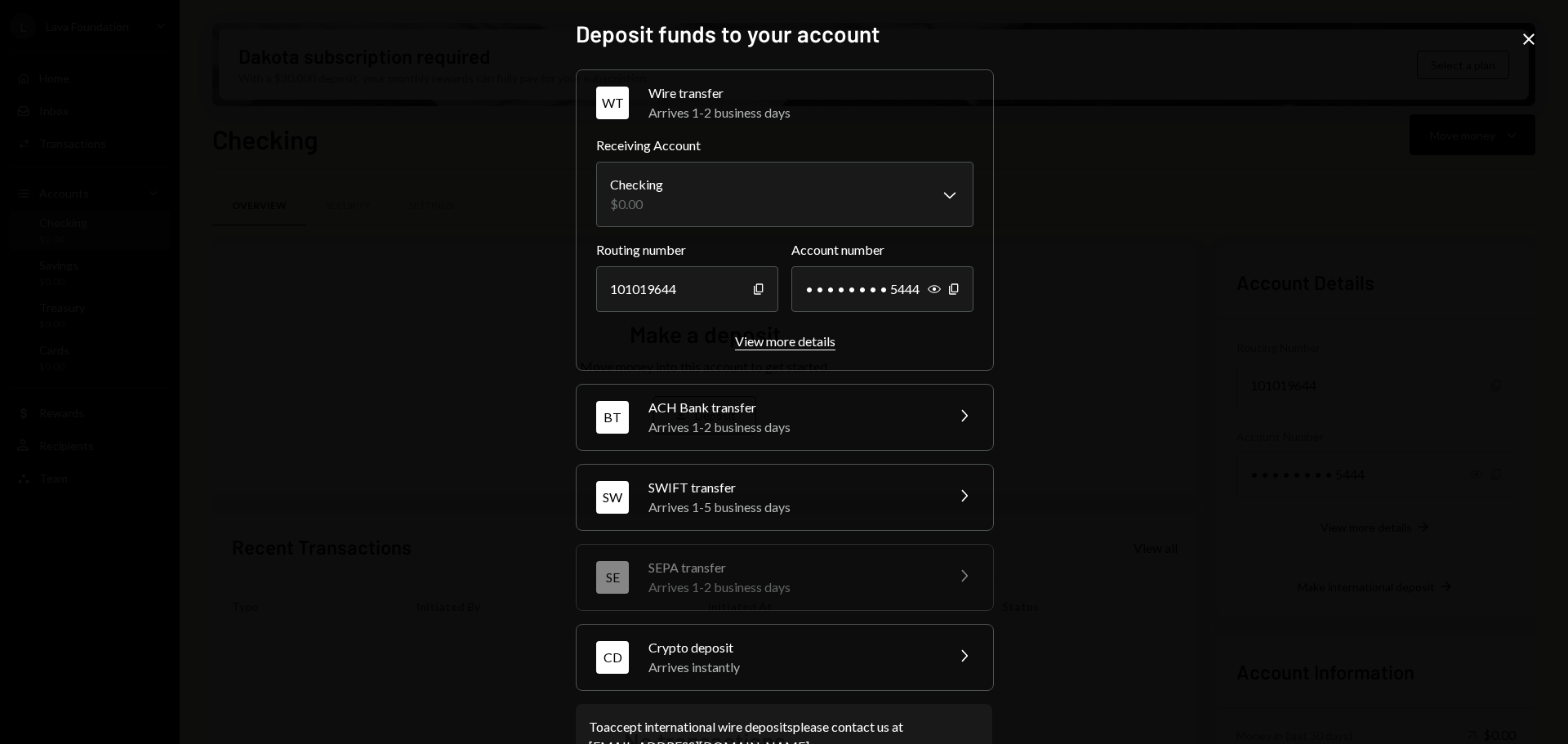
click at [796, 341] on div "View more details" at bounding box center [784, 340] width 101 height 15
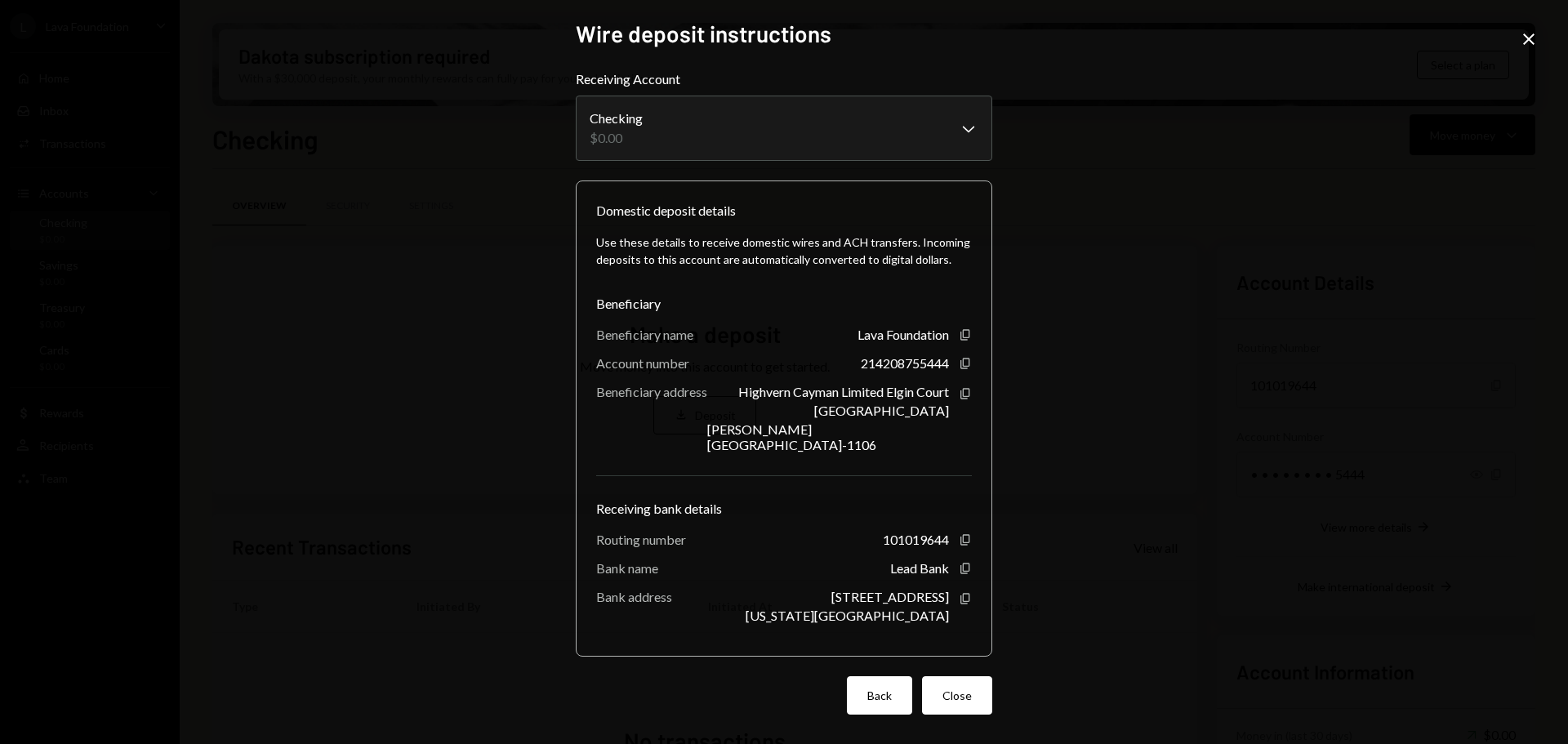
click at [873, 684] on button "Back" at bounding box center [879, 695] width 65 height 39
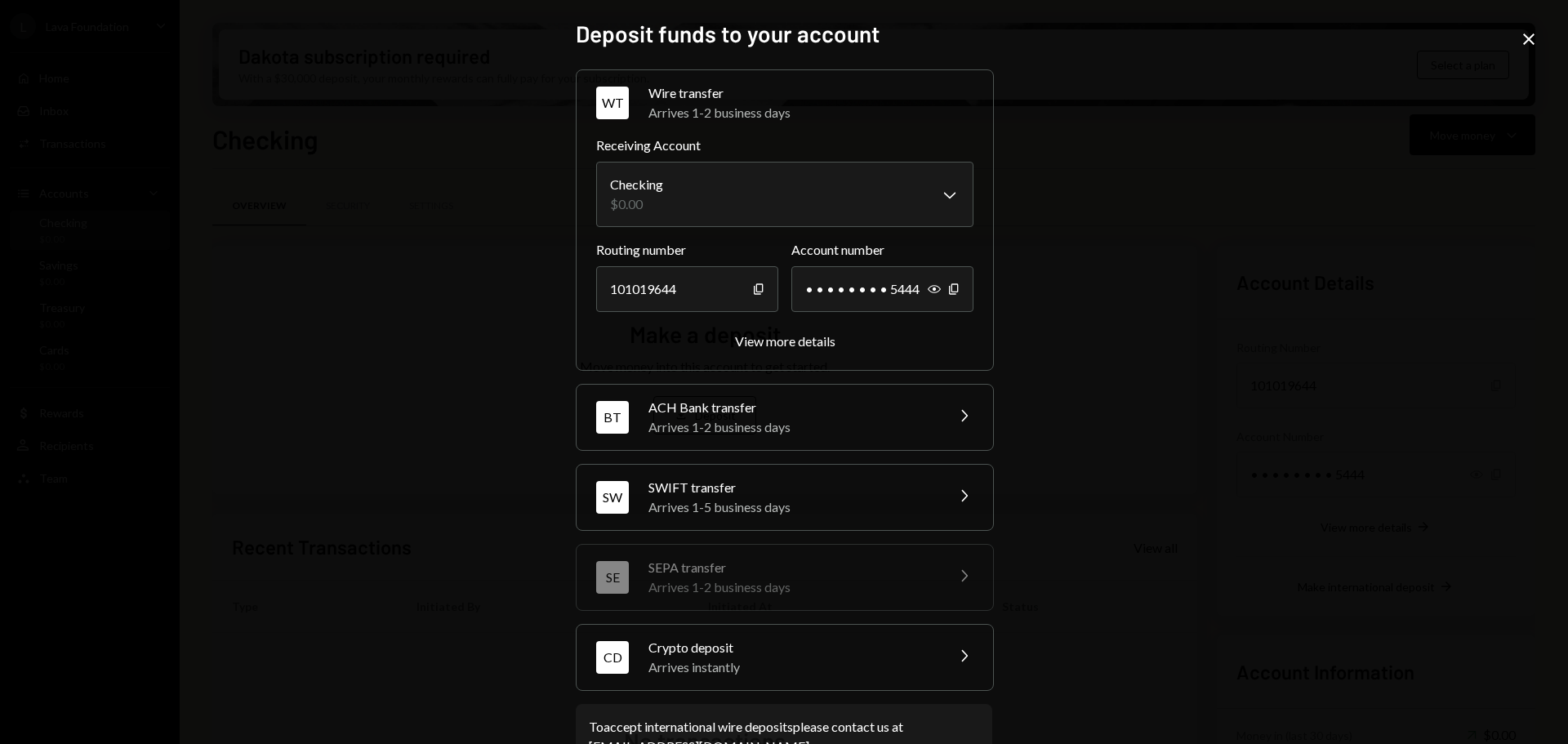
scroll to position [52, 0]
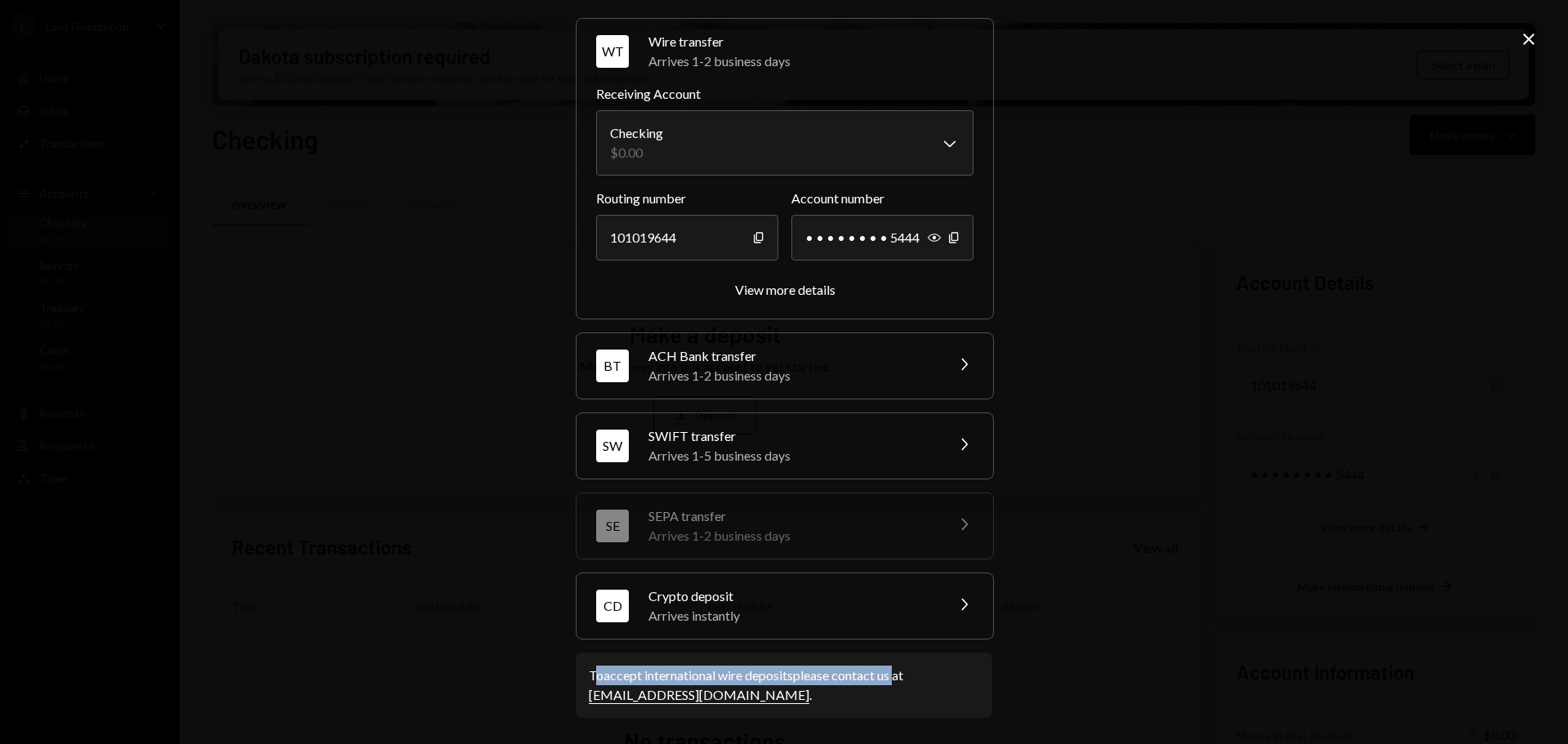
drag, startPoint x: 593, startPoint y: 677, endPoint x: 893, endPoint y: 672, distance: 300.0
click at [893, 672] on div "To accept international wire deposits please contact us at support@dakota.xyz ." at bounding box center [784, 685] width 390 height 40
click at [904, 687] on div "To accept international wire deposits please contact us at support@dakota.xyz ." at bounding box center [784, 685] width 390 height 40
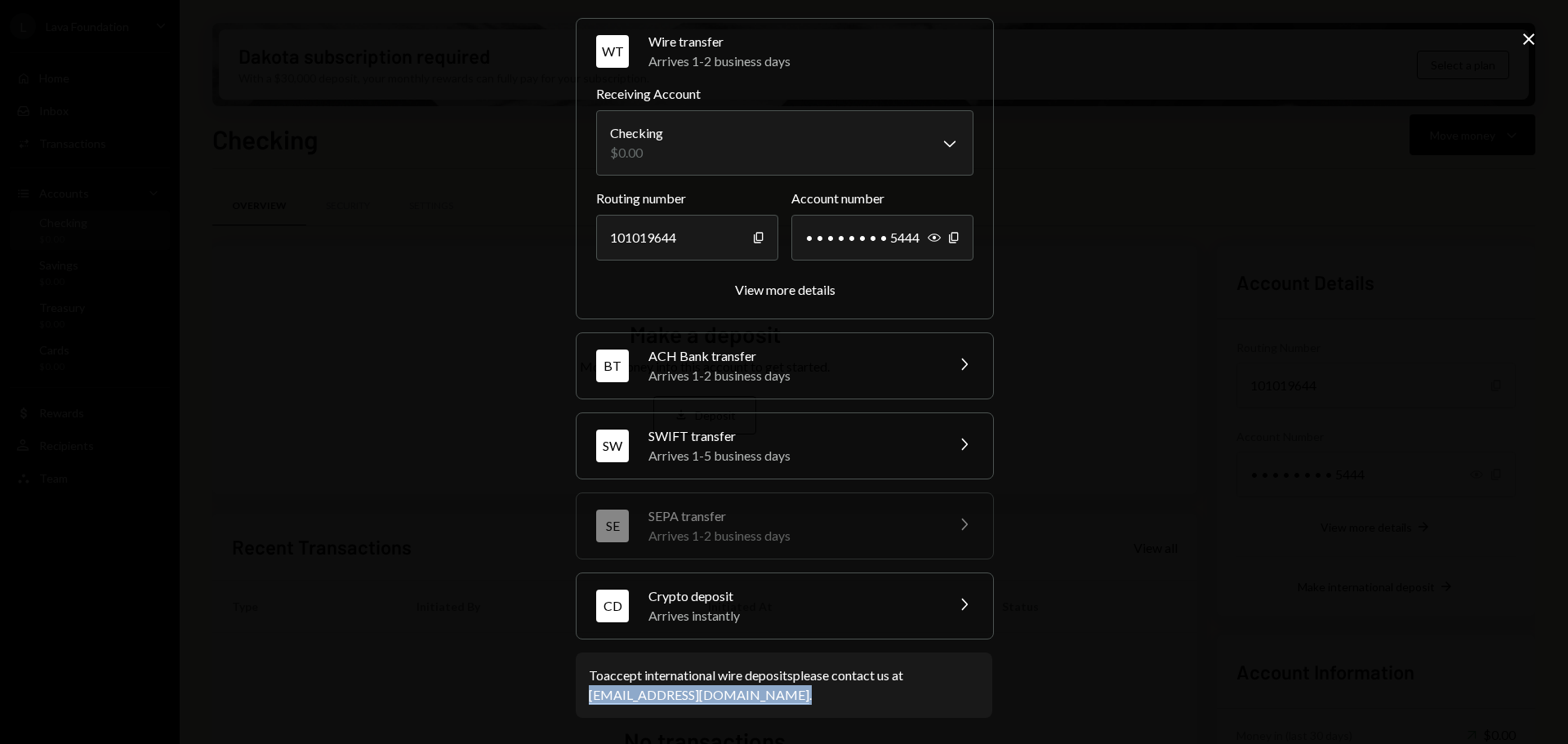
drag, startPoint x: 725, startPoint y: 696, endPoint x: 587, endPoint y: 697, distance: 138.0
click at [582, 698] on div "To accept international wire deposits please contact us at support@dakota.xyz ." at bounding box center [784, 685] width 417 height 65
copy div "support@dakota.xyz ."
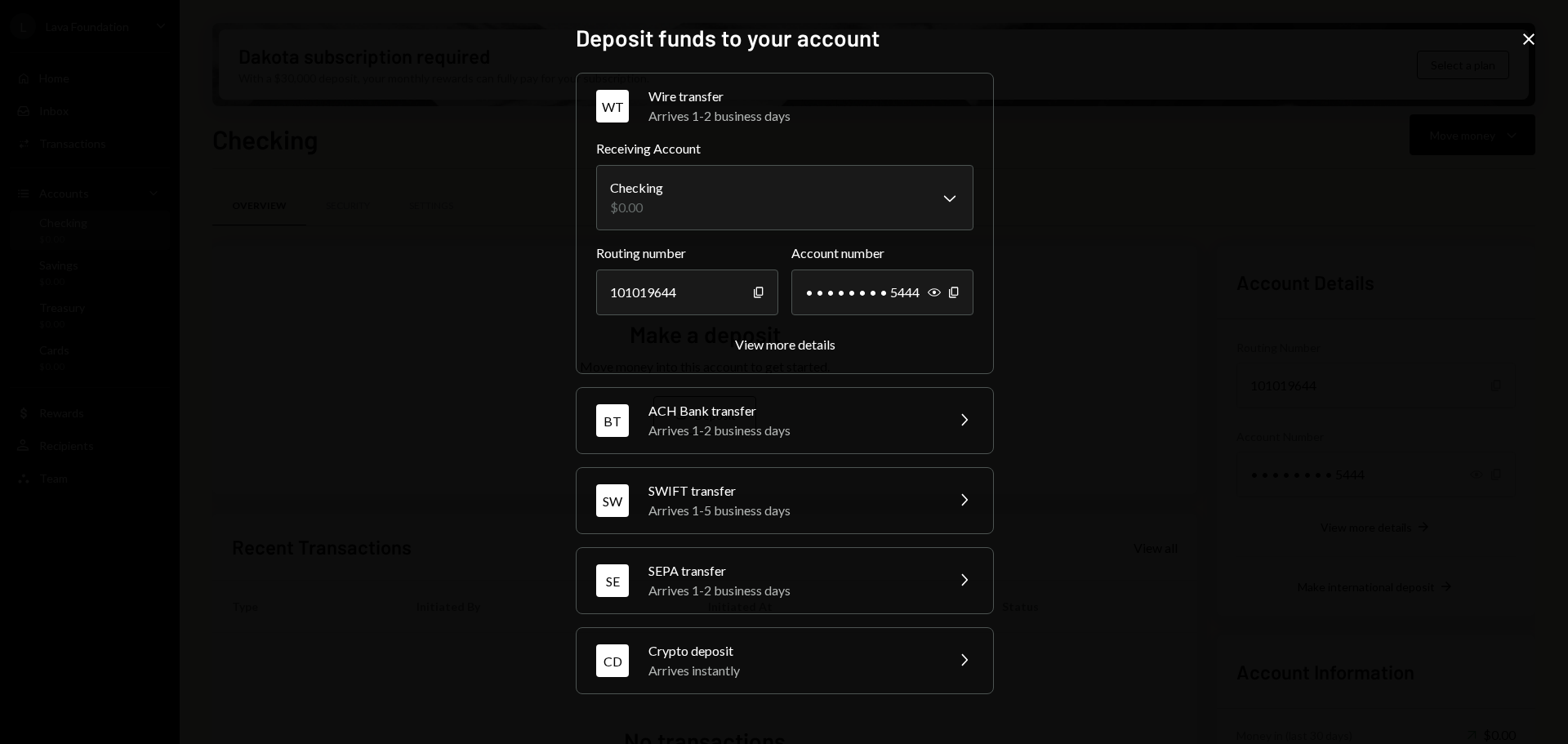
click at [1525, 37] on icon "Close" at bounding box center [1528, 39] width 20 height 20
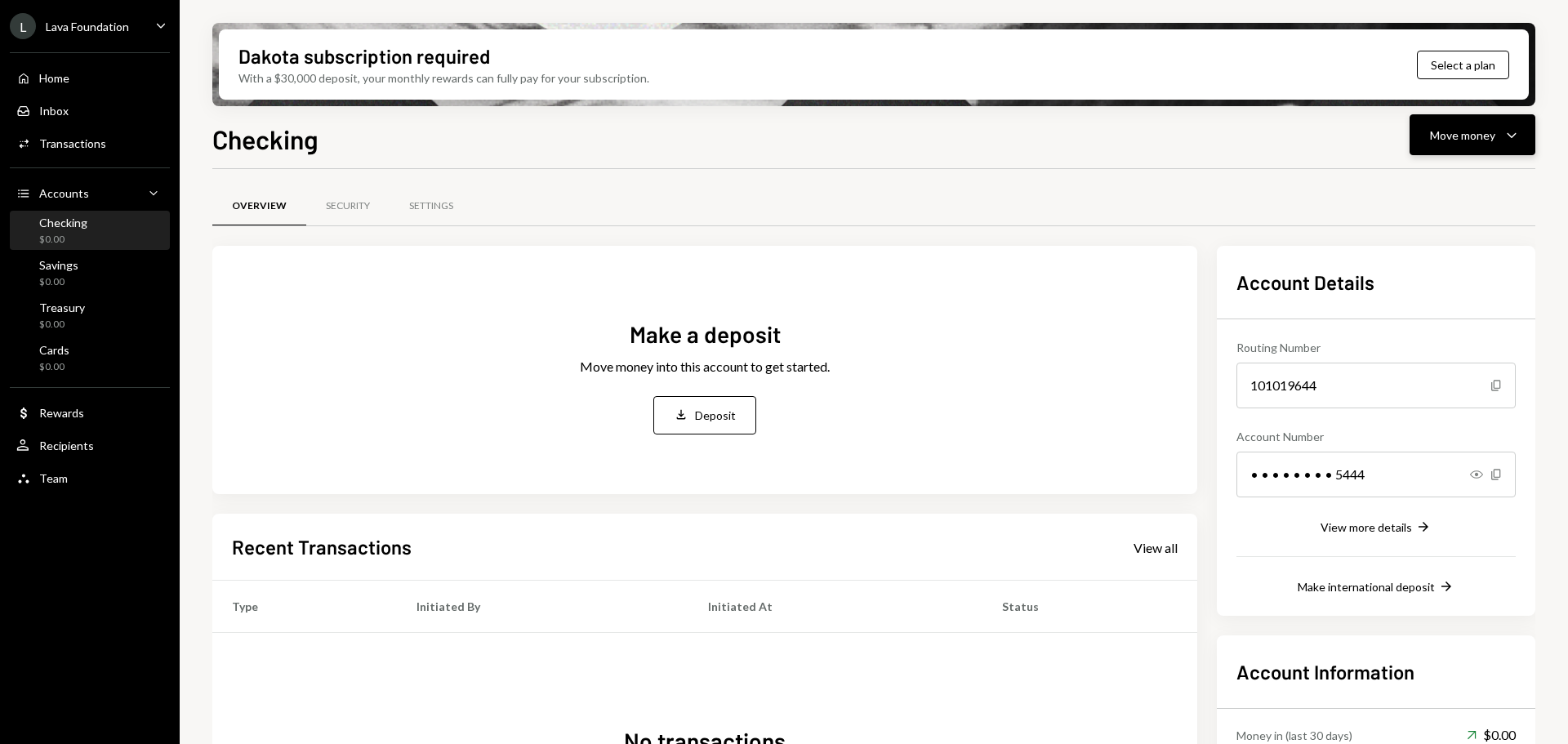
click at [1507, 137] on icon "Caret Down" at bounding box center [1511, 135] width 20 height 20
click at [1430, 257] on div "Deposit" at bounding box center [1459, 258] width 119 height 17
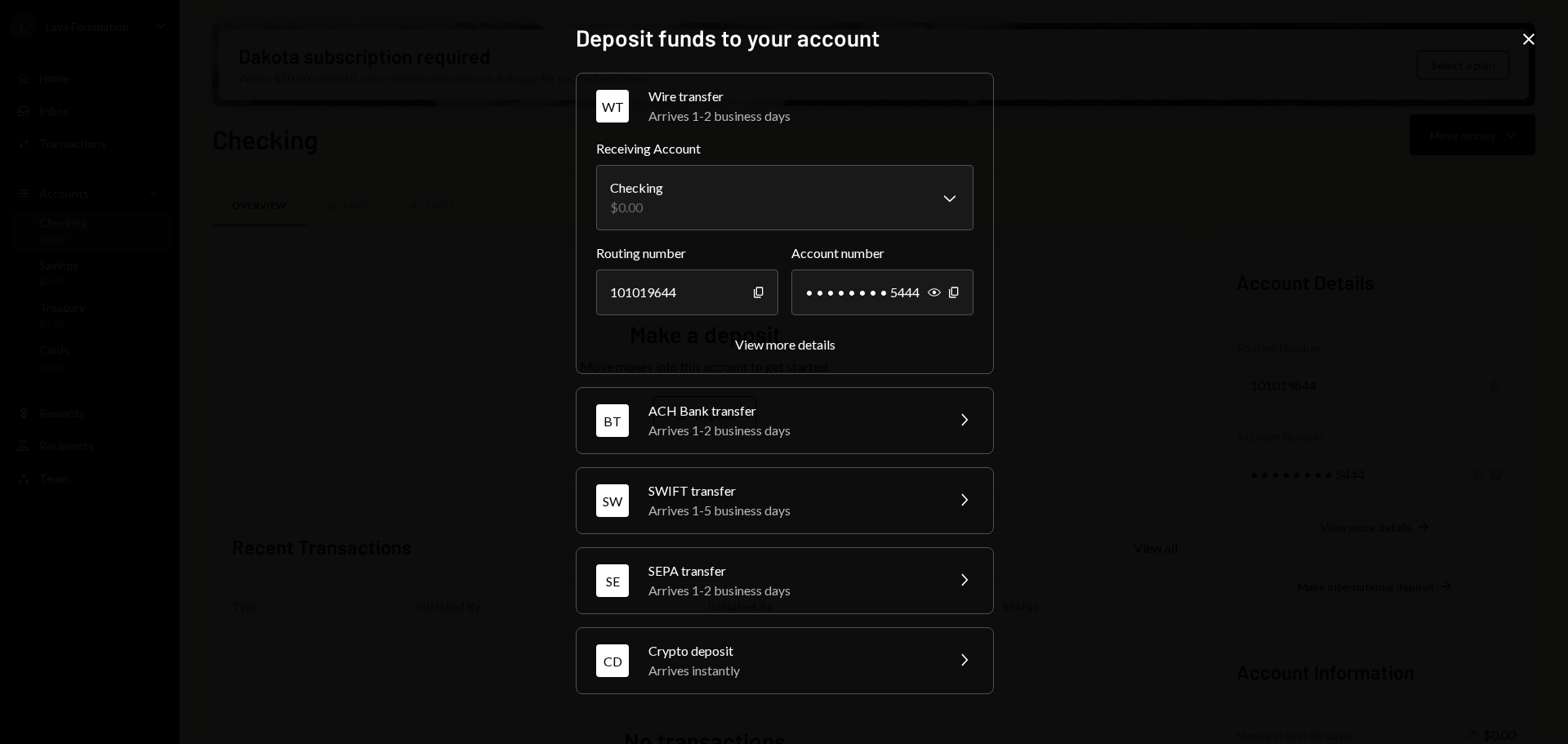
click at [770, 568] on div "SEPA transfer" at bounding box center [791, 570] width 286 height 20
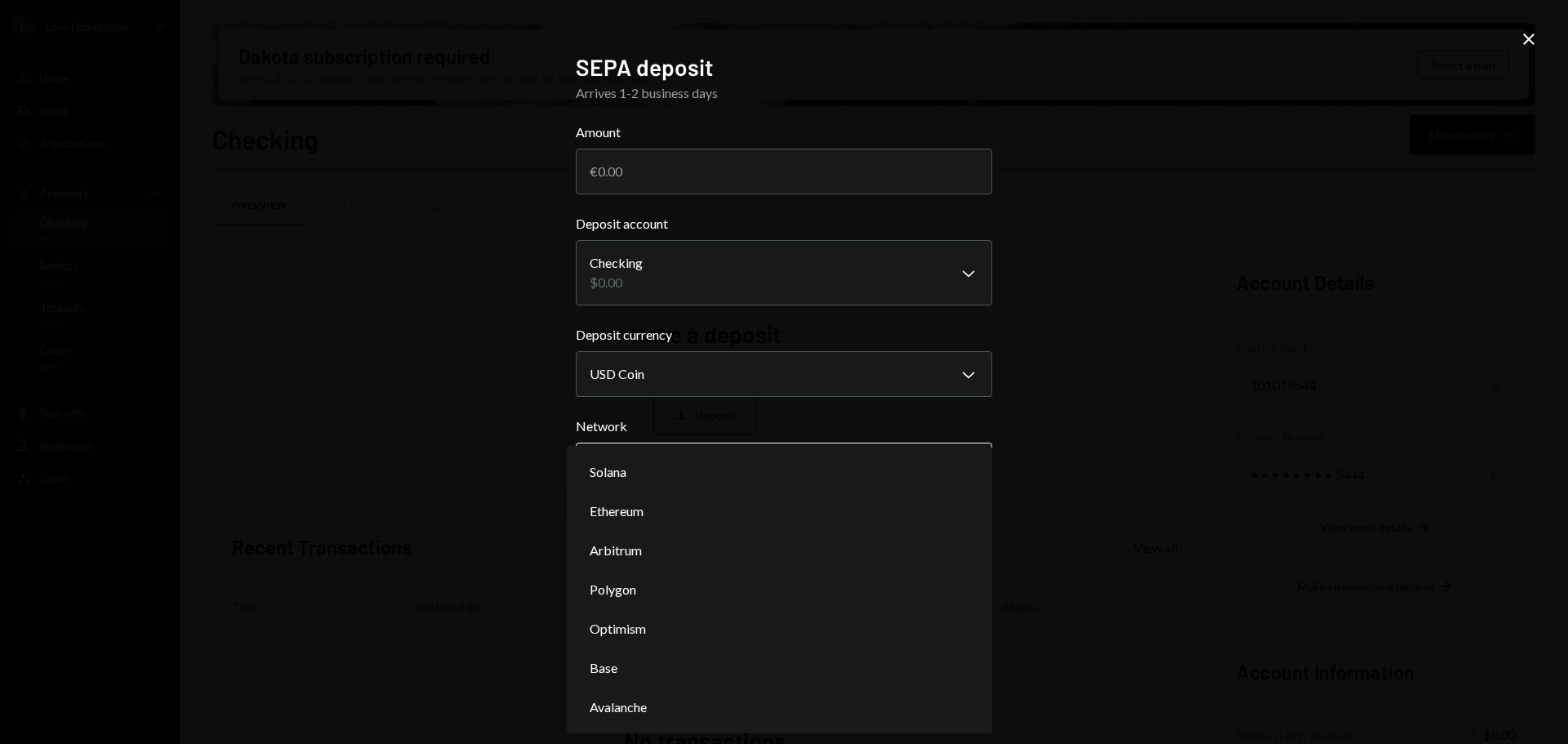
click at [841, 467] on body "**********" at bounding box center [784, 372] width 1568 height 744
select select "**********"
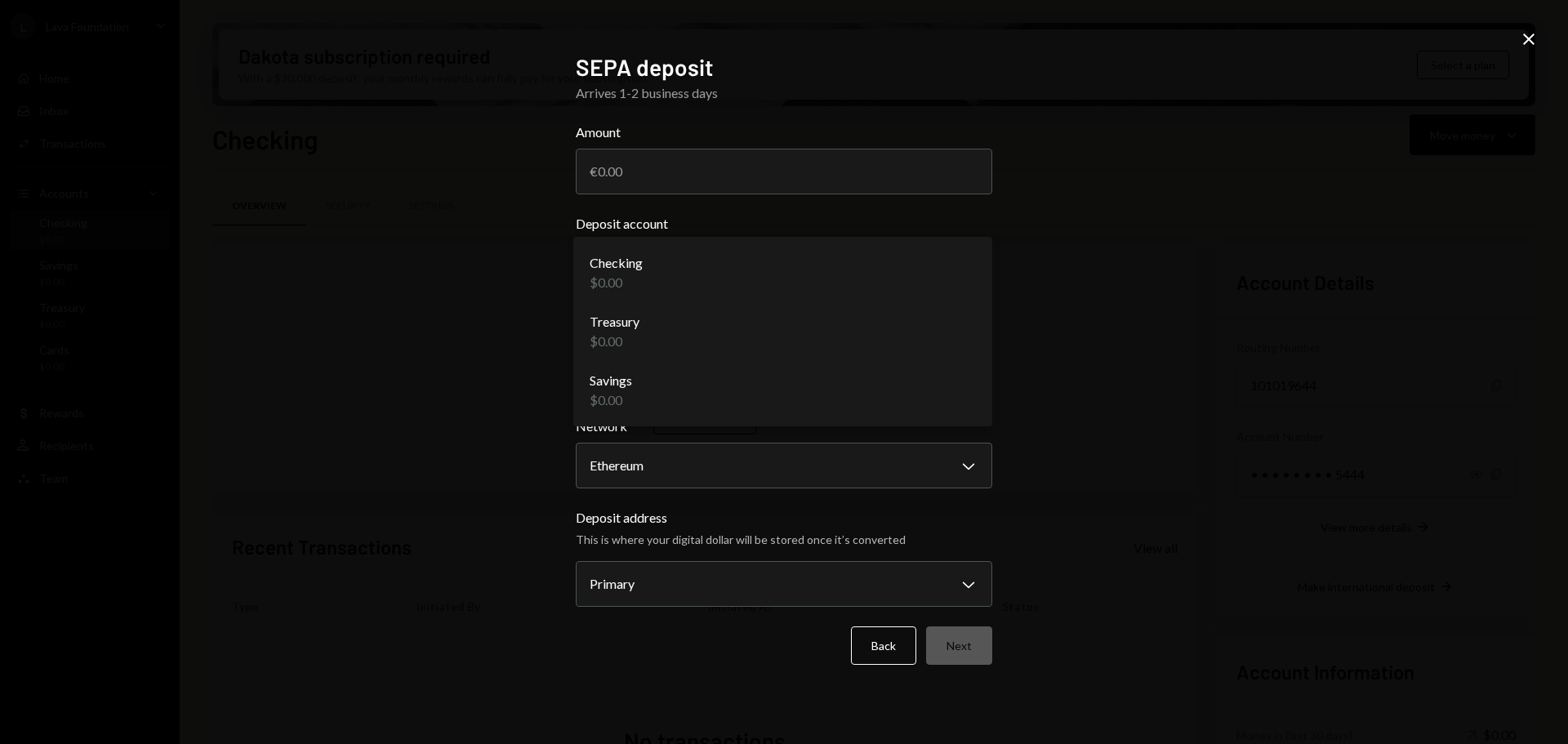
click at [974, 277] on body "**********" at bounding box center [784, 372] width 1568 height 744
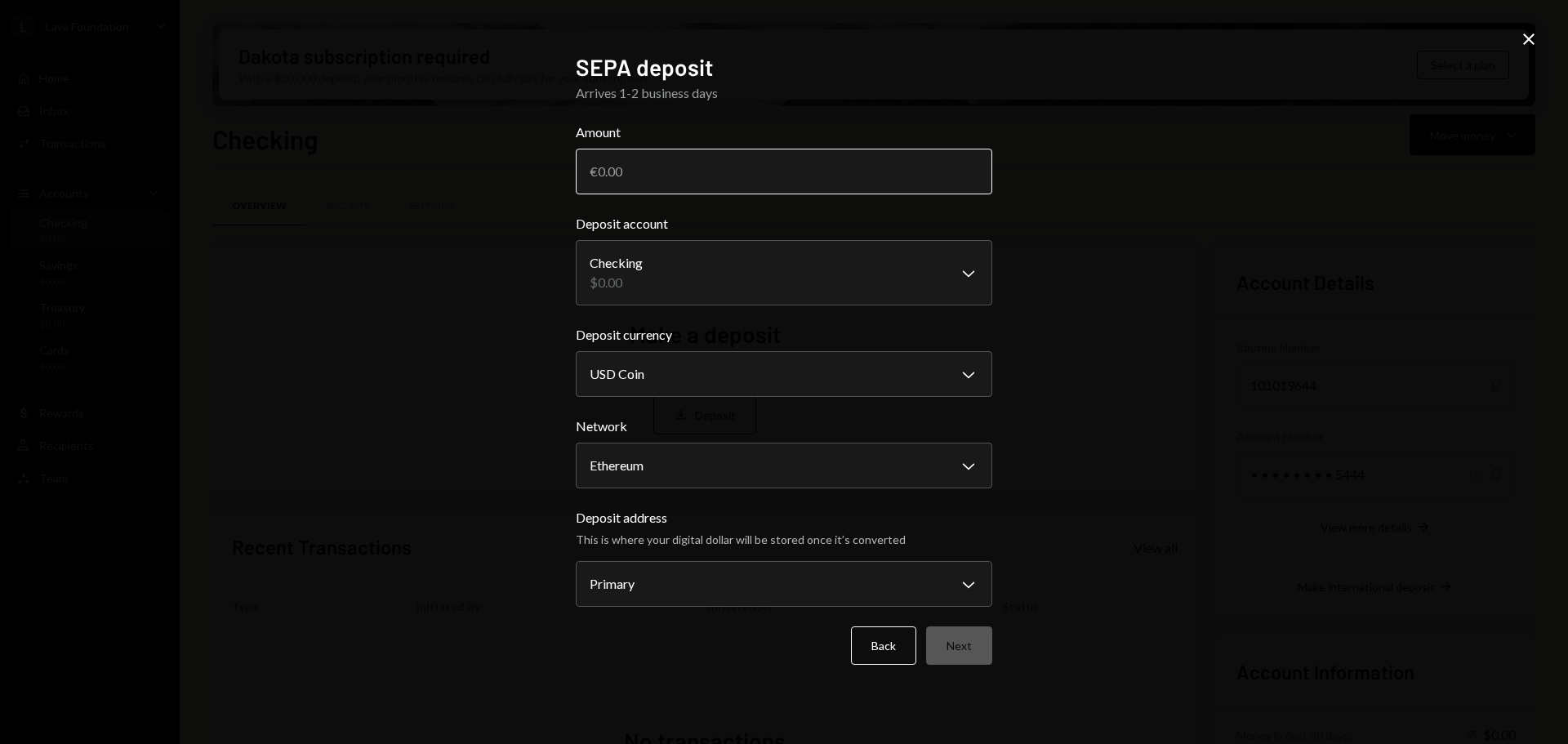
click at [616, 166] on input "Amount" at bounding box center [784, 171] width 417 height 46
type input "3000000"
click at [956, 641] on button "Next" at bounding box center [958, 645] width 66 height 39
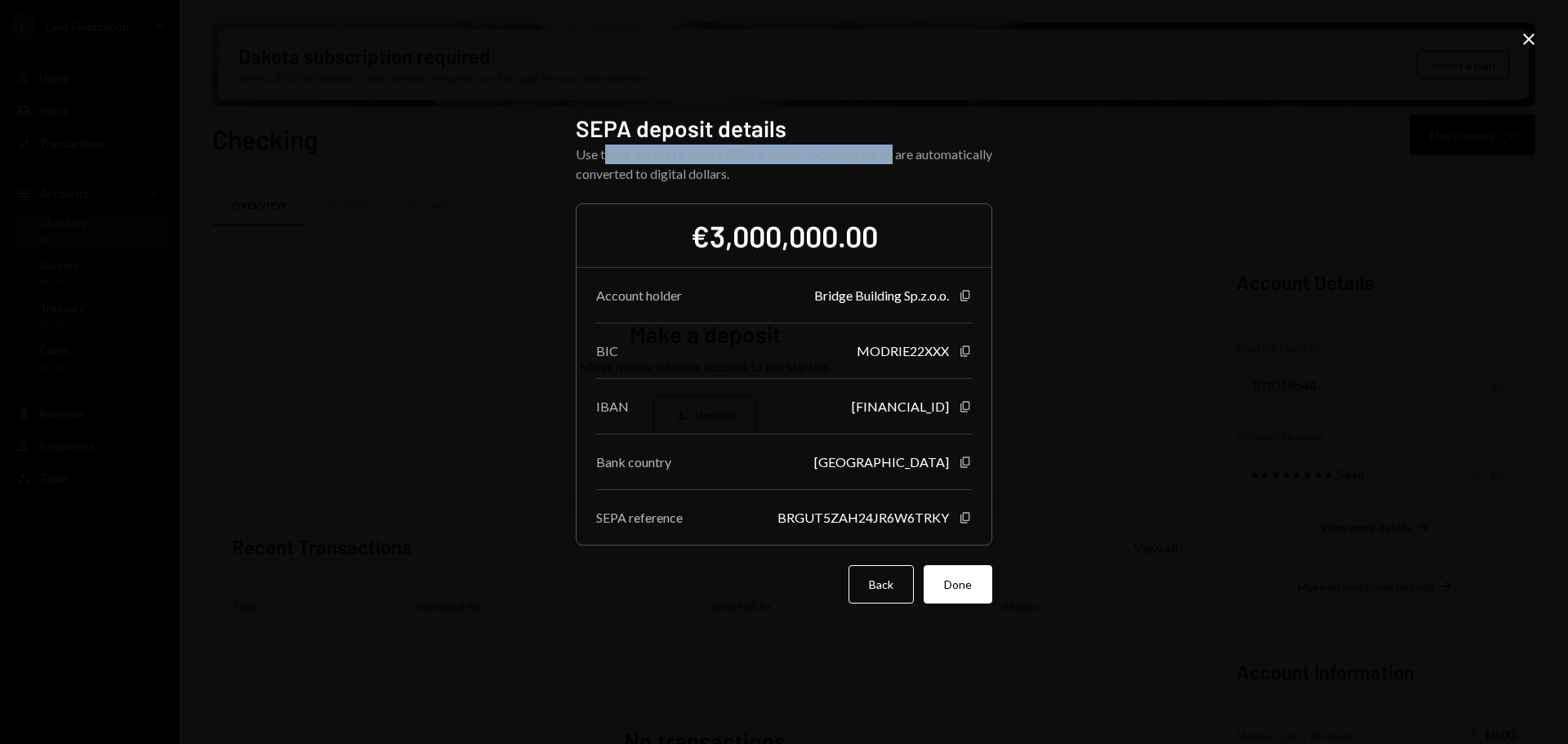
drag, startPoint x: 604, startPoint y: 154, endPoint x: 900, endPoint y: 151, distance: 296.0
click at [900, 151] on div "Use these details to send a SEPA transfer. Incoming euros are automatically con…" at bounding box center [784, 165] width 417 height 40
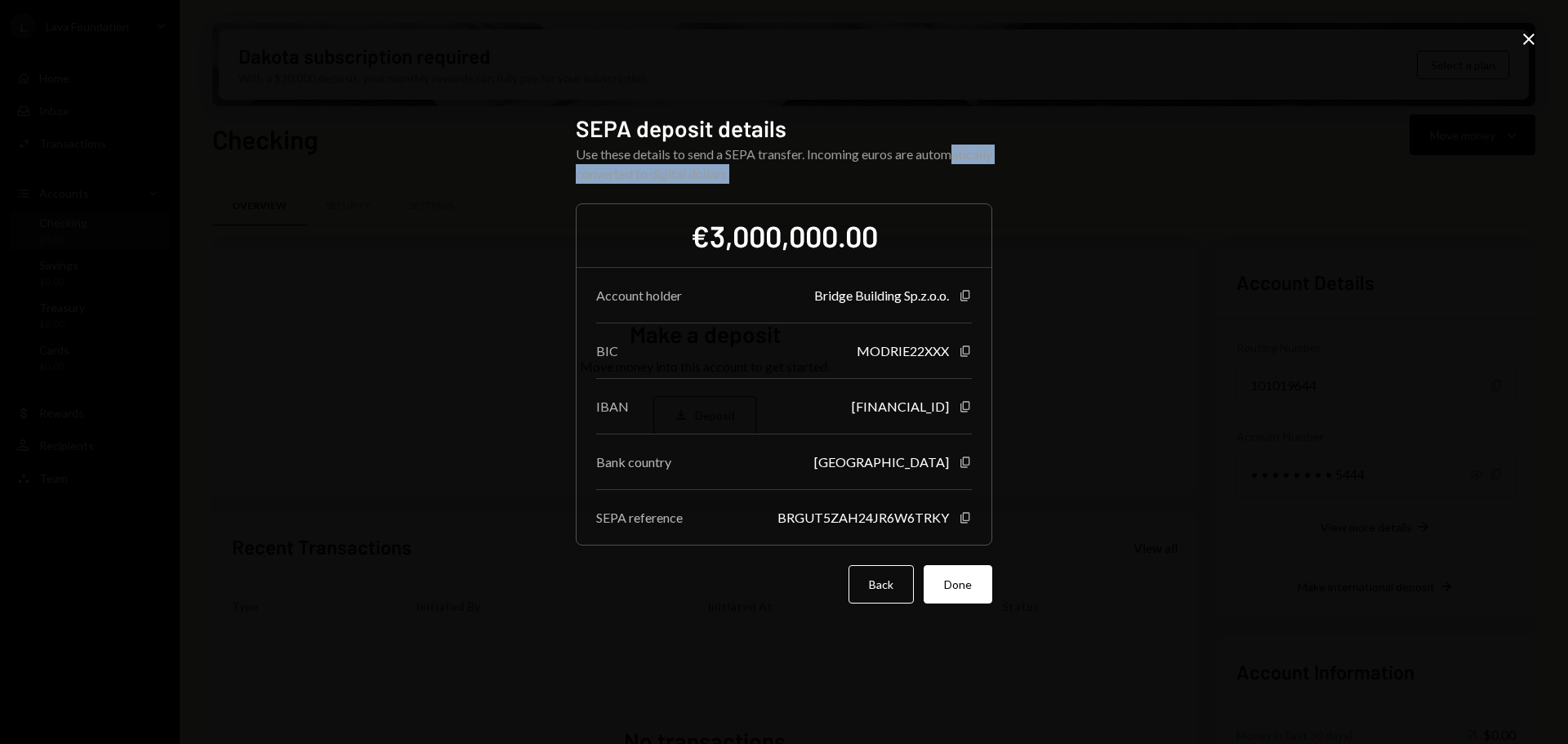
drag, startPoint x: 610, startPoint y: 168, endPoint x: 873, endPoint y: 173, distance: 263.0
click at [820, 170] on div "Use these details to send a SEPA transfer. Incoming euros are automatically con…" at bounding box center [784, 165] width 417 height 40
drag, startPoint x: 935, startPoint y: 155, endPoint x: 958, endPoint y: 163, distance: 24.4
click at [936, 155] on div "Use these details to send a SEPA transfer. Incoming euros are automatically con…" at bounding box center [784, 165] width 417 height 40
click at [965, 294] on icon "Copy" at bounding box center [965, 295] width 13 height 13
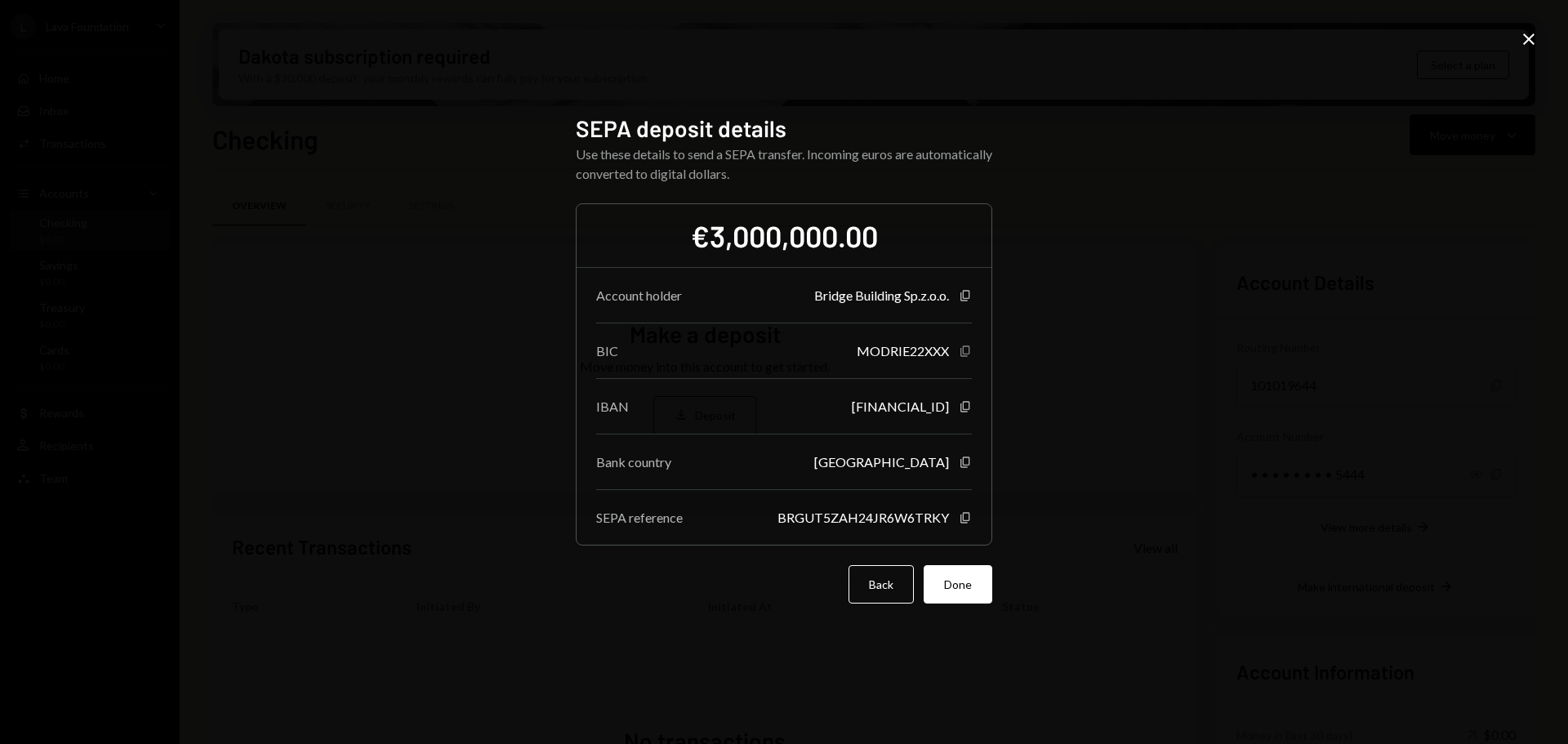
click at [961, 349] on icon "button" at bounding box center [965, 351] width 9 height 10
click at [964, 409] on icon "button" at bounding box center [965, 406] width 9 height 10
click at [964, 460] on icon "Copy" at bounding box center [965, 462] width 13 height 13
click at [960, 516] on icon "Copy" at bounding box center [965, 517] width 13 height 13
click at [965, 588] on button "Done" at bounding box center [958, 584] width 69 height 39
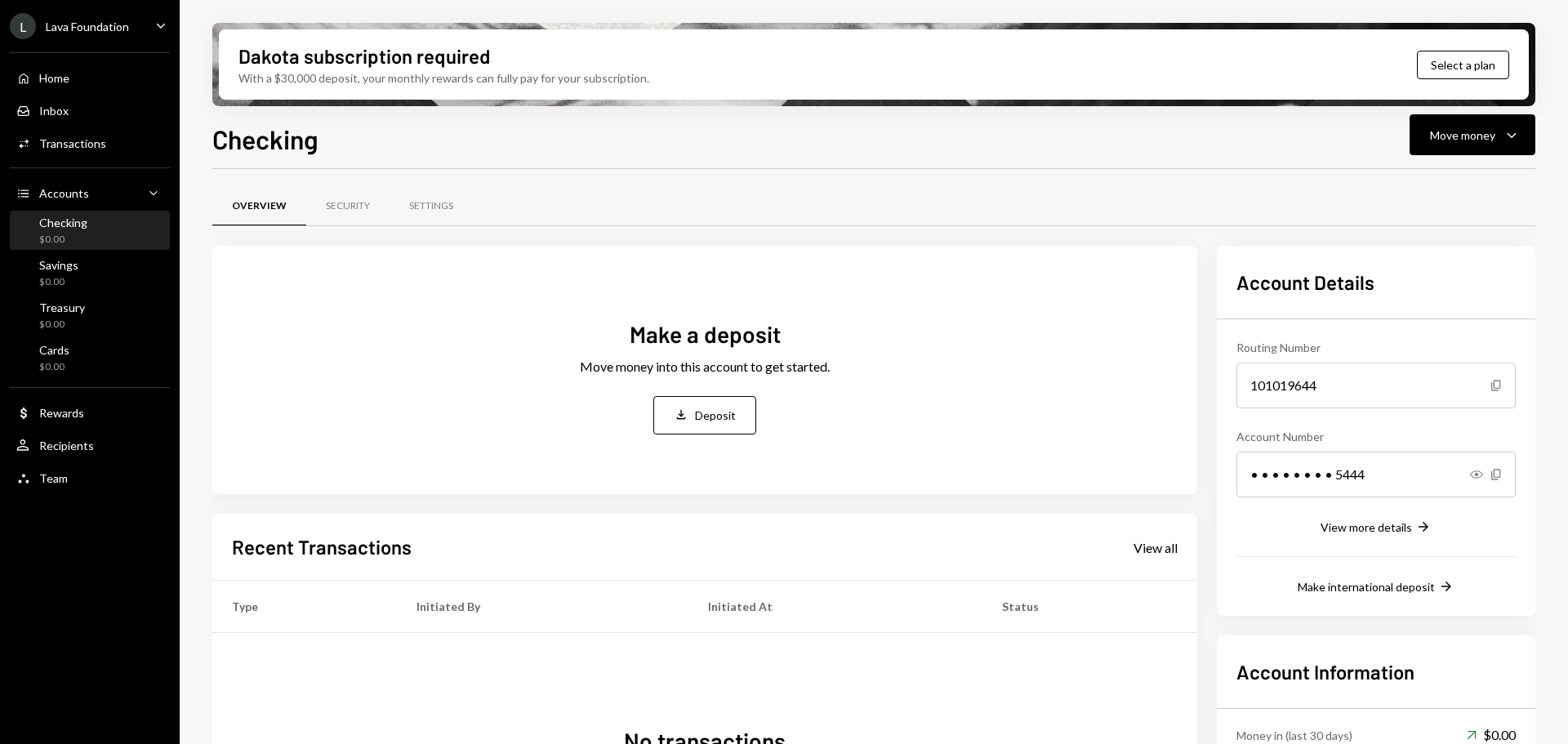
click at [156, 26] on icon "Caret Down" at bounding box center [160, 24] width 18 height 18
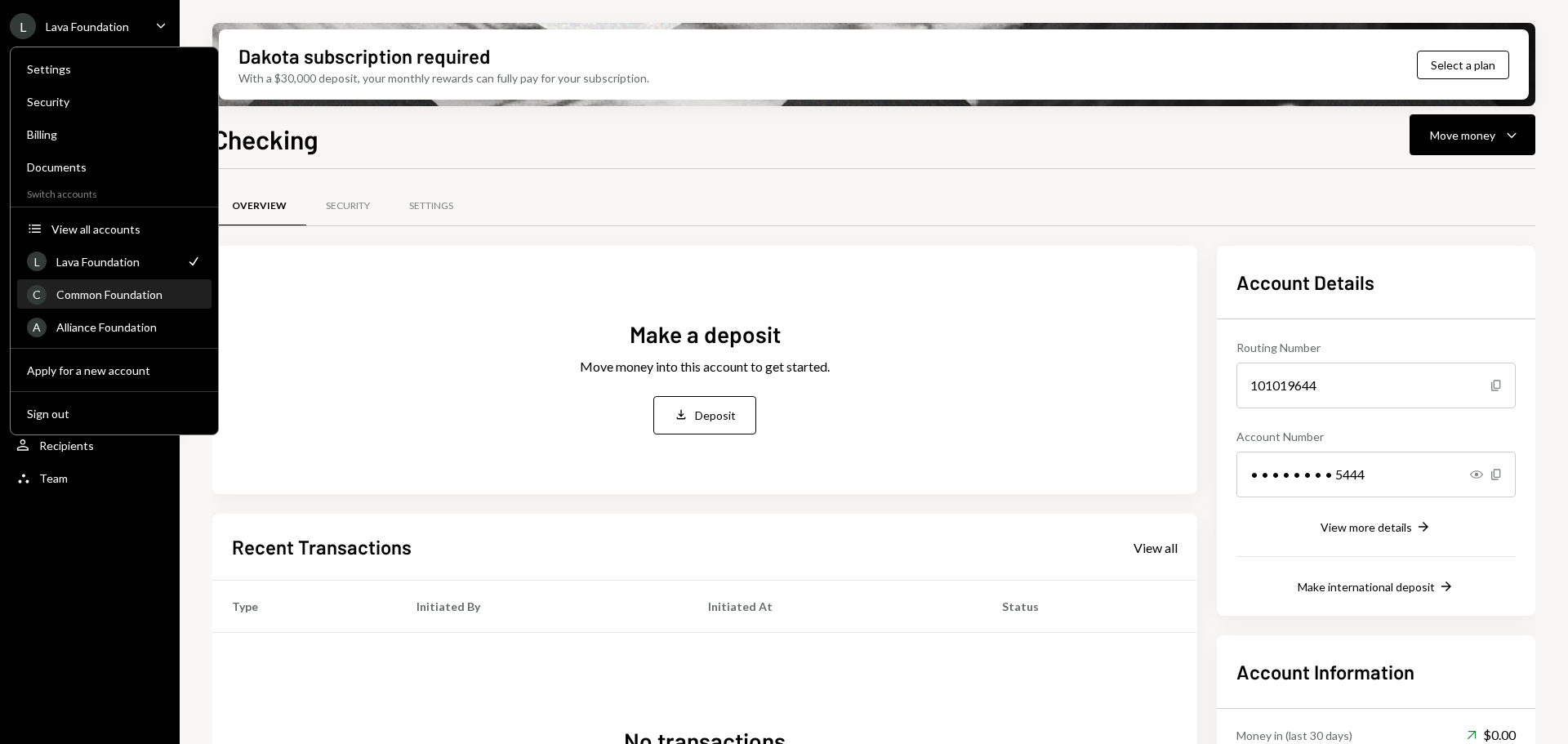
click at [90, 293] on div "Common Foundation" at bounding box center [129, 294] width 146 height 14
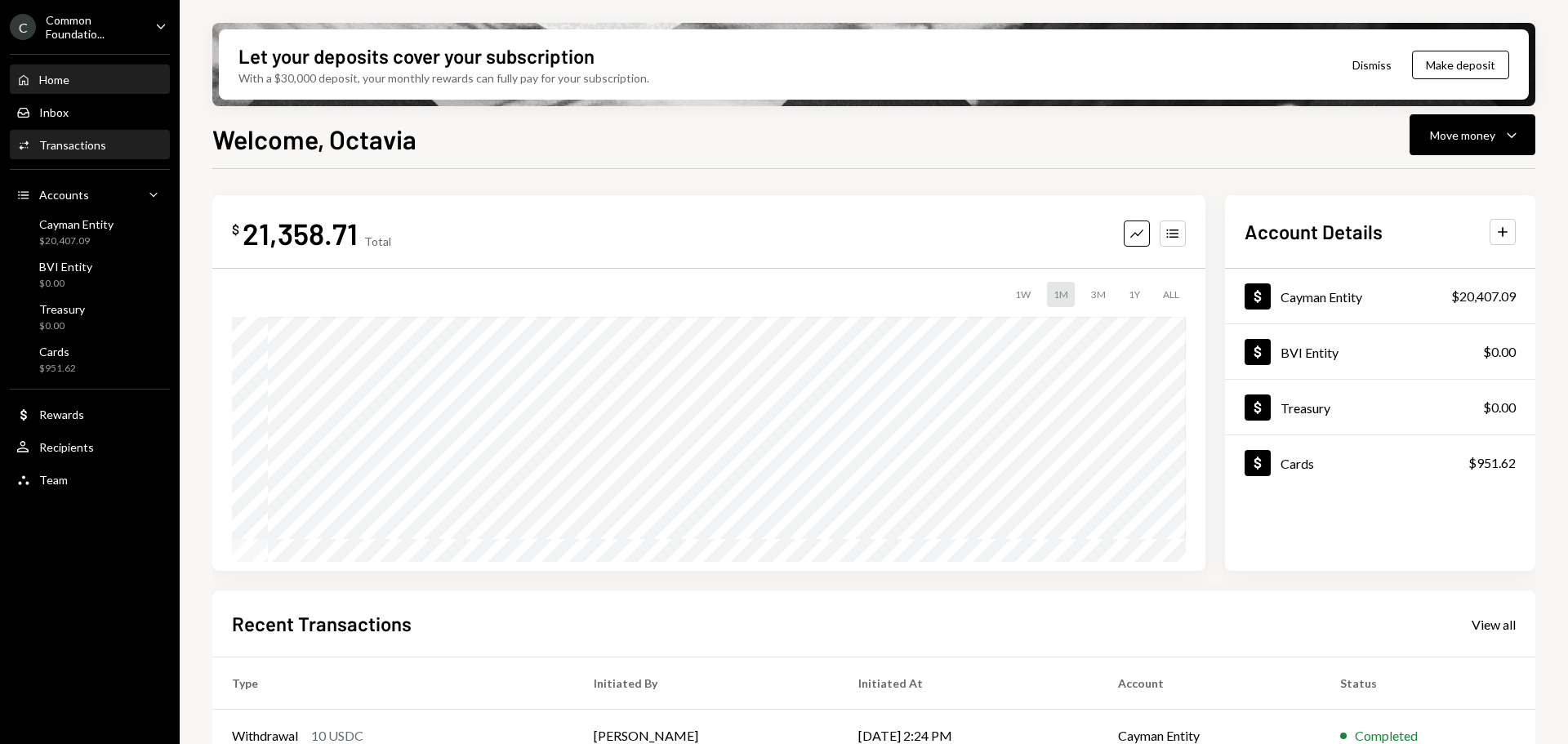
click at [68, 146] on div "Transactions" at bounding box center [72, 145] width 67 height 14
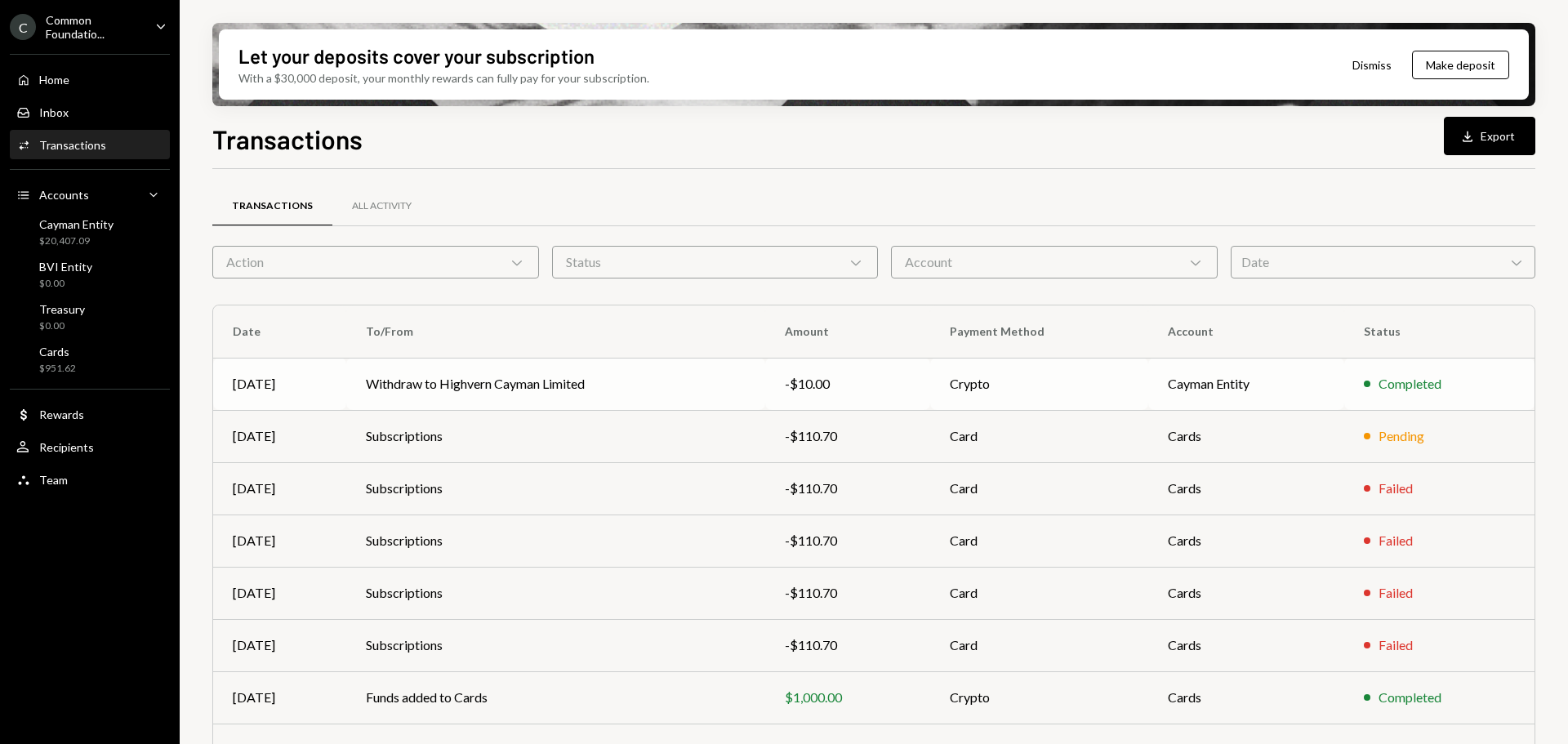
click at [388, 384] on td "Withdraw to Highvern Cayman Limited" at bounding box center [556, 384] width 420 height 53
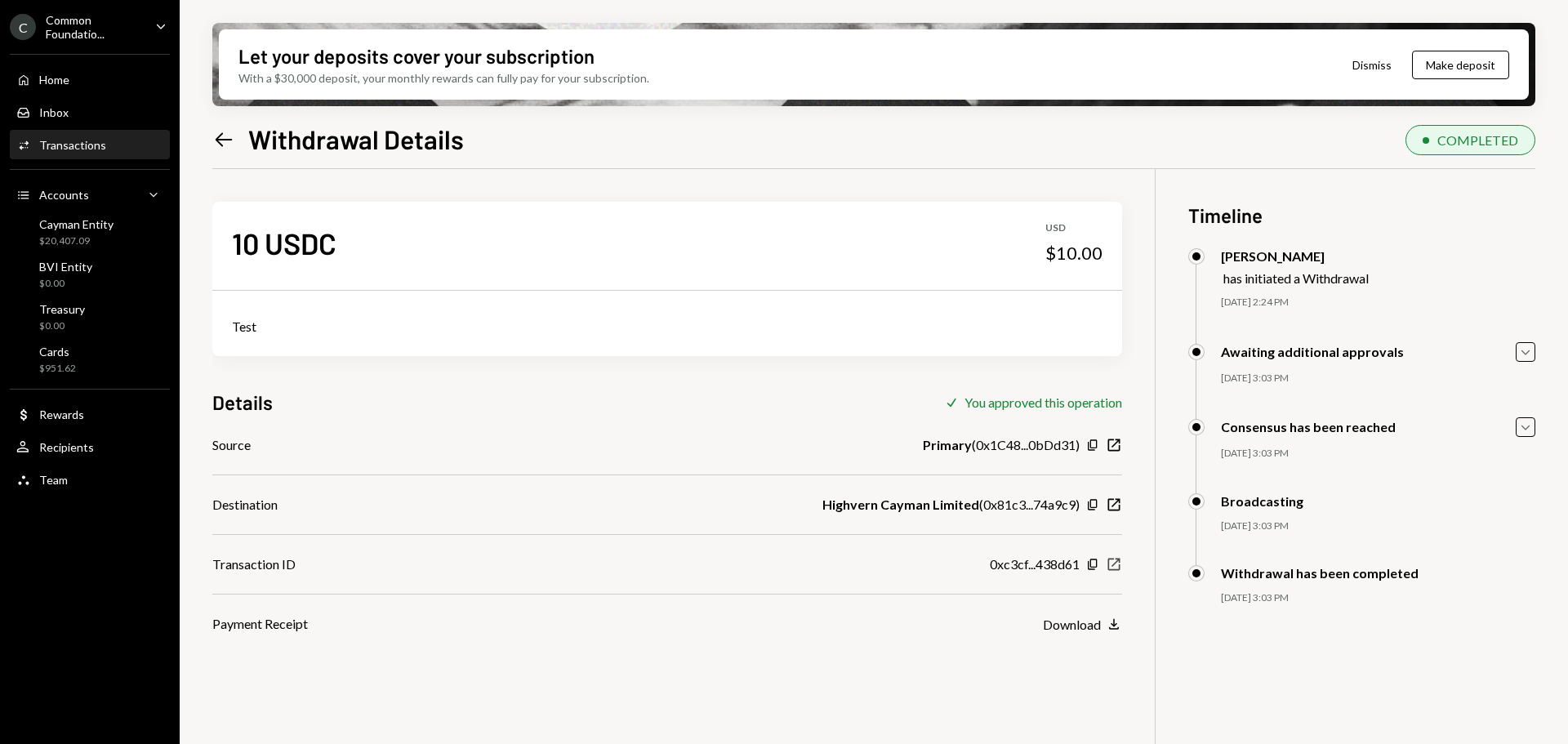
click at [1116, 565] on icon "New Window" at bounding box center [1113, 563] width 16 height 16
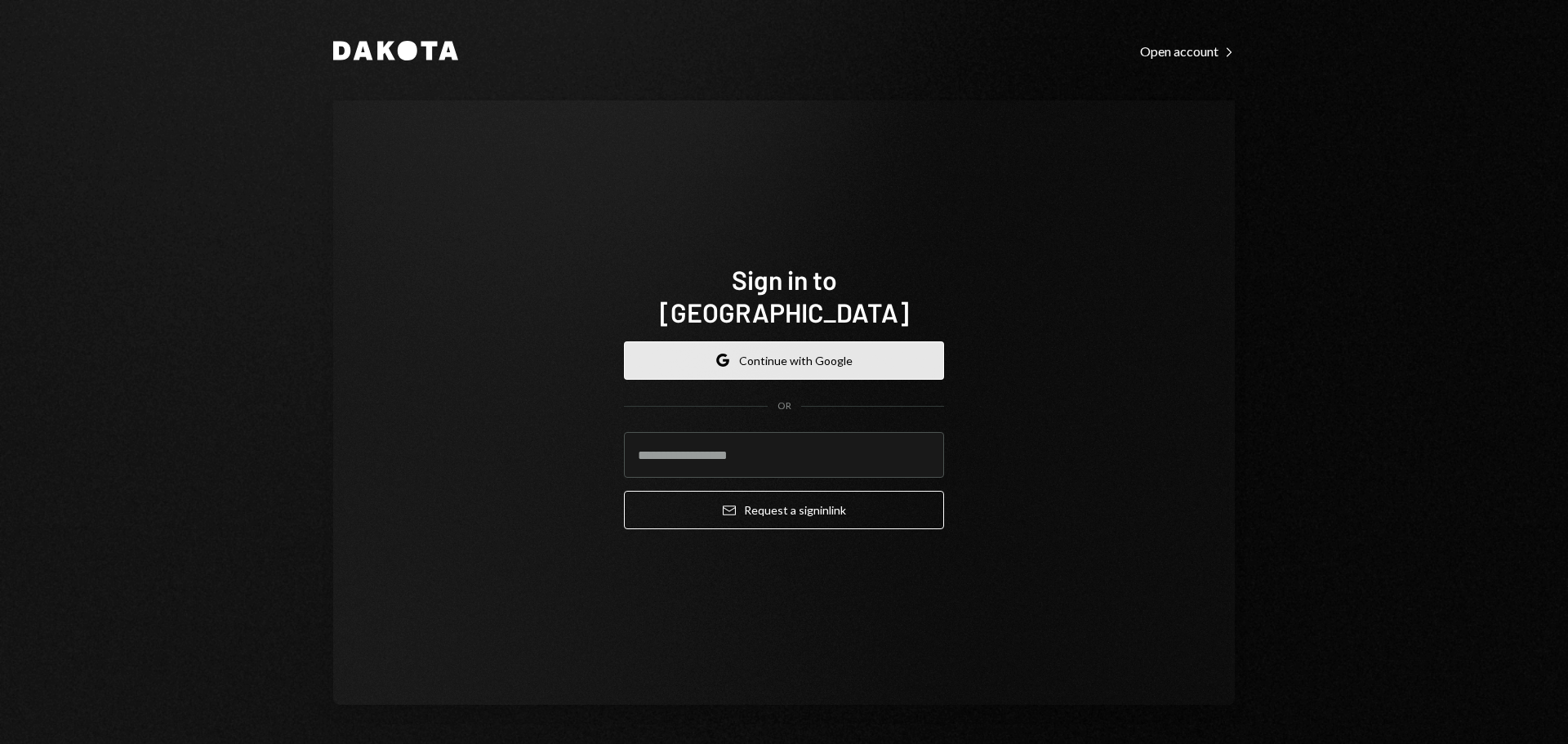
click at [727, 354] on icon "button" at bounding box center [721, 356] width 9 height 5
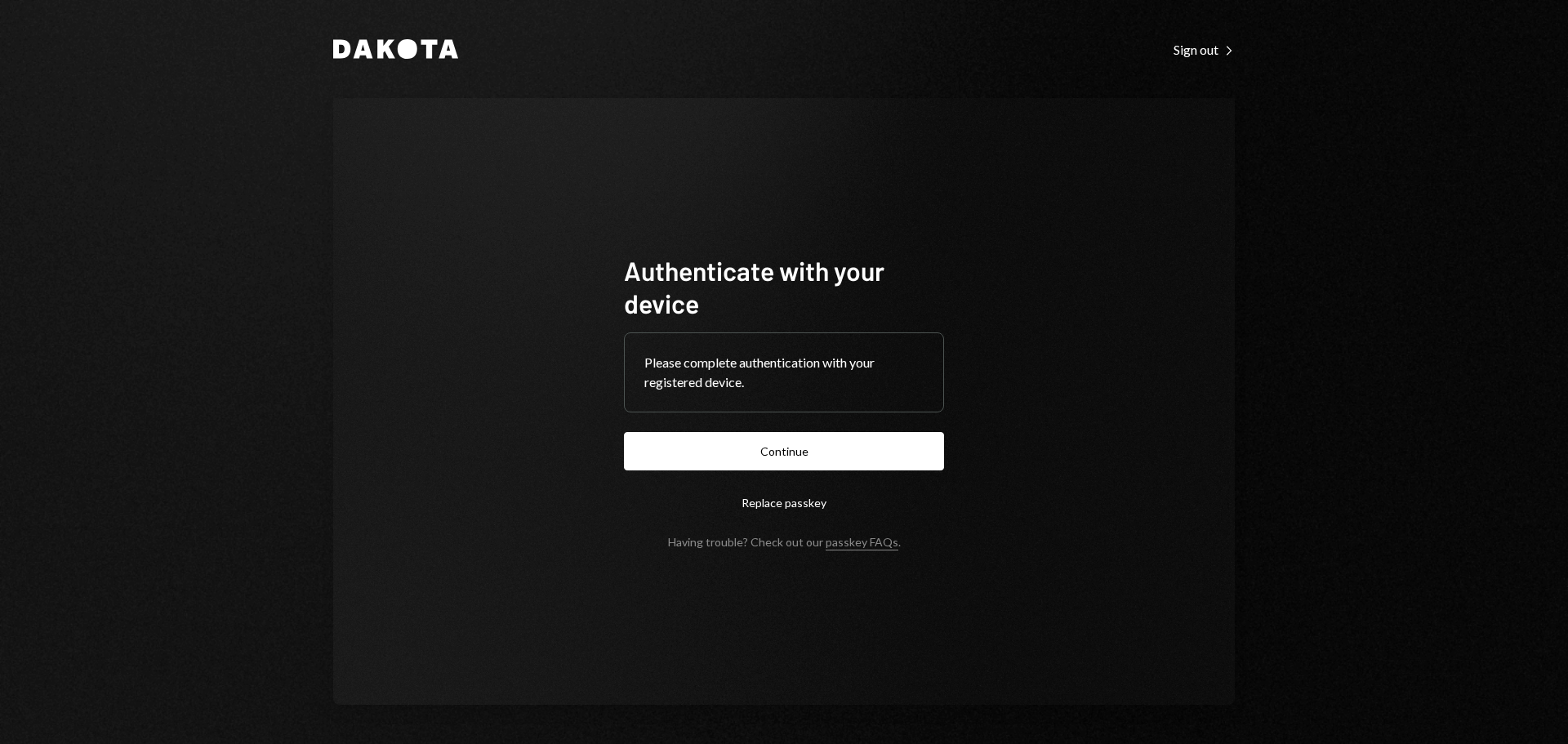
click at [840, 454] on button "Continue" at bounding box center [784, 451] width 320 height 39
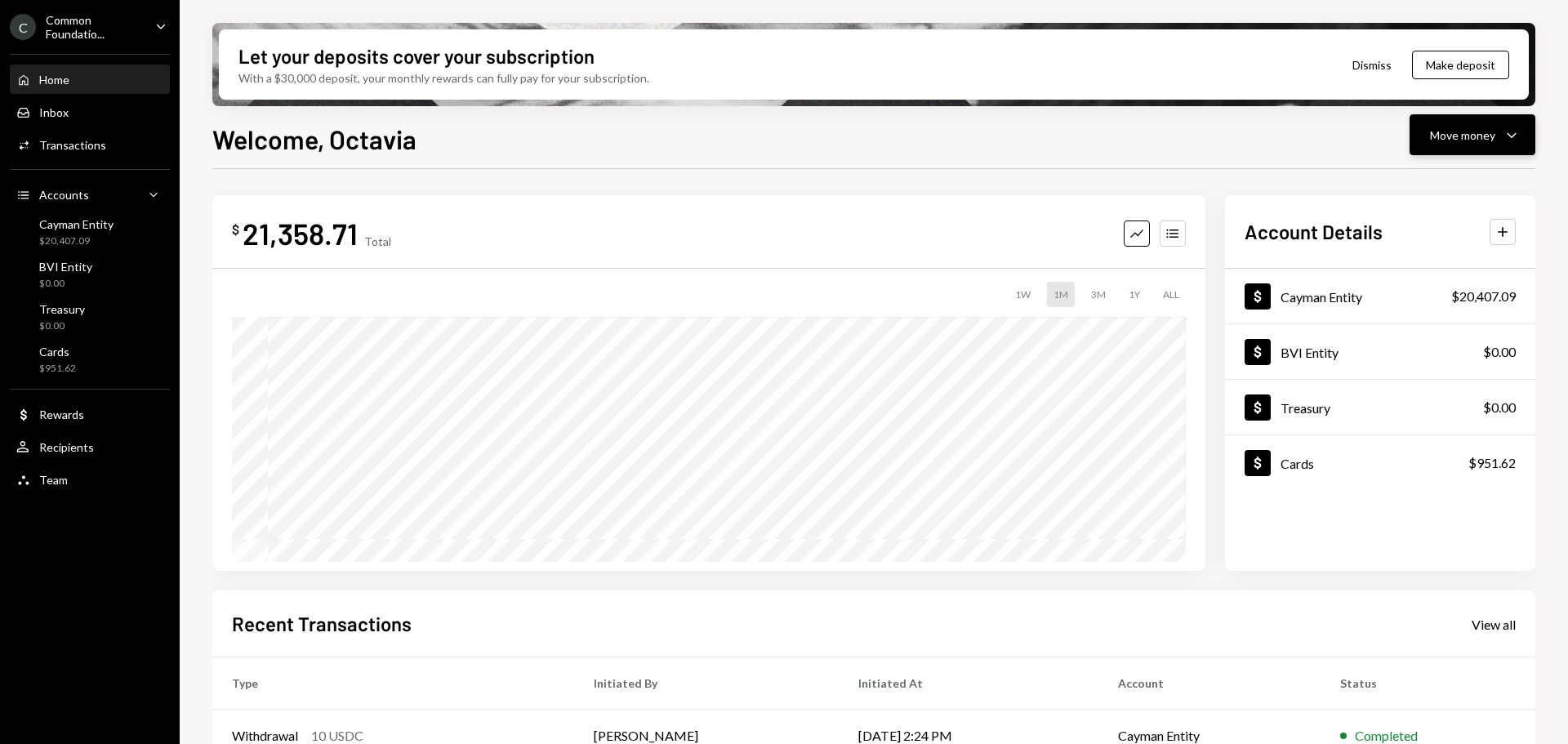
click at [1454, 134] on div "Move money" at bounding box center [1462, 135] width 65 height 17
click at [1413, 182] on div "Send" at bounding box center [1459, 184] width 119 height 17
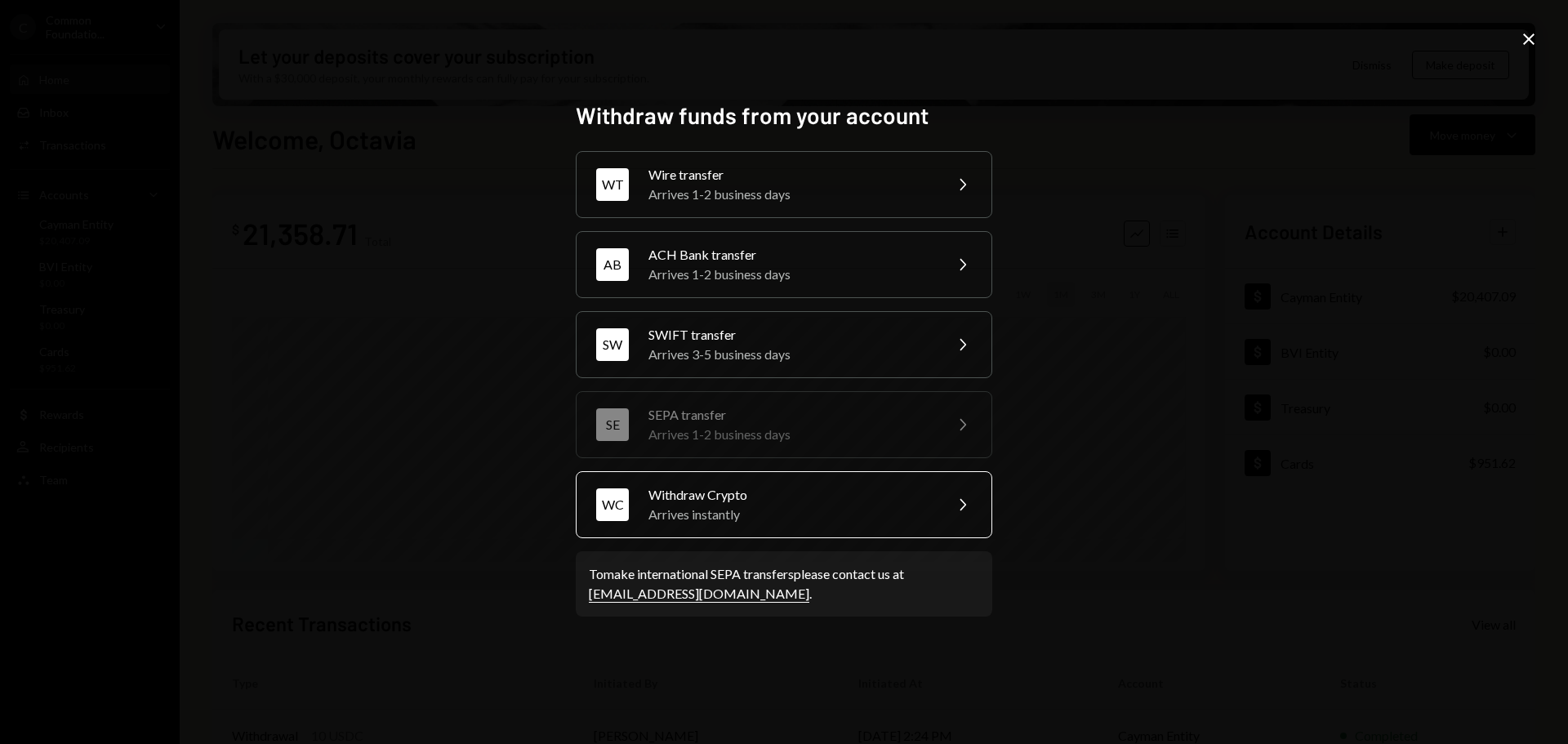
click at [788, 507] on div "Arrives instantly" at bounding box center [790, 514] width 284 height 20
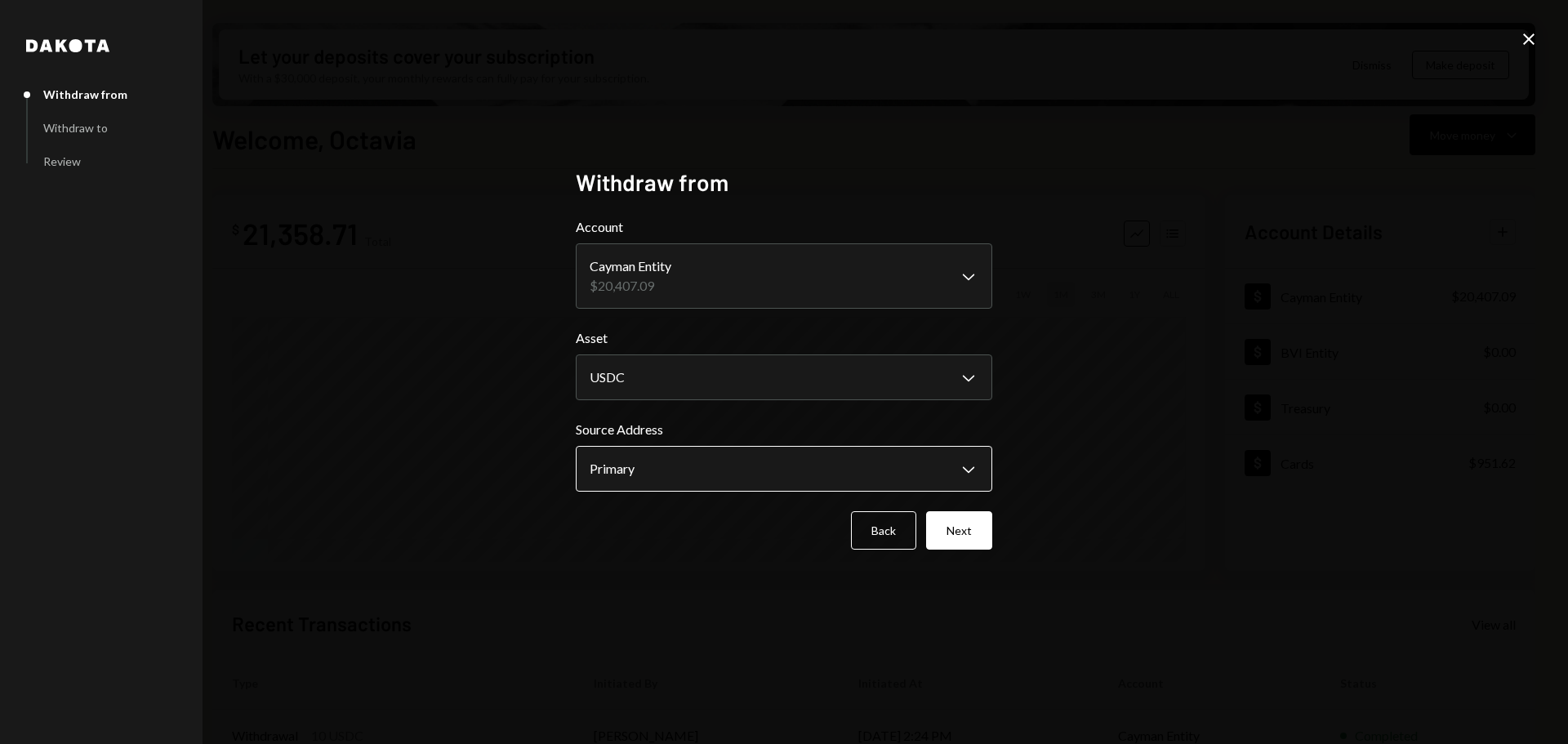
click at [759, 462] on body "C Common Foundatio... Caret Down Home Home Inbox Inbox Activities Transactions …" at bounding box center [784, 372] width 1568 height 744
click at [970, 539] on button "Next" at bounding box center [958, 530] width 66 height 39
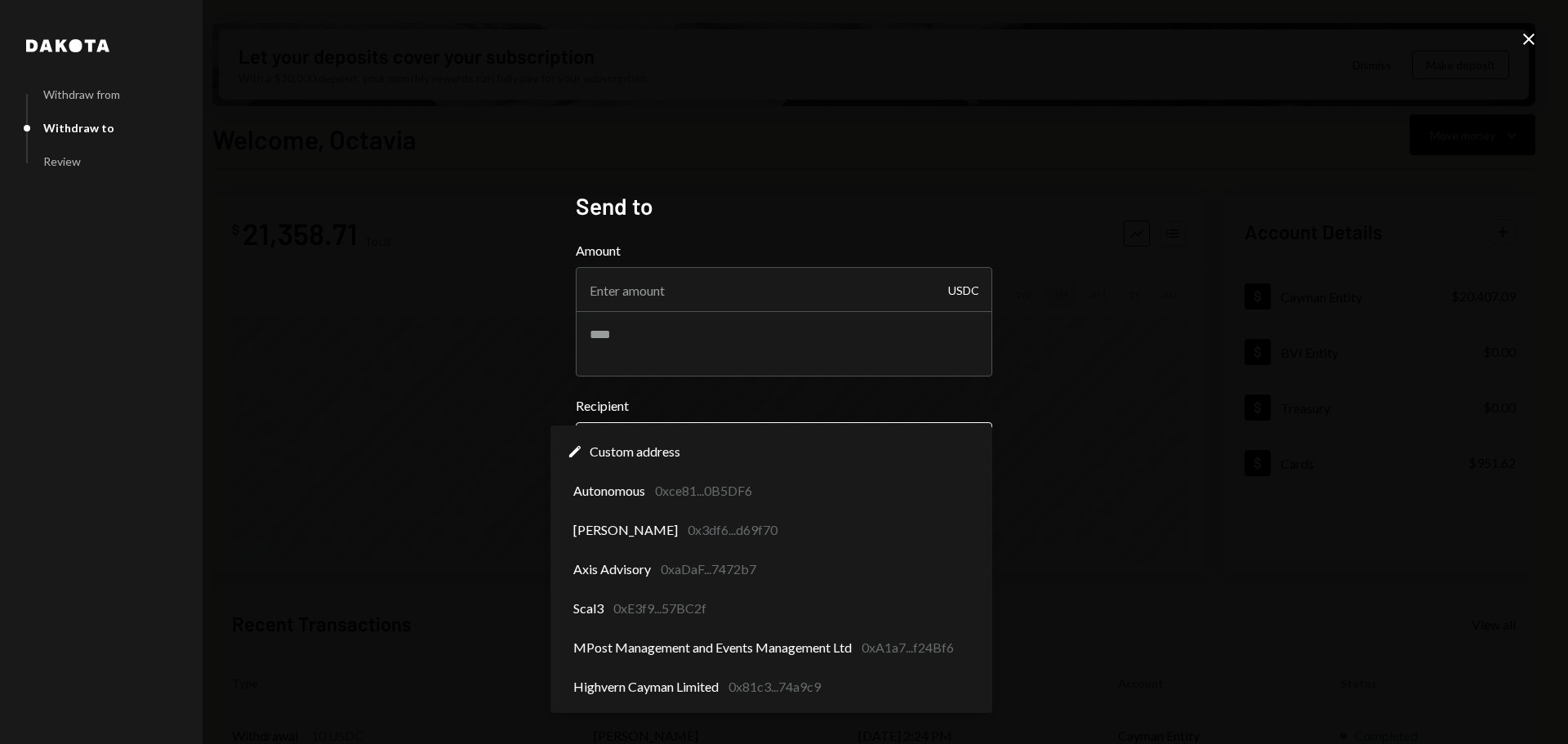
click at [958, 447] on body "C Common Foundatio... Caret Down Home Home Inbox Inbox Activities Transactions …" at bounding box center [784, 372] width 1568 height 744
select select "**********"
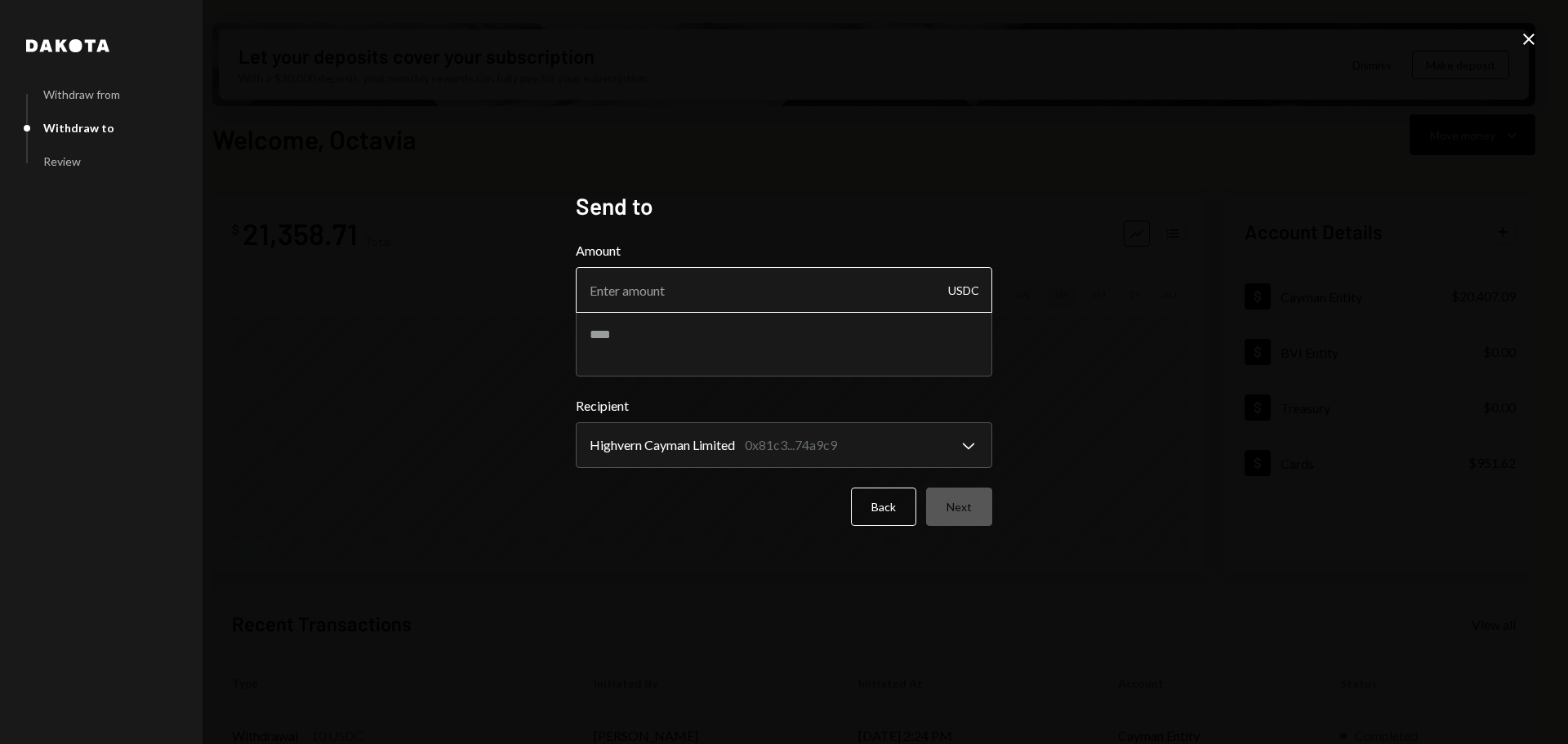
click at [633, 281] on input "Amount" at bounding box center [784, 290] width 417 height 46
paste input "14889.22"
click at [622, 288] on input "14889.22" at bounding box center [784, 290] width 417 height 46
type input "14879.22"
click at [736, 342] on textarea at bounding box center [784, 343] width 417 height 65
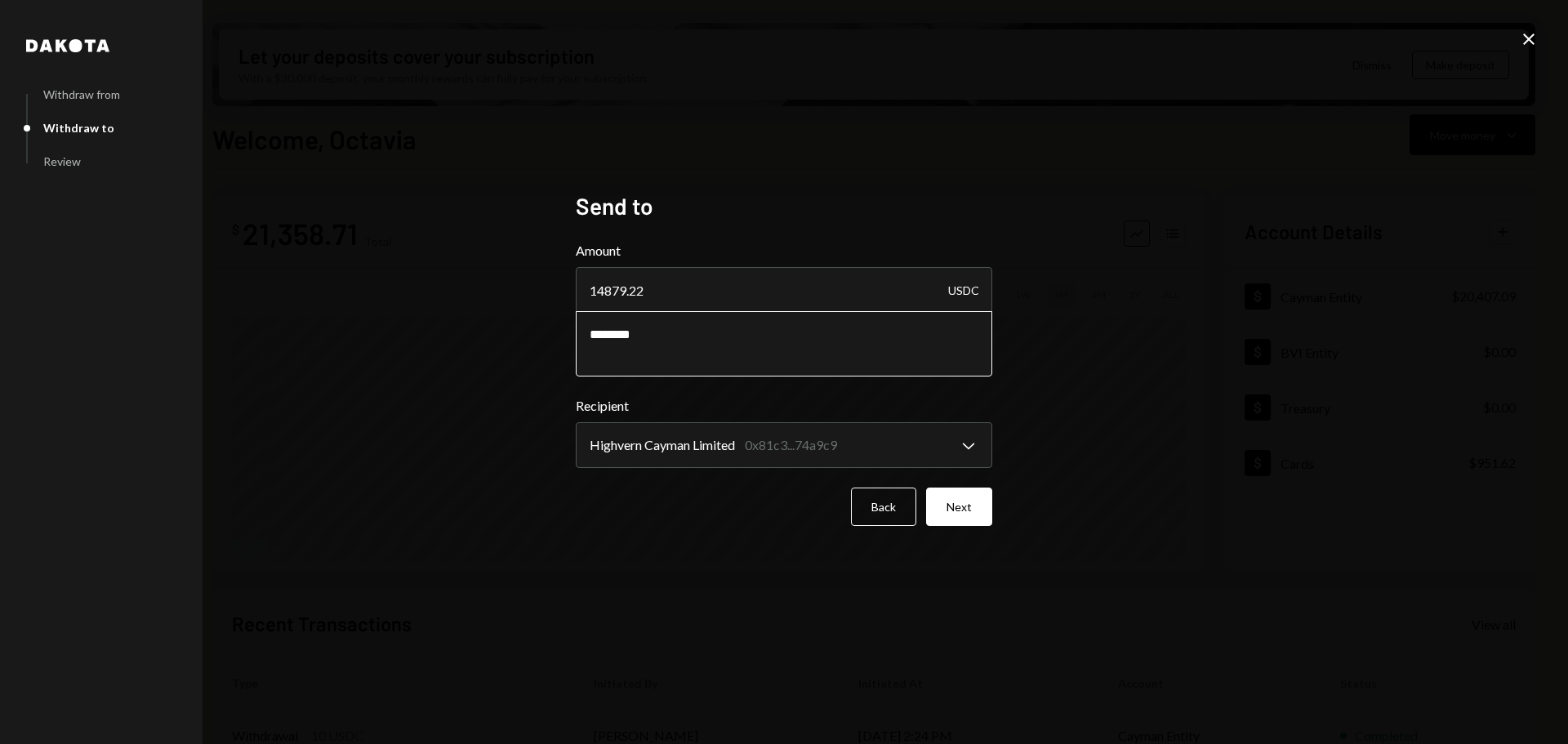
paste textarea "*********"
type textarea "**********"
click at [977, 511] on button "Next" at bounding box center [958, 506] width 66 height 39
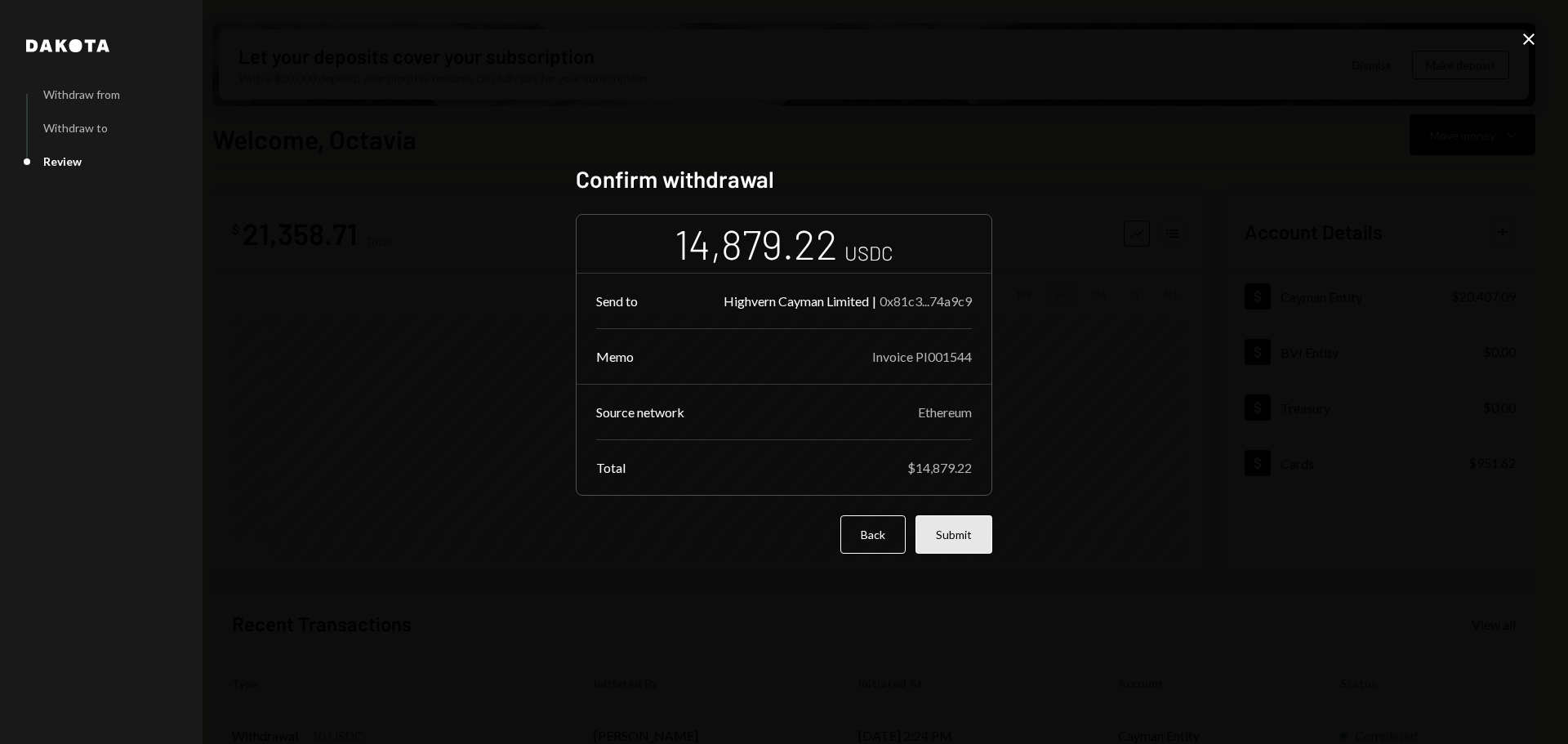
click at [962, 531] on button "Submit" at bounding box center [954, 534] width 77 height 39
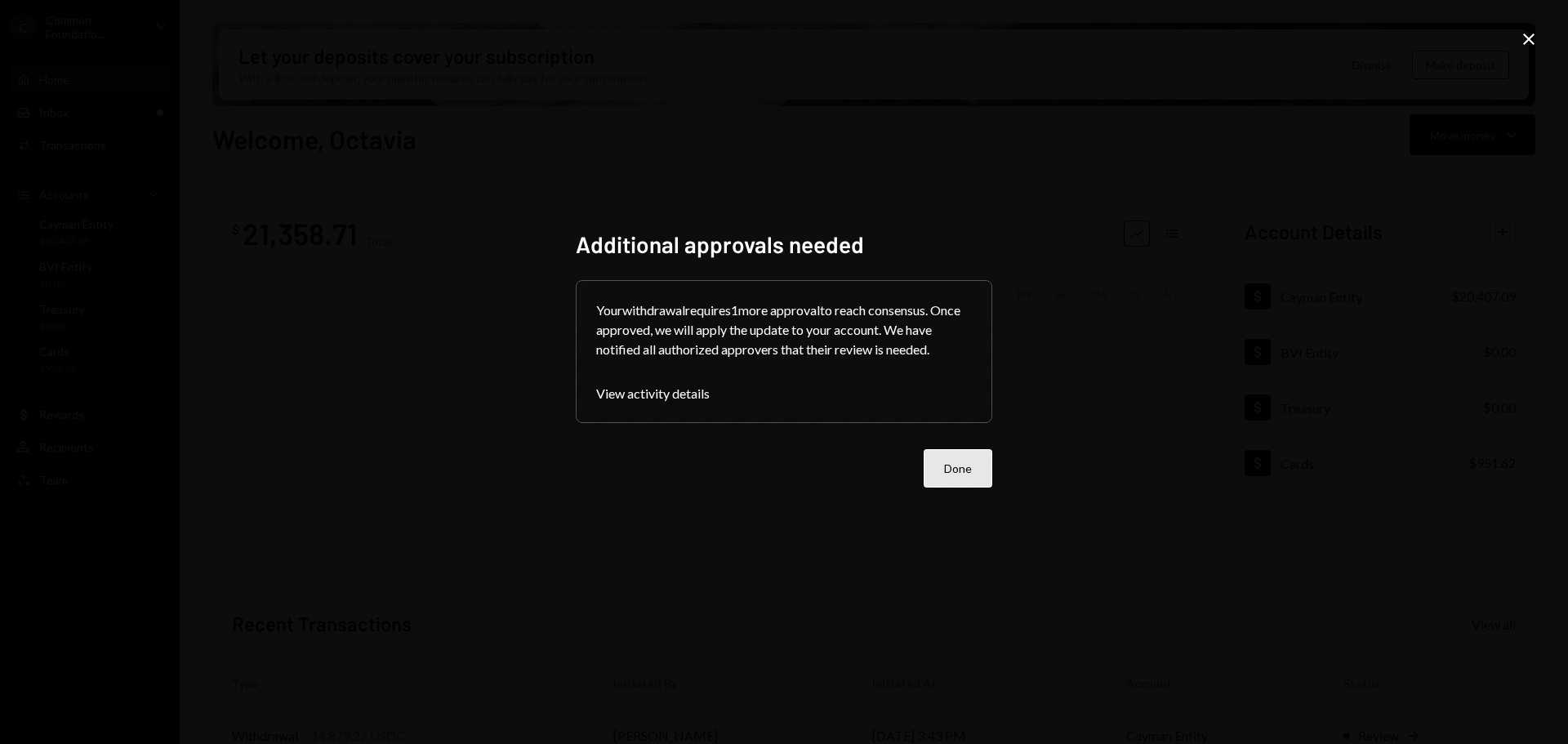
click at [959, 469] on button "Done" at bounding box center [958, 467] width 69 height 39
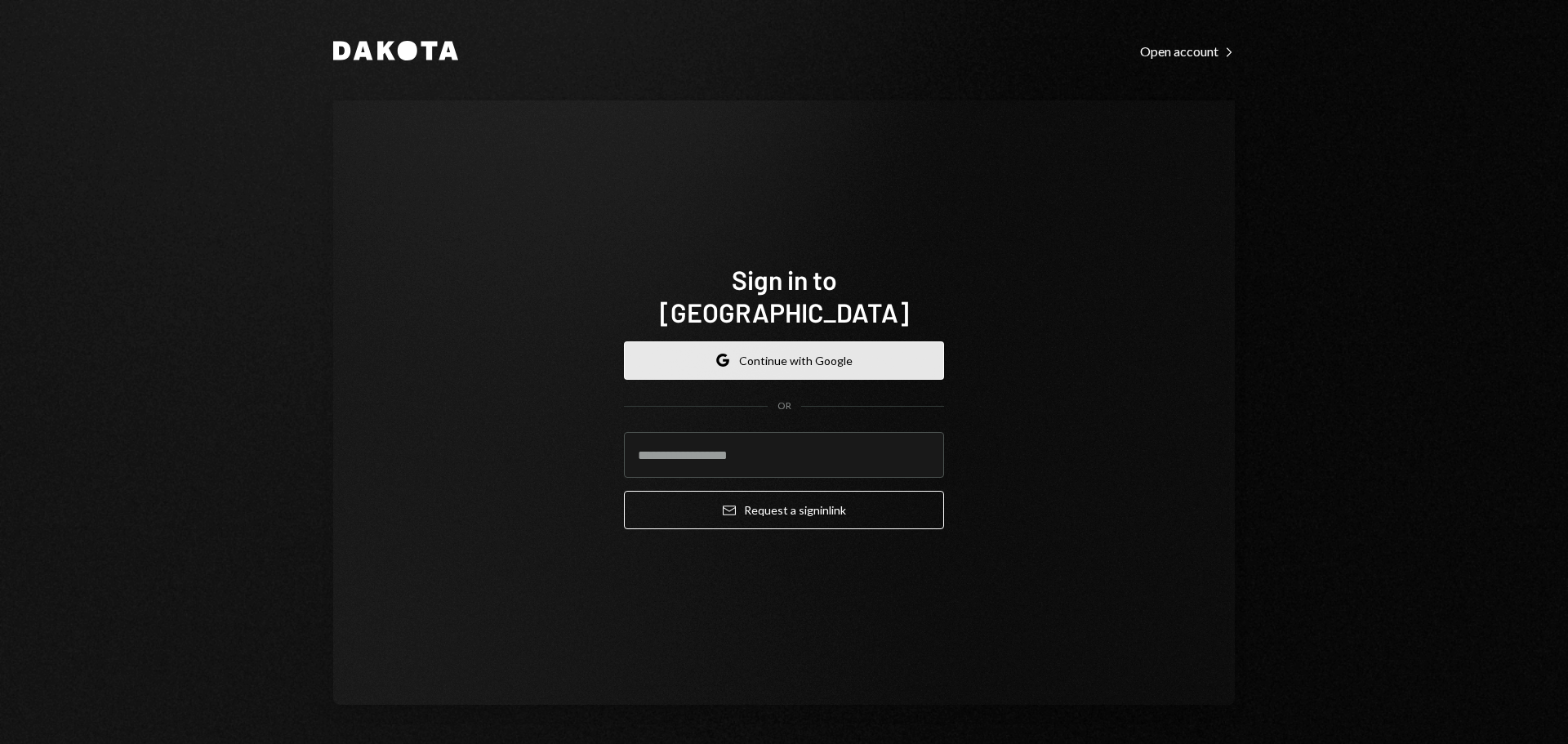
click at [855, 341] on button "Google Continue with Google" at bounding box center [784, 360] width 320 height 39
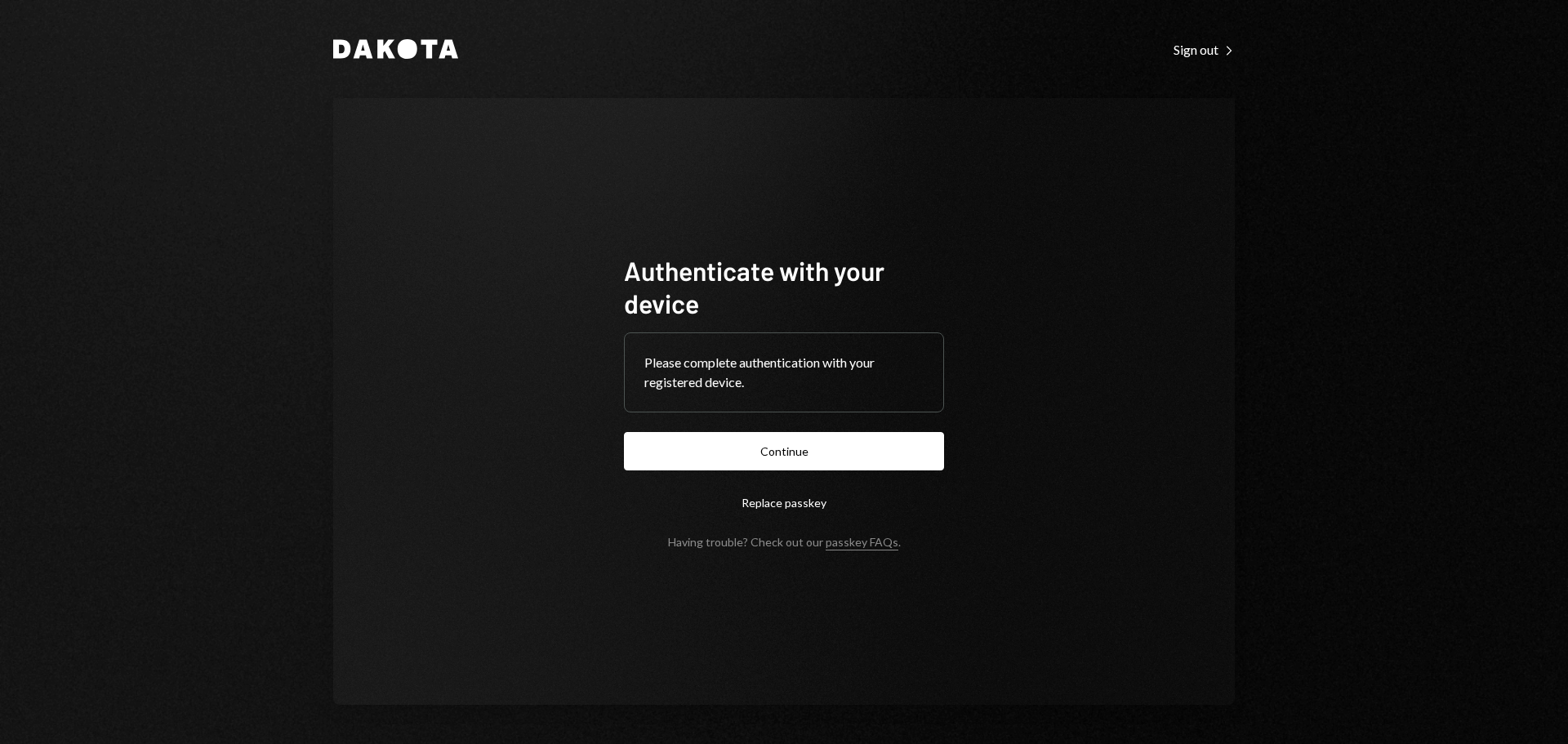
click at [845, 449] on button "Continue" at bounding box center [784, 451] width 320 height 39
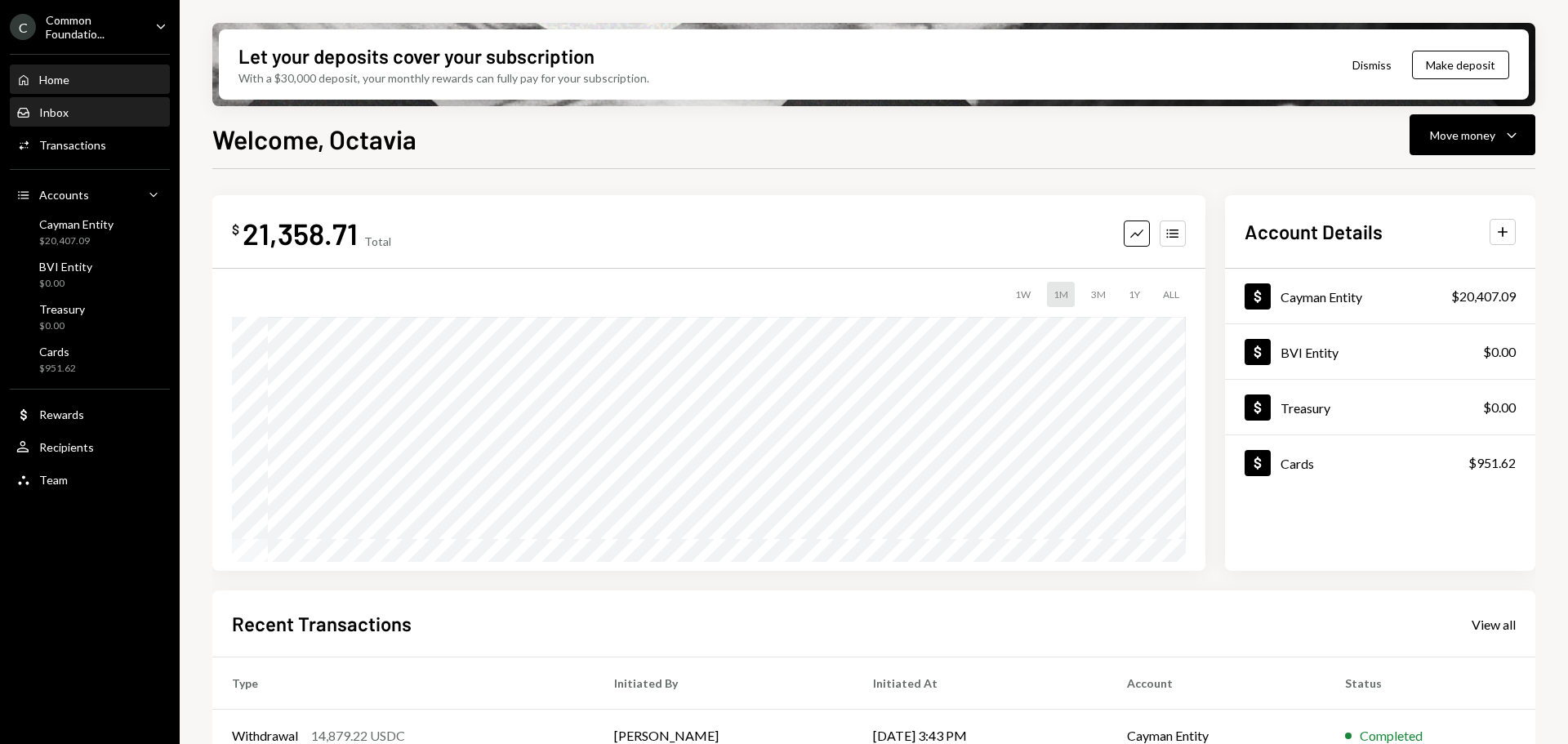
click at [71, 111] on div "Inbox Inbox" at bounding box center [89, 113] width 147 height 15
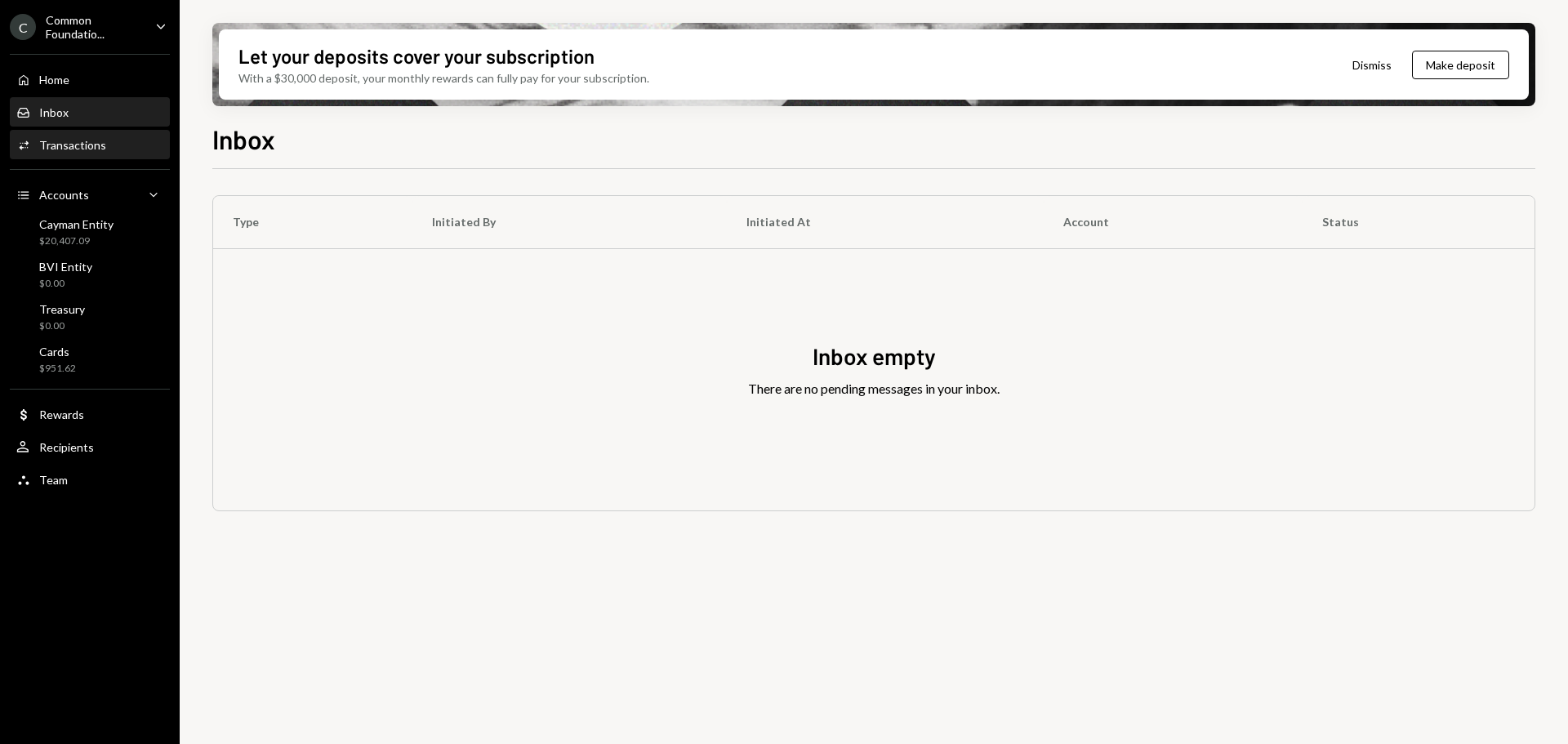
click at [103, 139] on div "Transactions" at bounding box center [72, 145] width 67 height 14
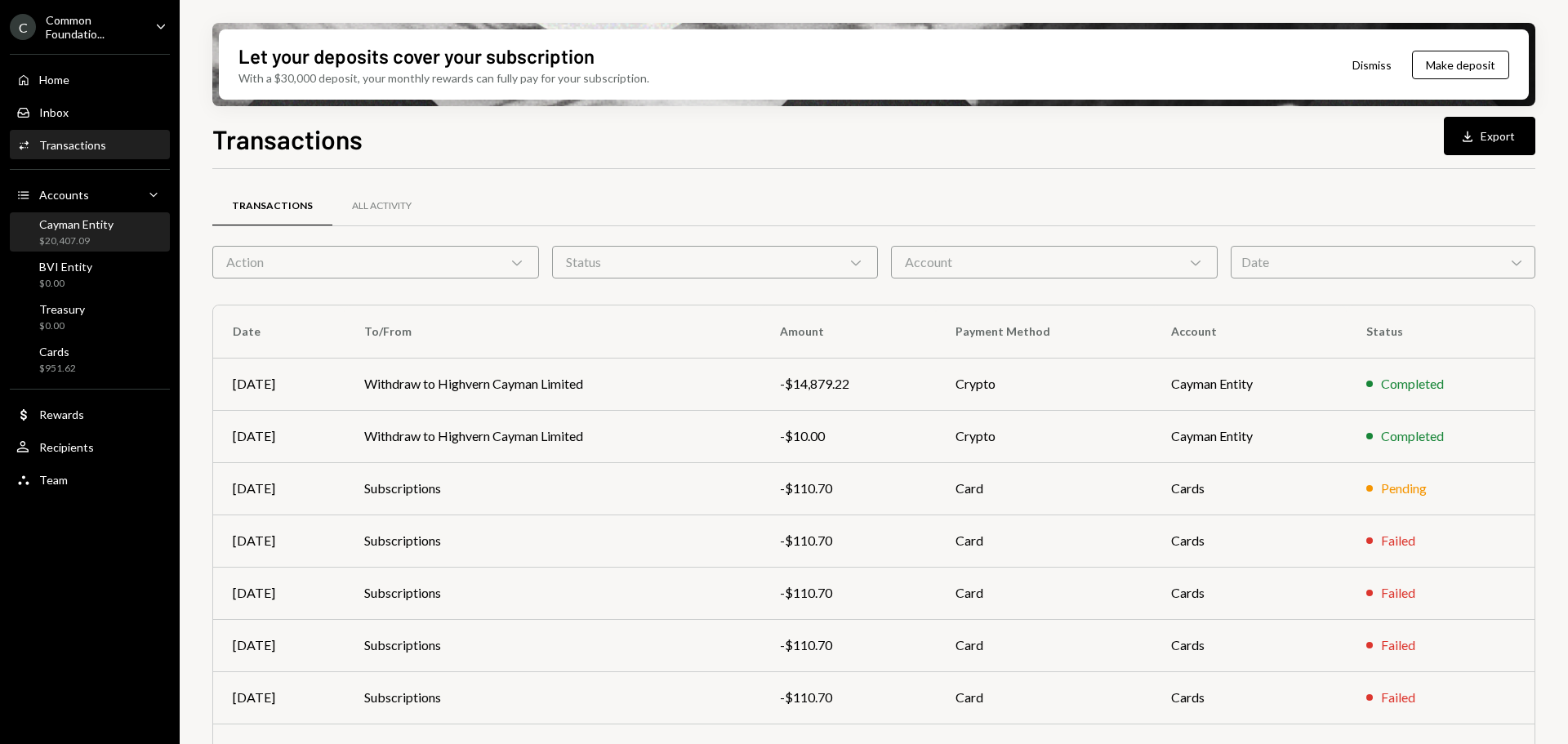
click at [81, 234] on div "$20,407.09" at bounding box center [76, 241] width 74 height 14
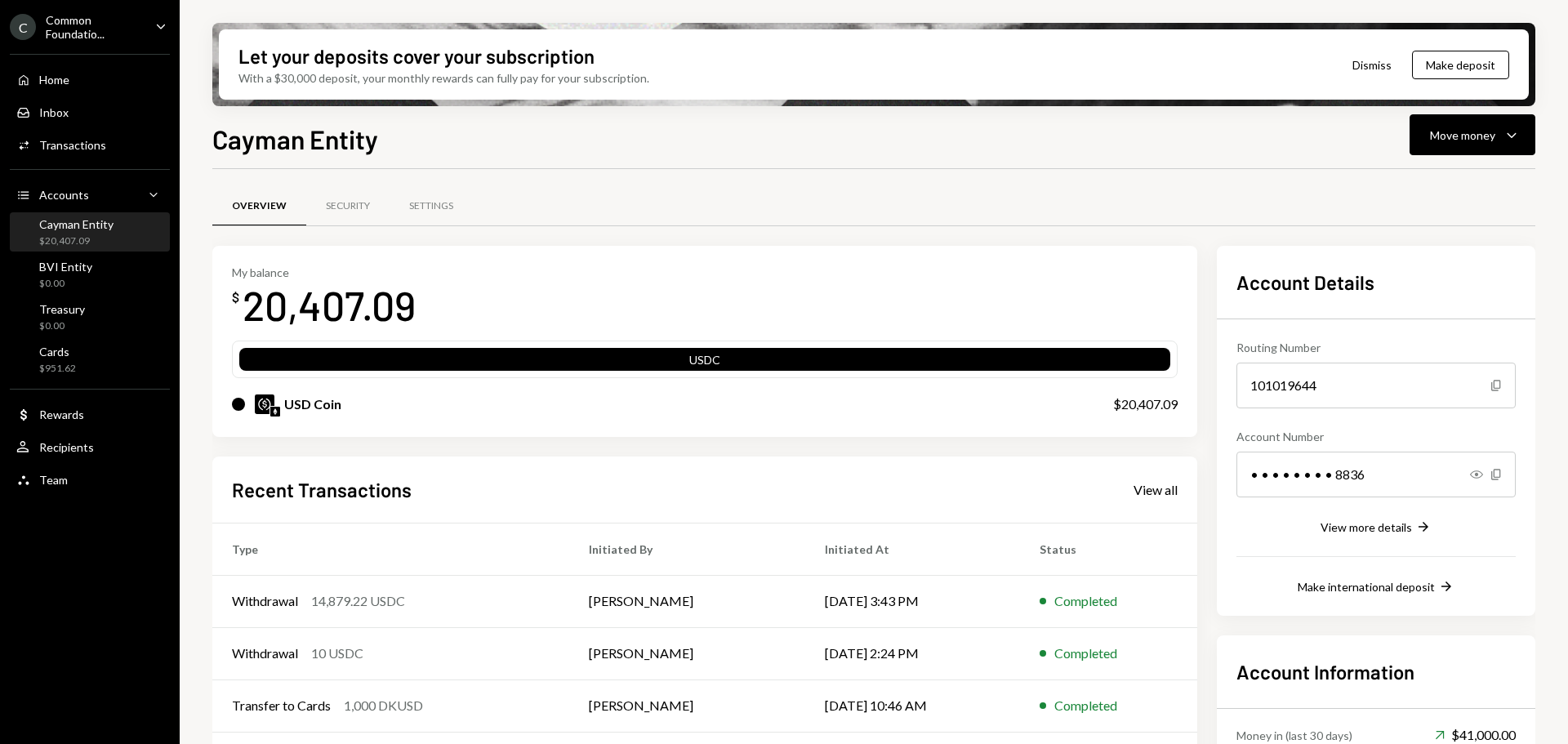
click at [96, 231] on div "Cayman Entity $20,407.09" at bounding box center [76, 232] width 74 height 31
drag, startPoint x: 316, startPoint y: 602, endPoint x: 329, endPoint y: 600, distance: 13.2
click at [319, 602] on div "14,879.22 USDC" at bounding box center [358, 600] width 94 height 20
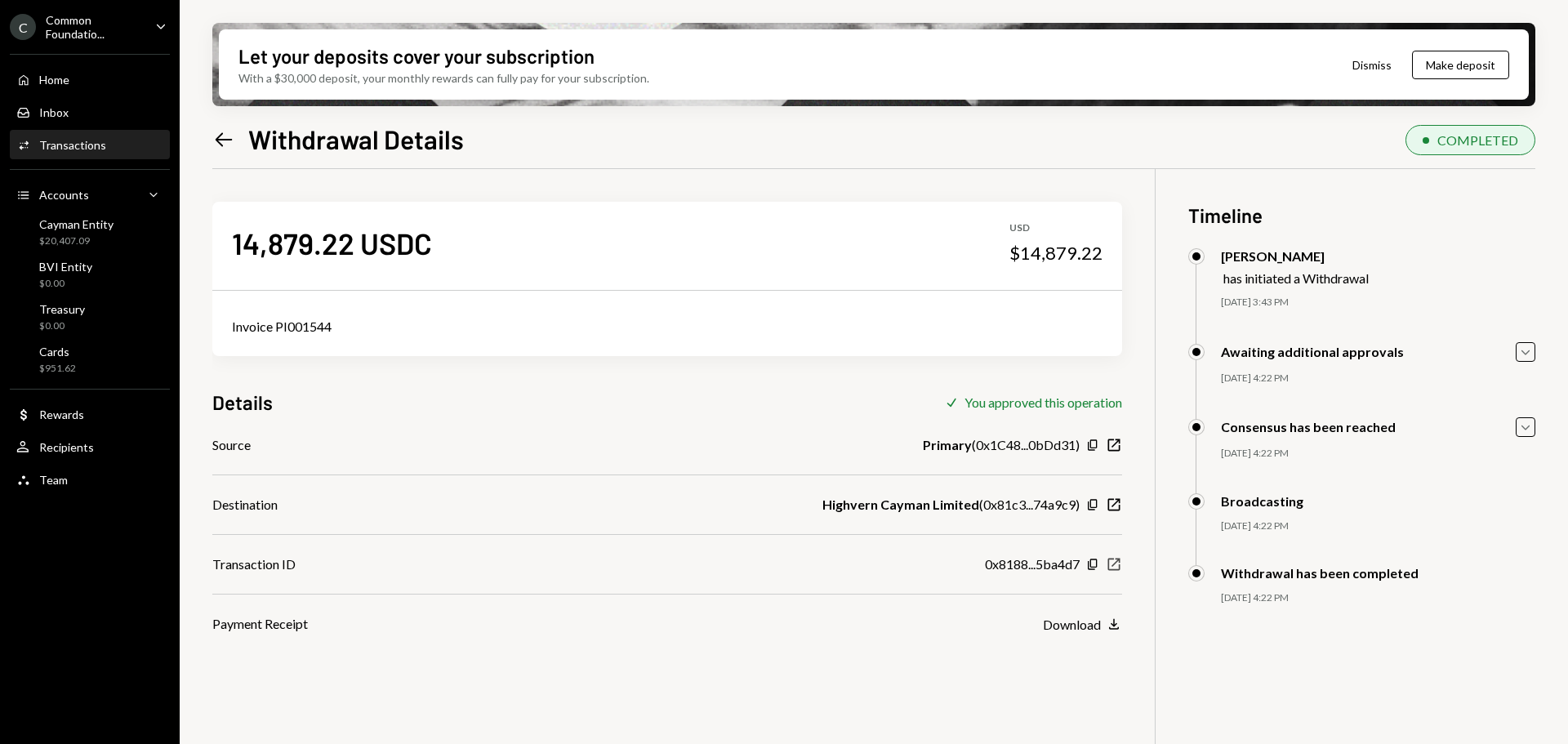
click at [1115, 566] on icon "New Window" at bounding box center [1113, 563] width 16 height 16
